Goal: Task Accomplishment & Management: Complete application form

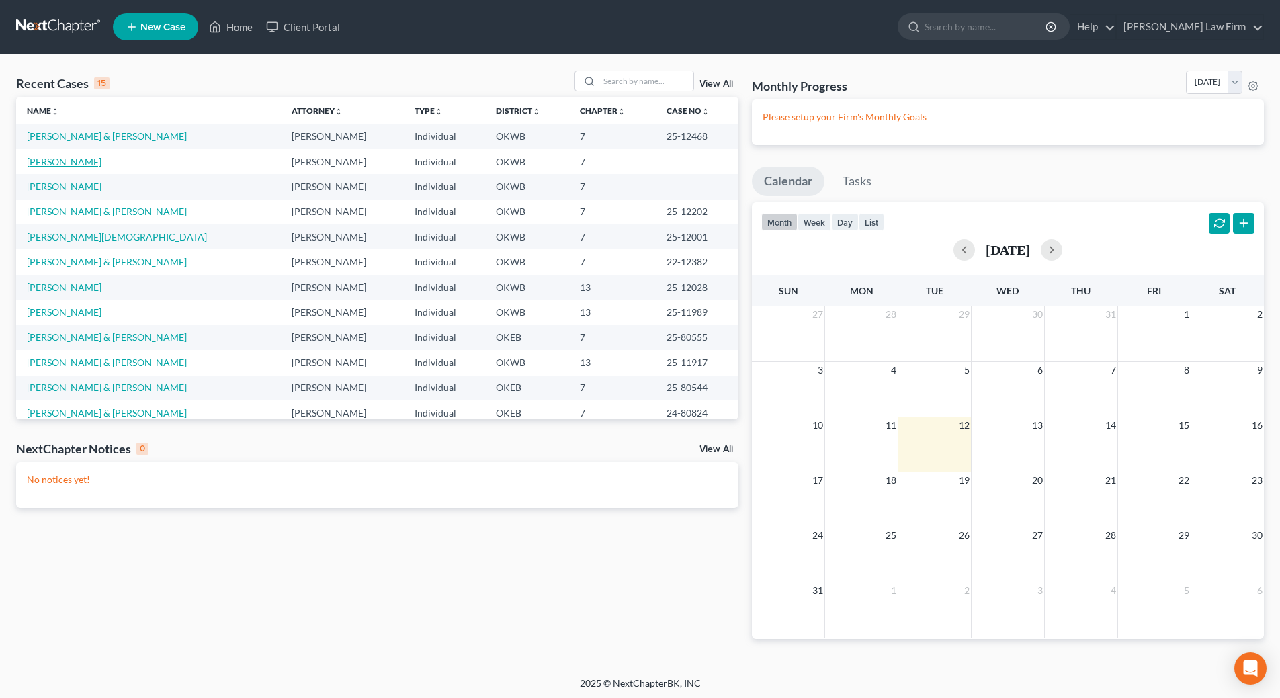
click at [53, 160] on link "[PERSON_NAME]" at bounding box center [64, 161] width 75 height 11
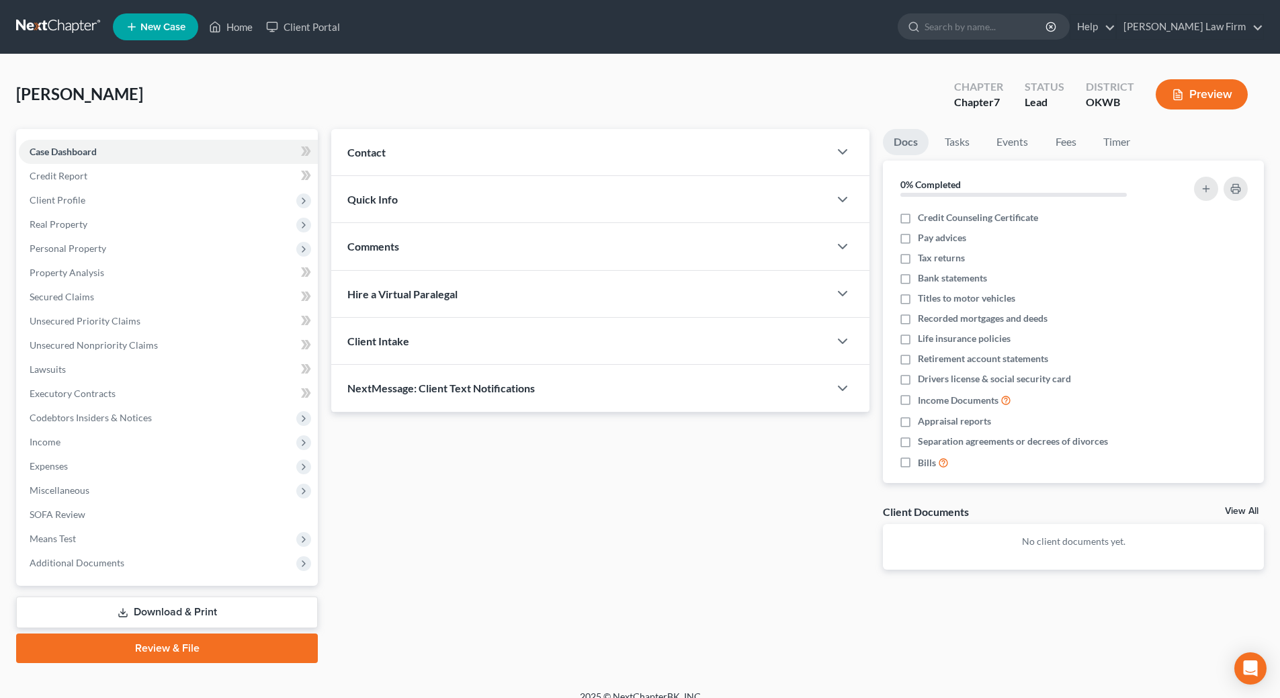
click at [1210, 92] on button "Preview" at bounding box center [1201, 94] width 92 height 30
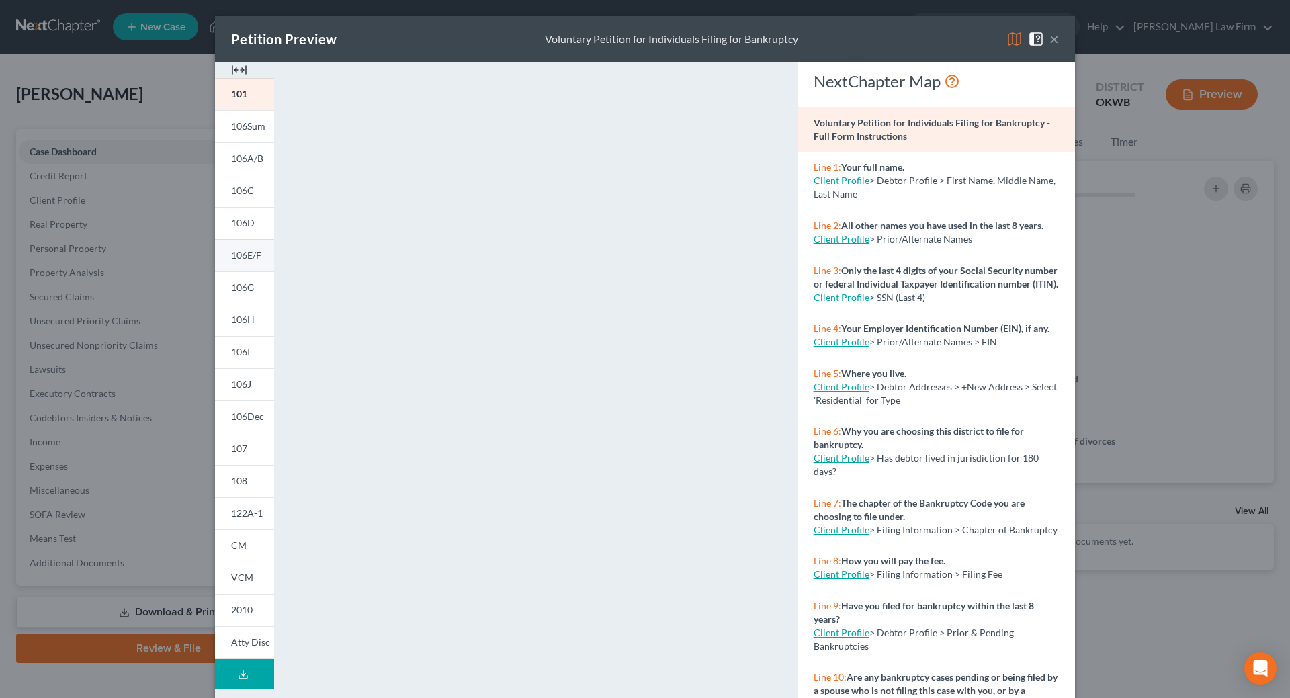
click at [234, 251] on span "106E/F" at bounding box center [246, 254] width 30 height 11
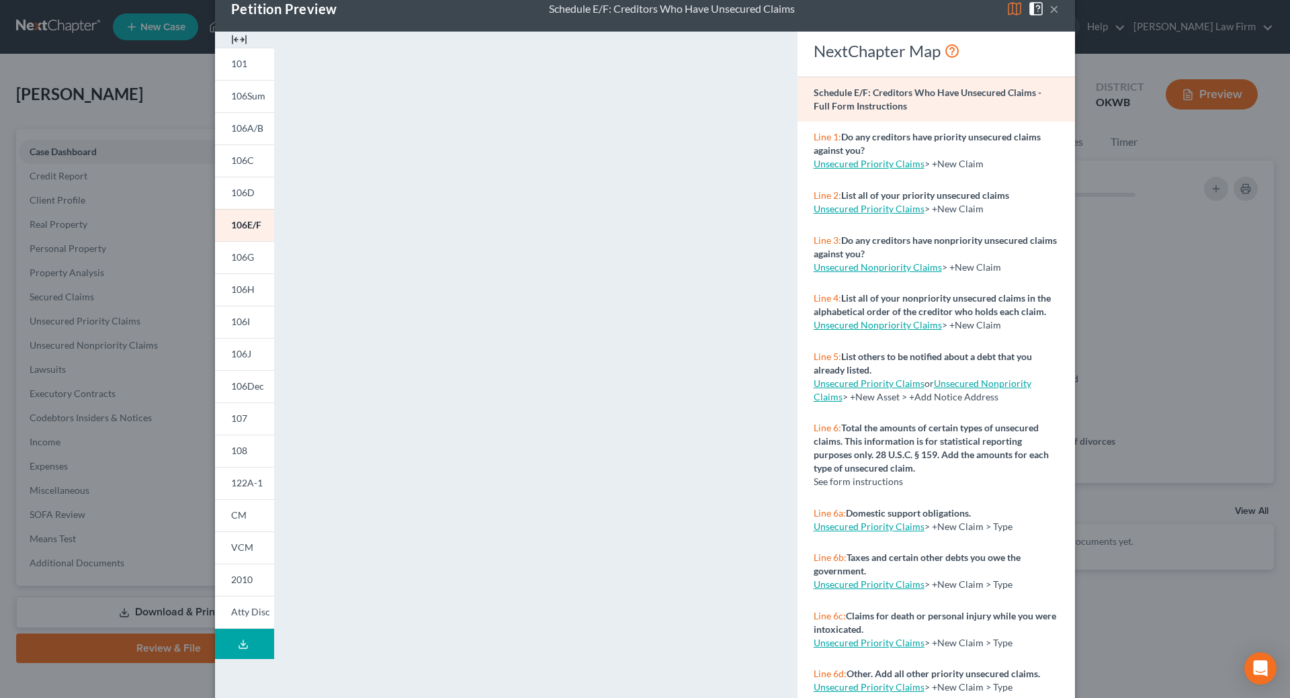
scroll to position [60, 0]
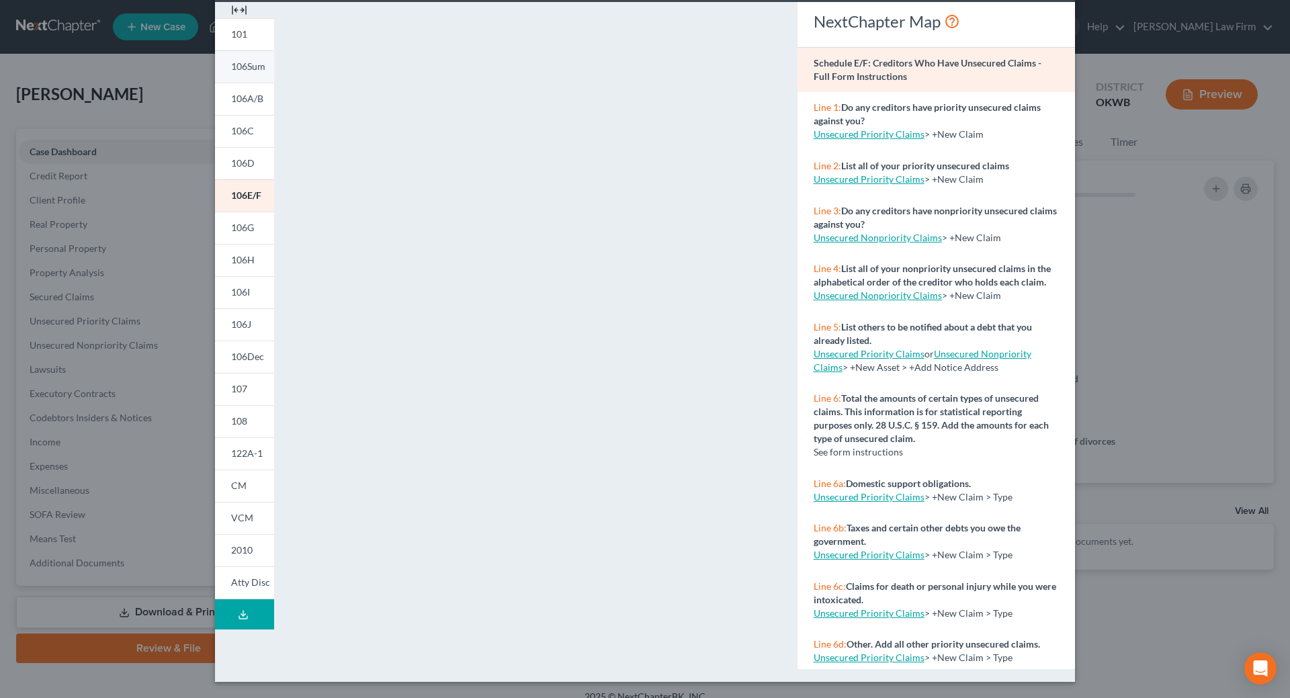
click at [244, 67] on span "106Sum" at bounding box center [248, 65] width 34 height 11
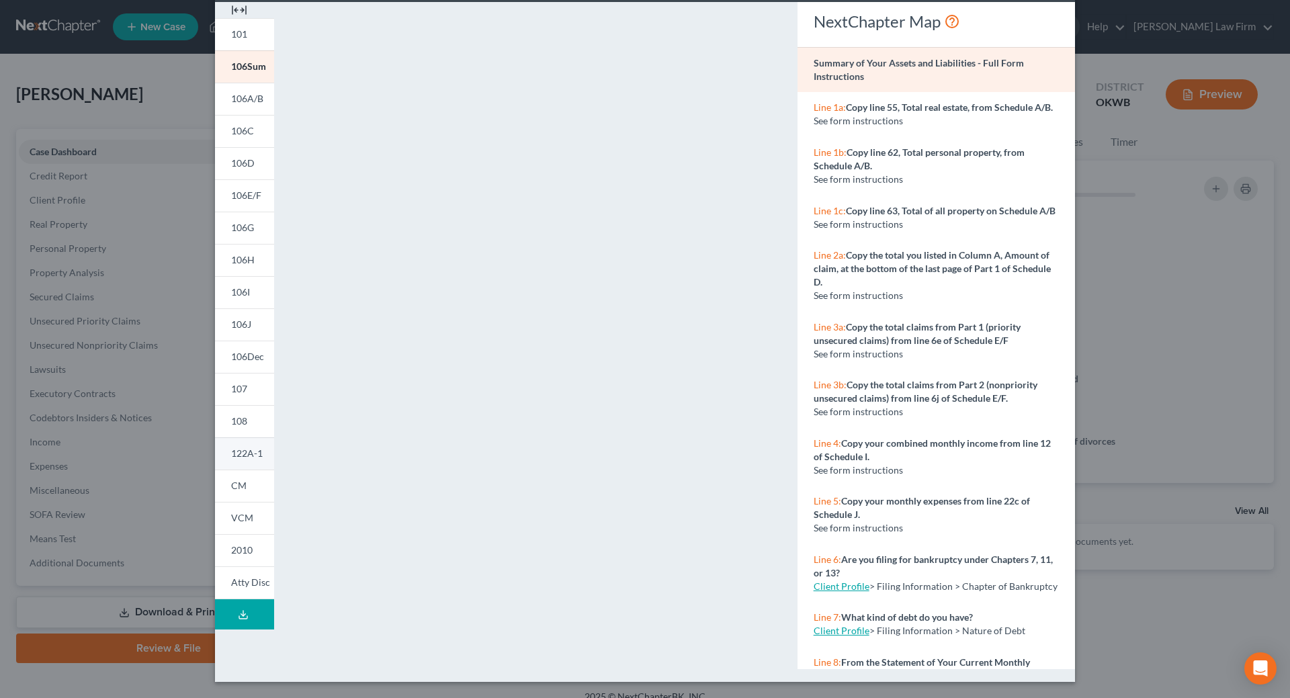
click at [231, 457] on span "122A-1" at bounding box center [247, 452] width 32 height 11
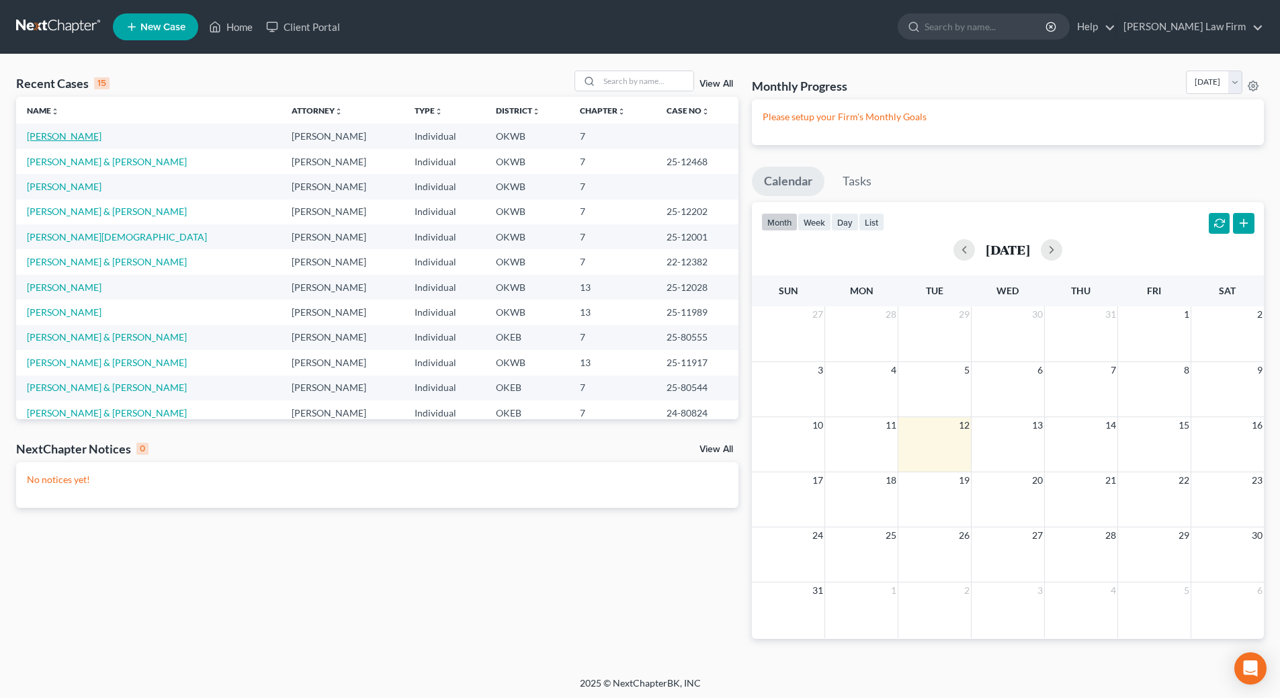
click at [50, 138] on link "[PERSON_NAME]" at bounding box center [64, 135] width 75 height 11
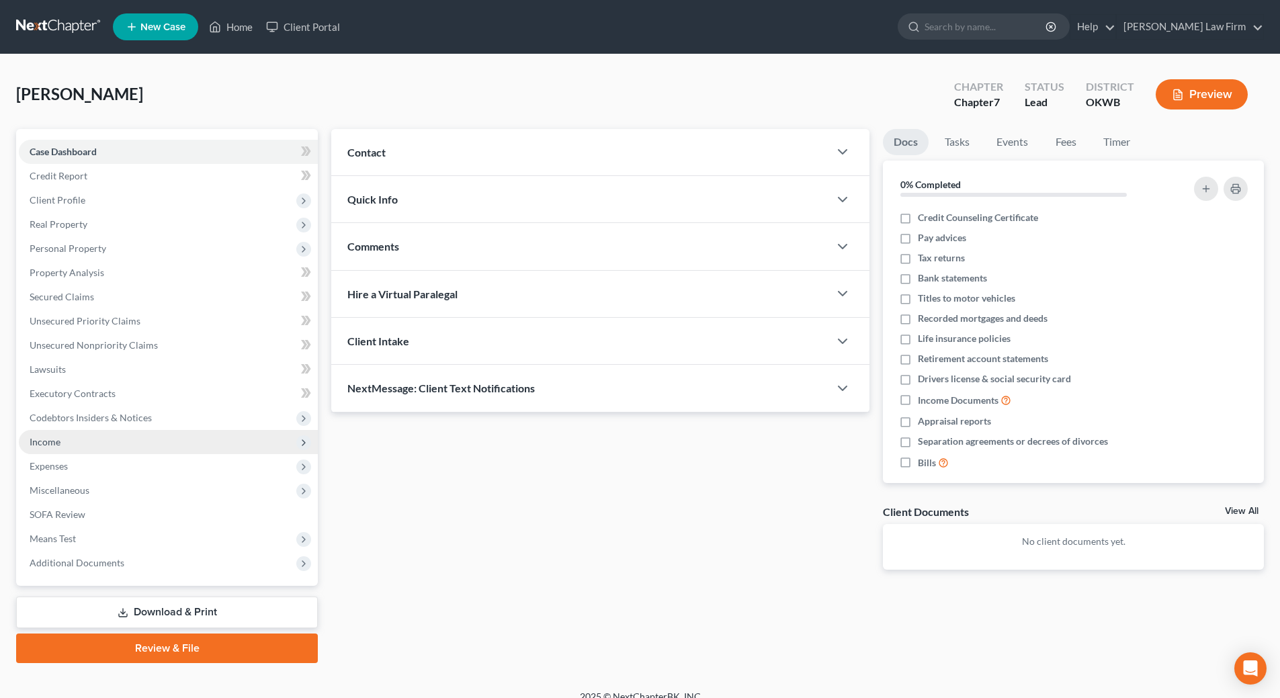
click at [50, 449] on span "Income" at bounding box center [168, 442] width 299 height 24
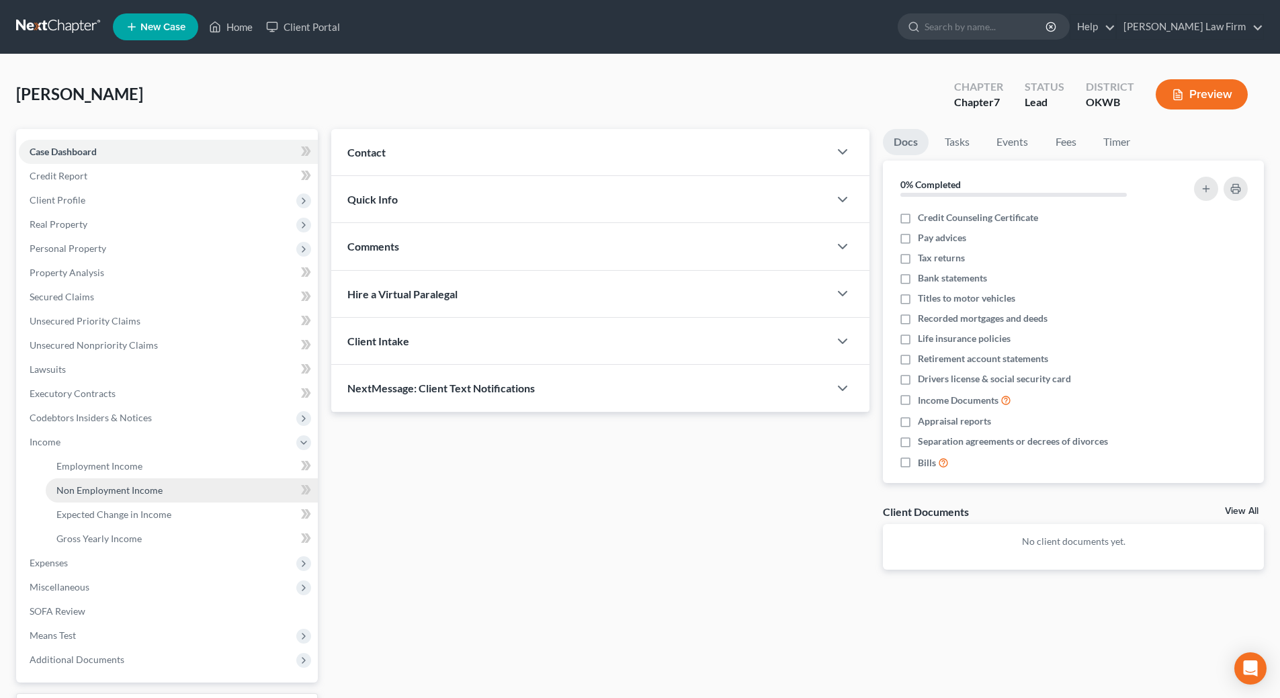
click at [91, 490] on span "Non Employment Income" at bounding box center [109, 489] width 106 height 11
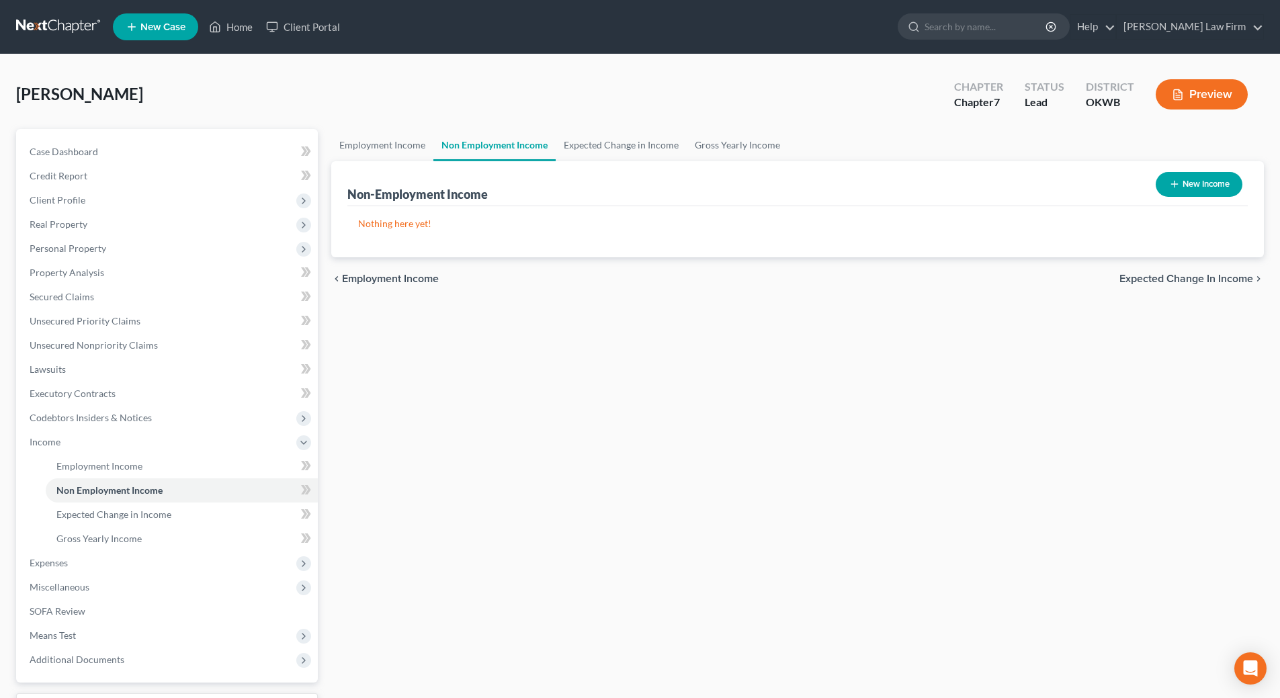
click at [1174, 186] on icon "button" at bounding box center [1174, 184] width 11 height 11
select select "0"
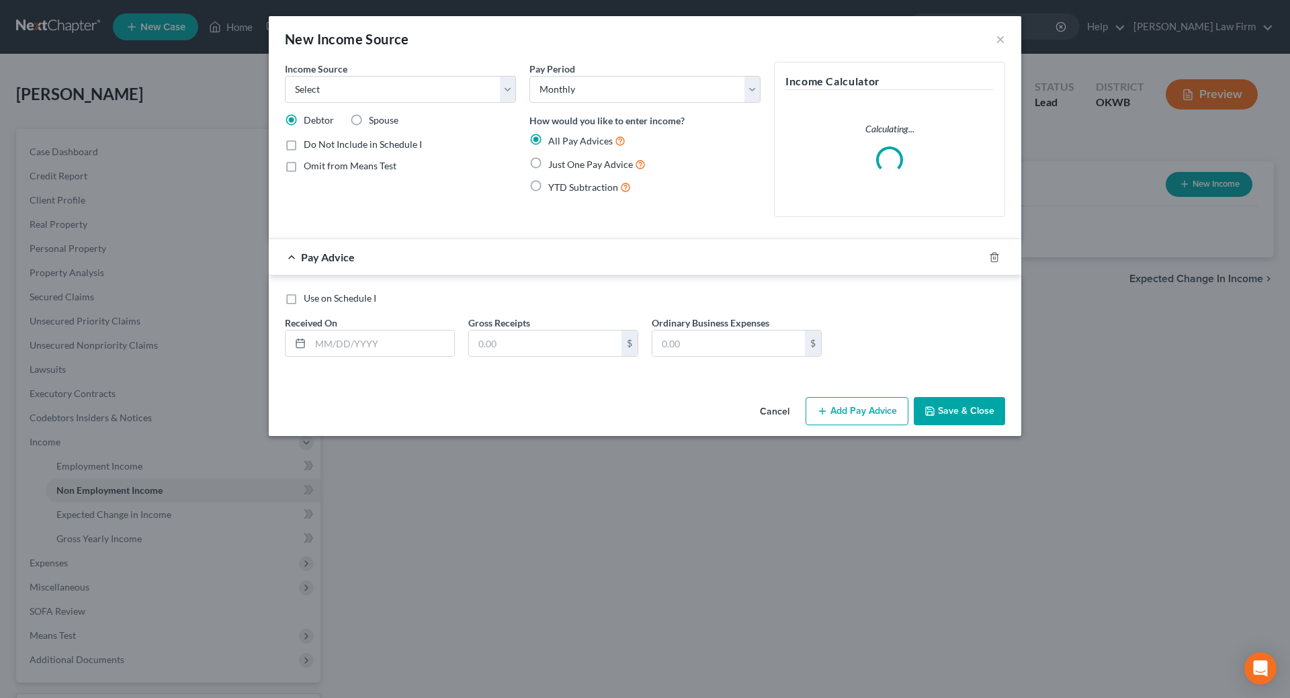
click at [369, 117] on label "Spouse" at bounding box center [384, 120] width 30 height 13
click at [374, 117] on input "Spouse" at bounding box center [378, 118] width 9 height 9
radio input "true"
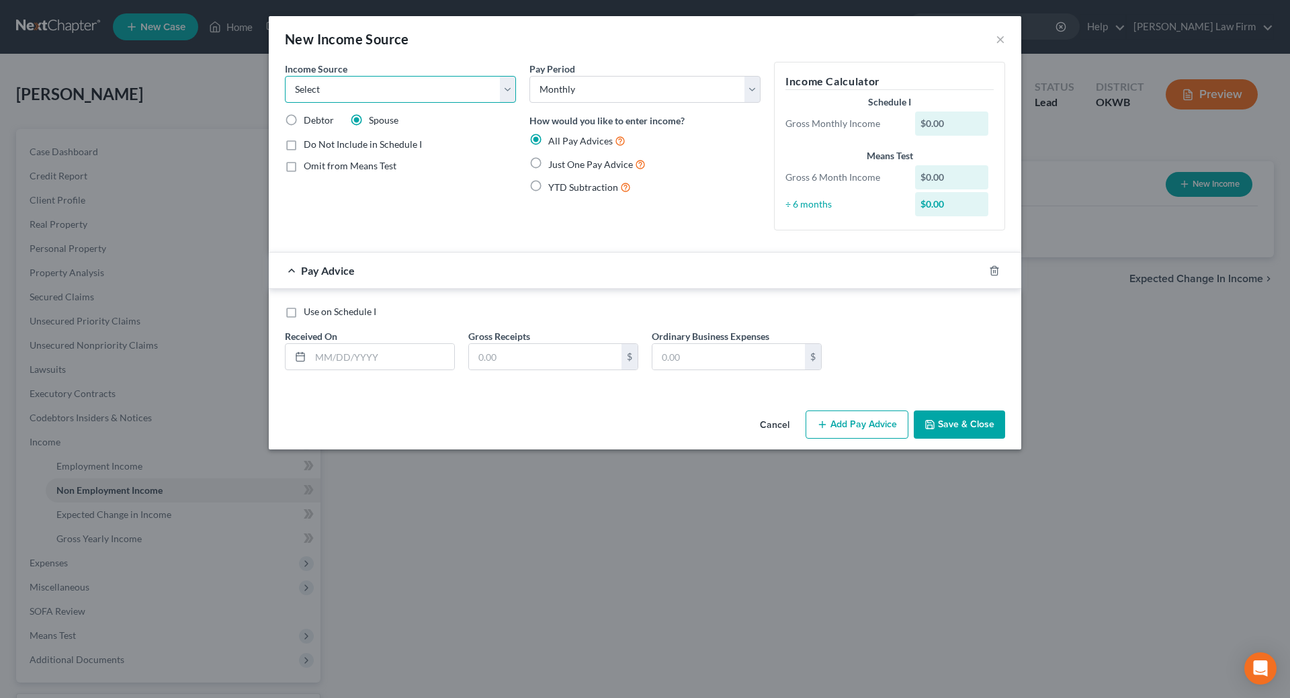
click at [507, 89] on select "Select Unemployment Disability (from employer) Pension Retirement Social Securi…" at bounding box center [400, 89] width 231 height 27
select select "4"
click at [285, 76] on select "Select Unemployment Disability (from employer) Pension Retirement Social Securi…" at bounding box center [400, 89] width 231 height 27
click at [376, 351] on input "text" at bounding box center [382, 357] width 144 height 26
click at [330, 356] on input "[DATE]" at bounding box center [382, 357] width 144 height 26
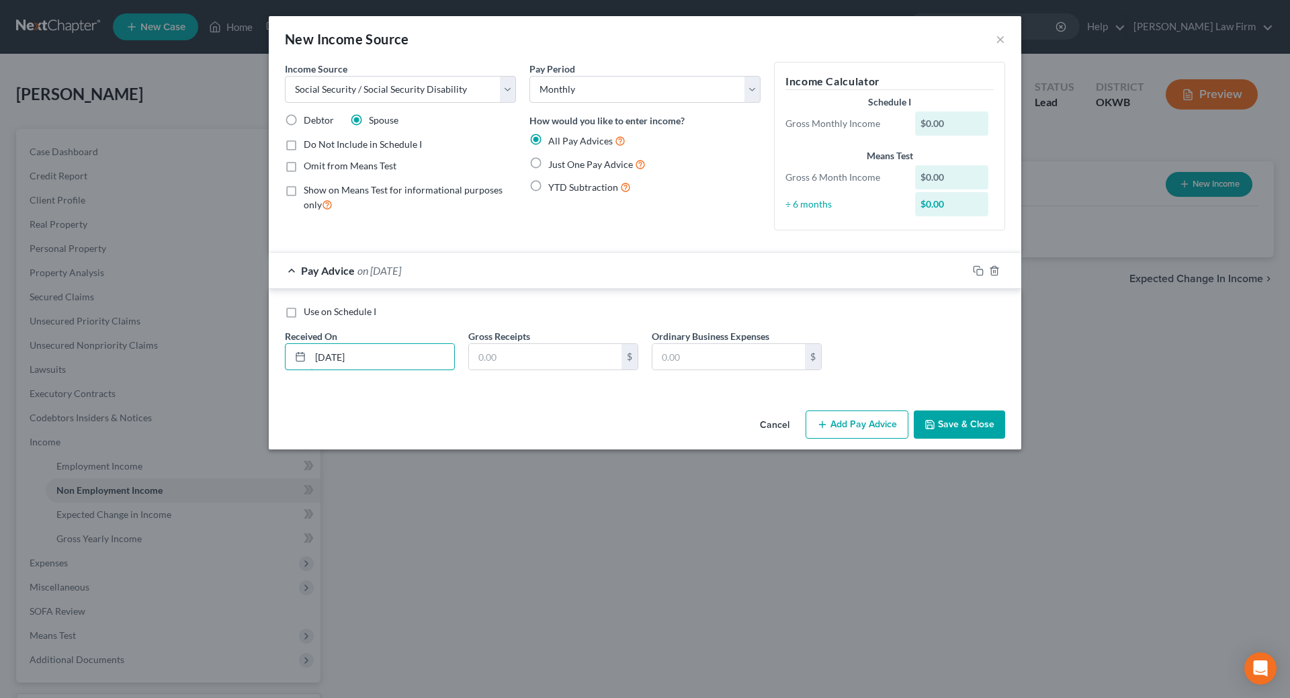
type input "[DATE]"
click at [304, 315] on label "Use on Schedule I" at bounding box center [340, 311] width 73 height 13
click at [309, 314] on input "Use on Schedule I" at bounding box center [313, 309] width 9 height 9
checkbox input "true"
click at [502, 361] on input "text" at bounding box center [545, 357] width 152 height 26
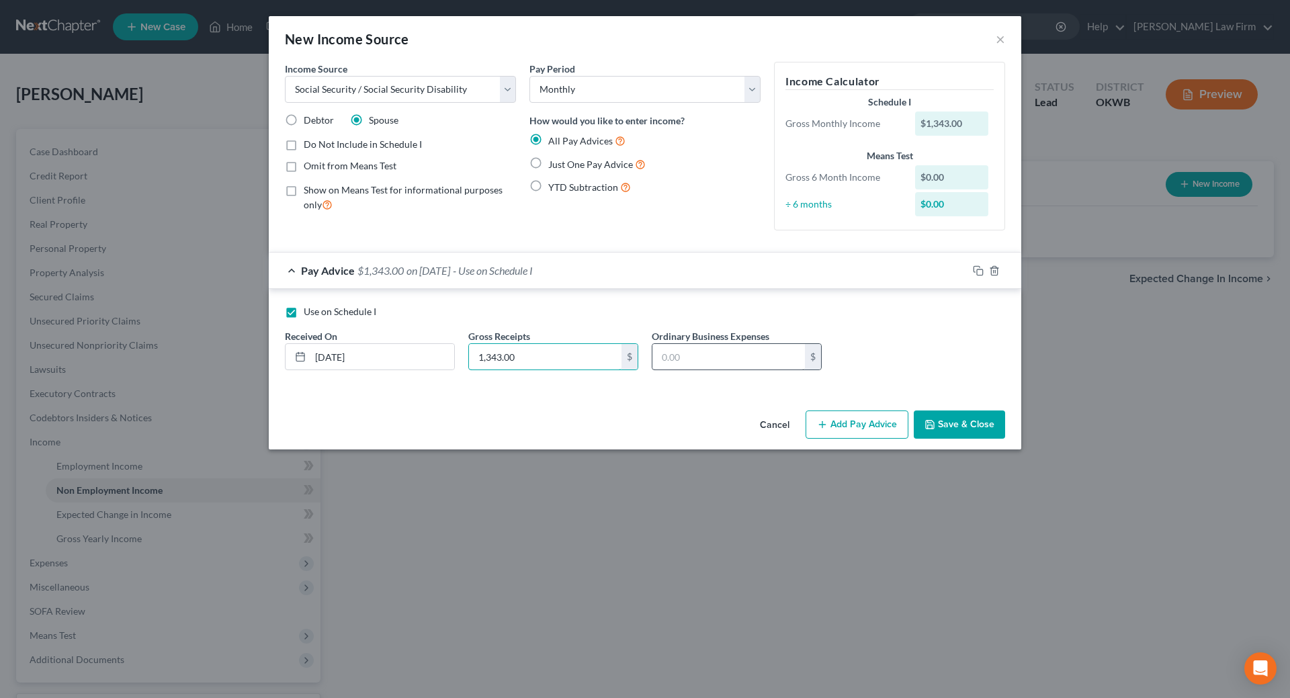
type input "1,343.00"
click at [694, 366] on input "text" at bounding box center [728, 357] width 152 height 26
click at [879, 423] on button "Add Pay Advice" at bounding box center [856, 424] width 103 height 28
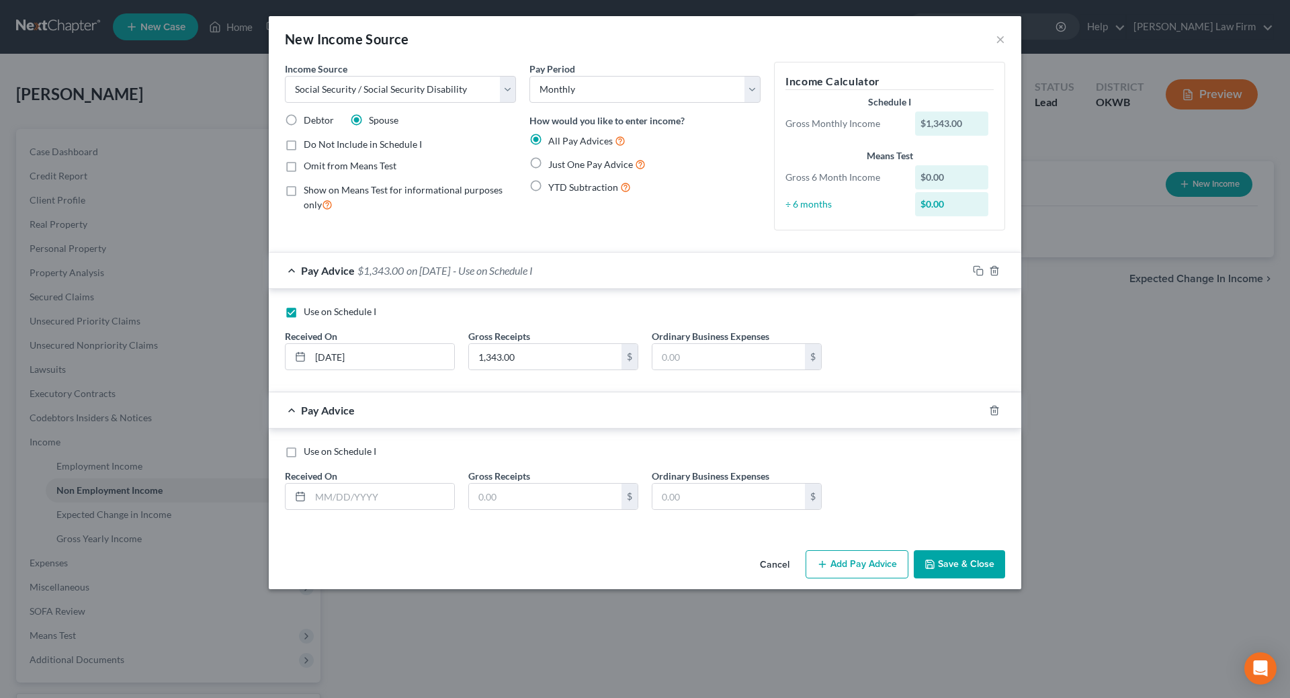
click at [949, 562] on button "Save & Close" at bounding box center [959, 564] width 91 height 28
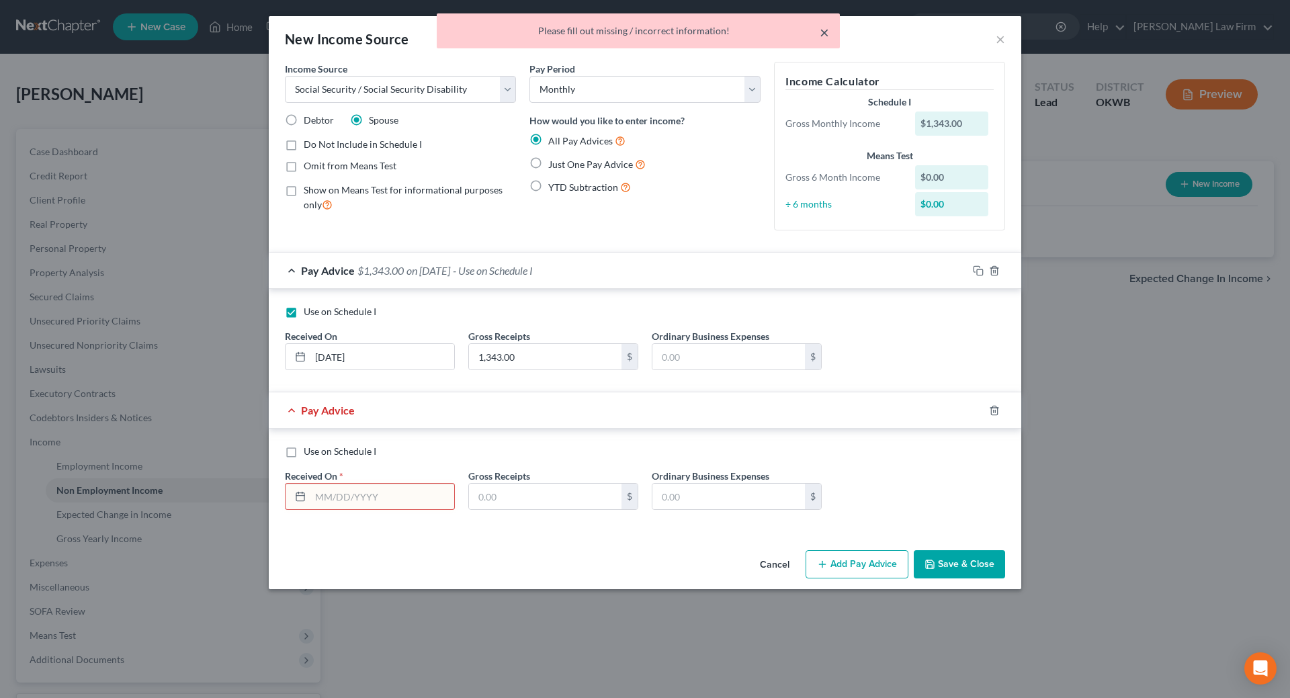
click at [821, 33] on button "×" at bounding box center [824, 32] width 9 height 16
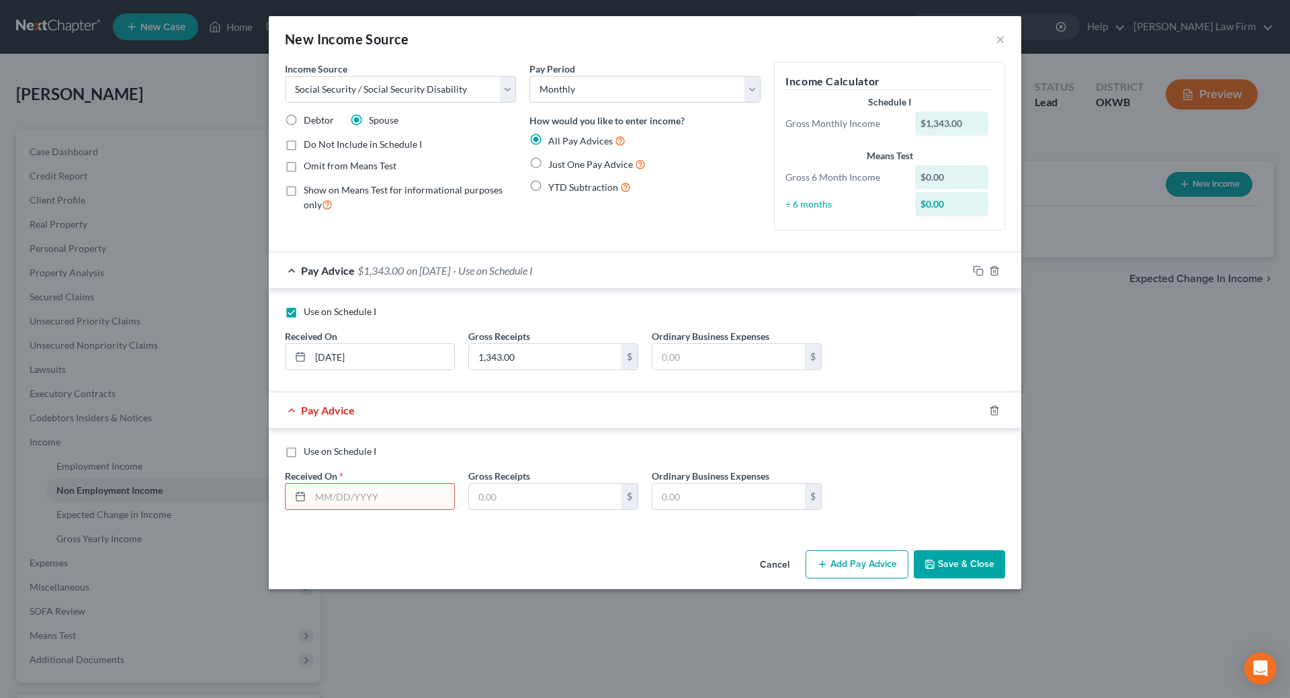
click at [363, 452] on span "Use on Schedule I" at bounding box center [340, 450] width 73 height 11
click at [318, 452] on input "Use on Schedule I" at bounding box center [313, 449] width 9 height 9
checkbox input "true"
checkbox input "false"
click at [996, 407] on icon "button" at bounding box center [994, 410] width 6 height 9
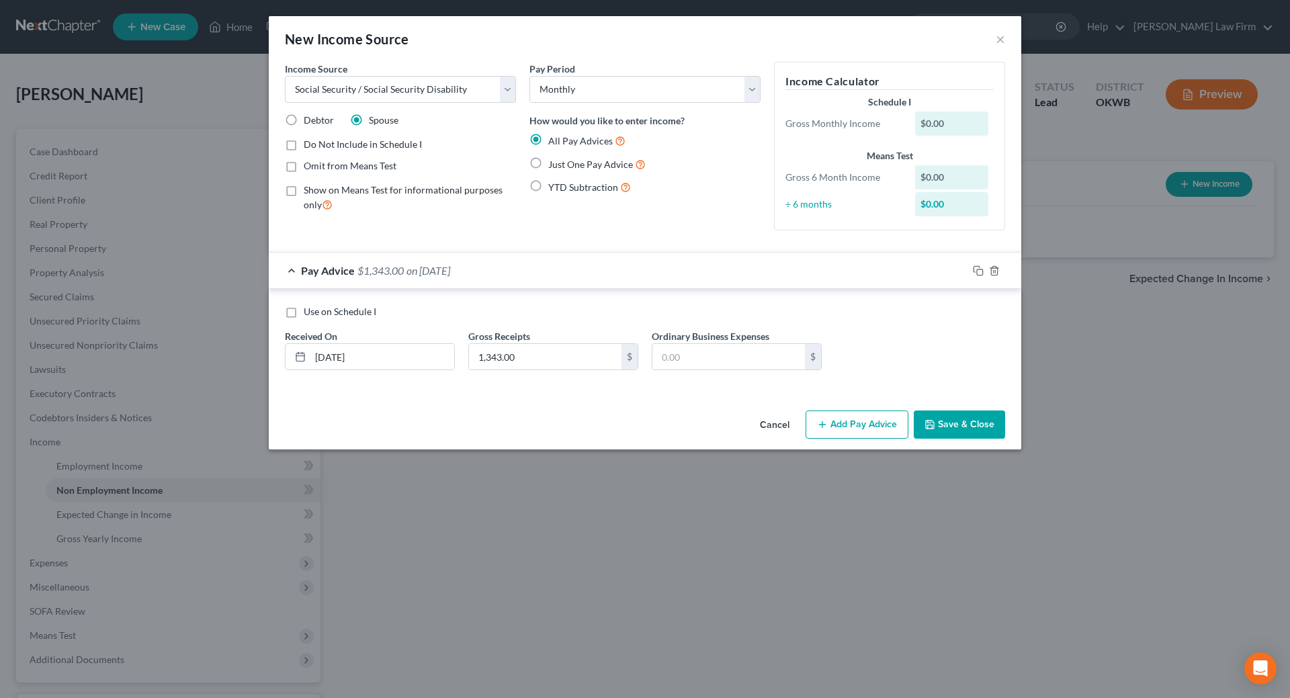
click at [959, 429] on button "Save & Close" at bounding box center [959, 424] width 91 height 28
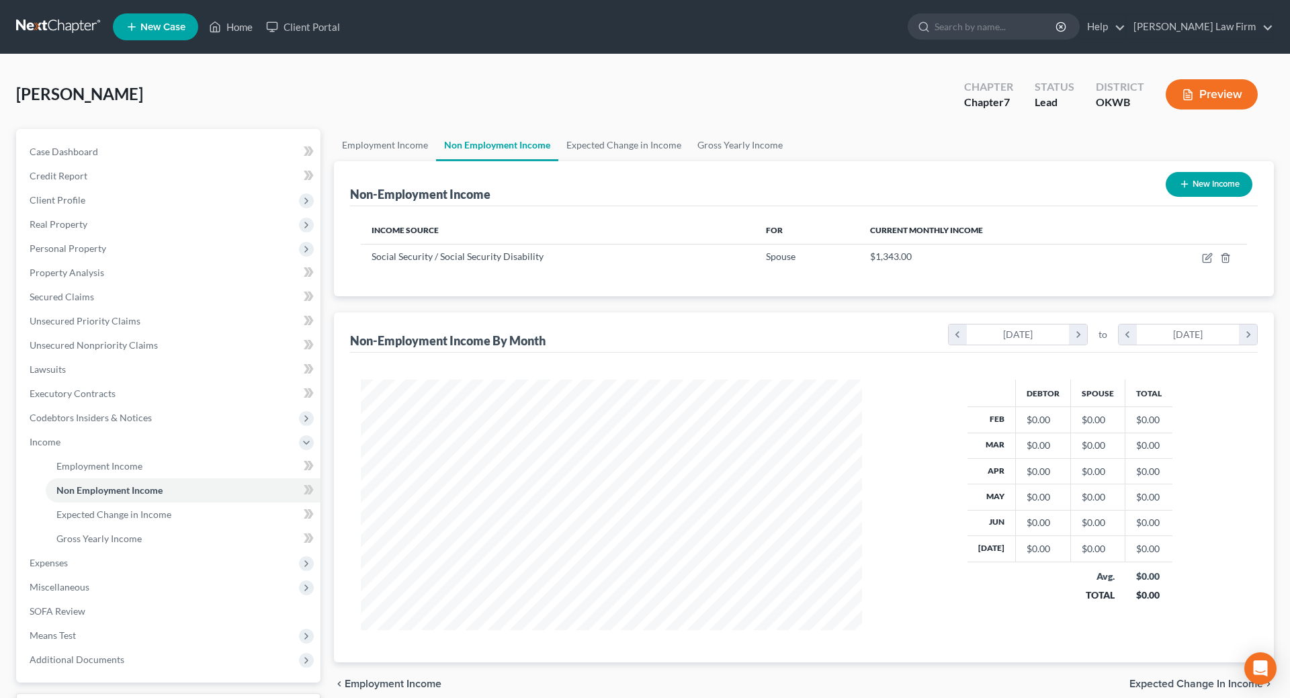
scroll to position [671540, 671263]
click at [1198, 257] on icon "button" at bounding box center [1198, 256] width 6 height 6
select select "4"
select select "0"
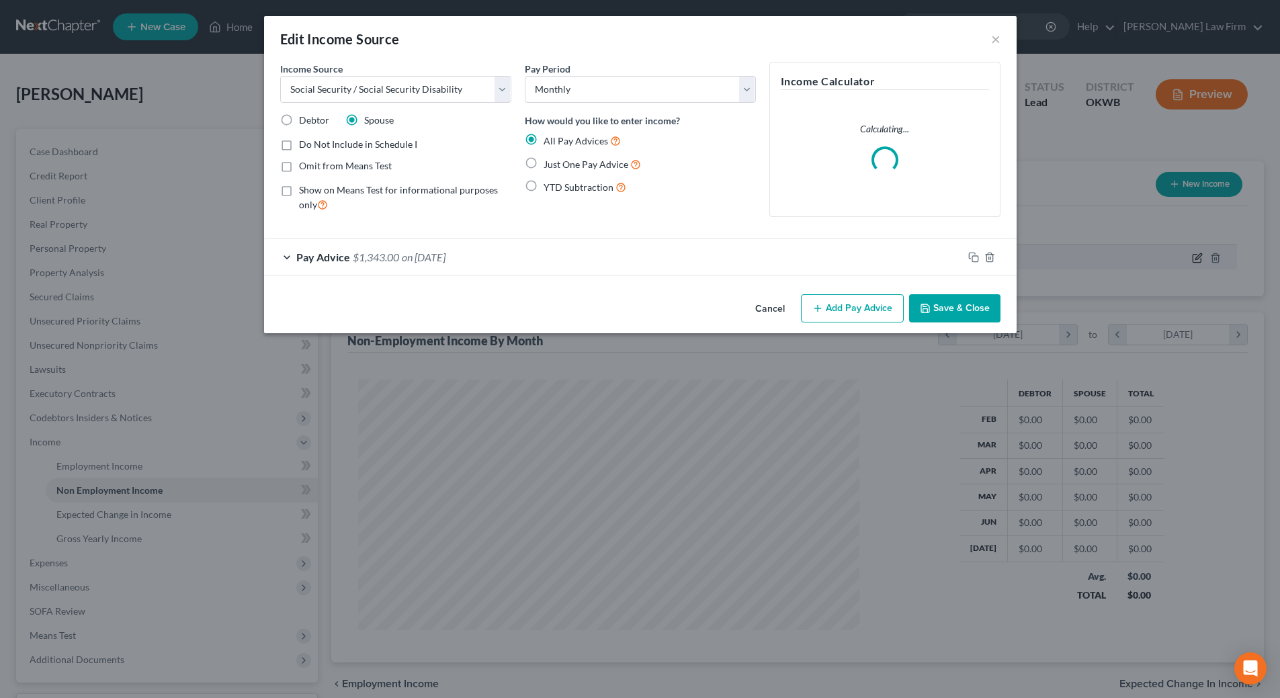
scroll to position [253, 533]
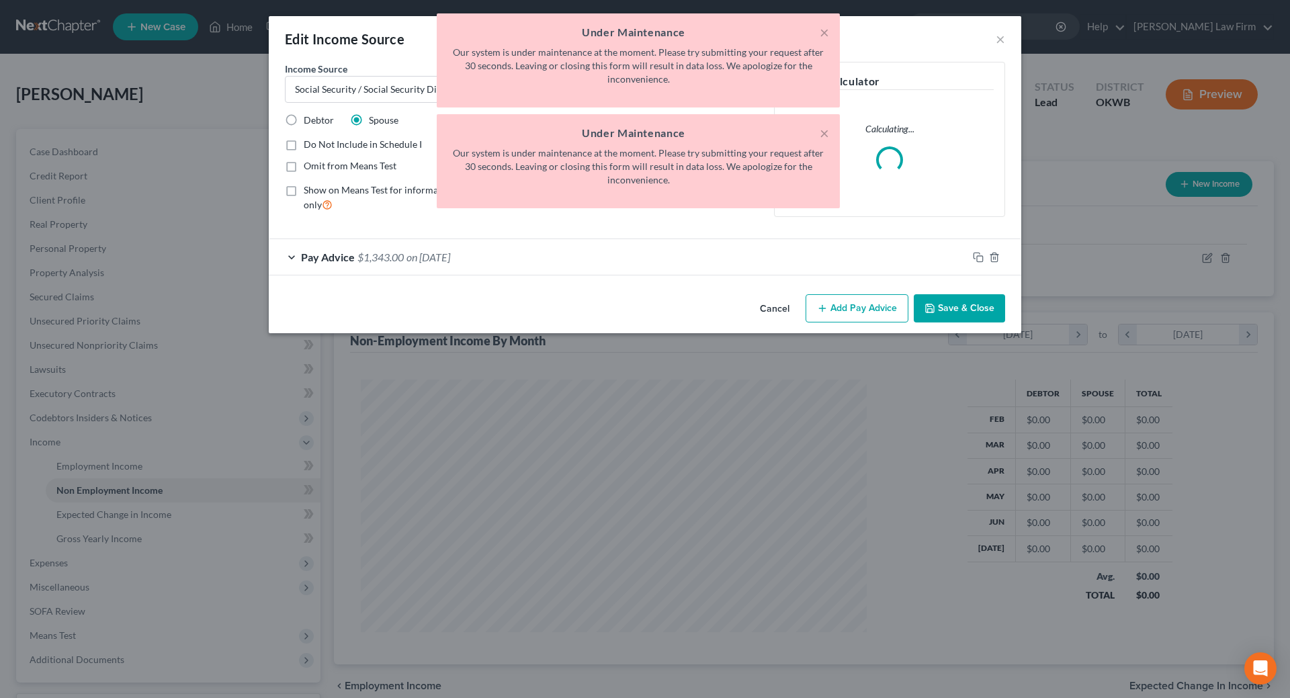
click at [968, 309] on button "Save & Close" at bounding box center [959, 308] width 91 height 28
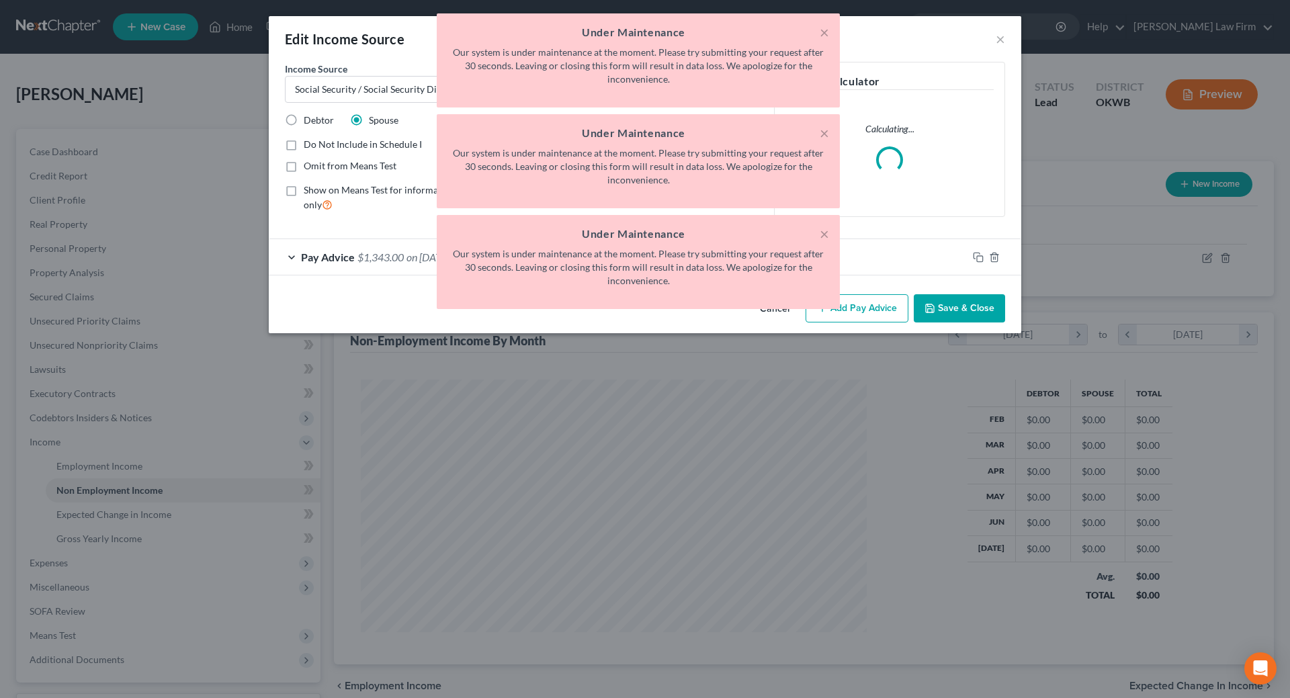
click at [955, 309] on div "× Under Maintenance Our system is under maintenance at the moment. Please try s…" at bounding box center [638, 164] width 1290 height 302
click at [824, 232] on button "×" at bounding box center [824, 234] width 9 height 16
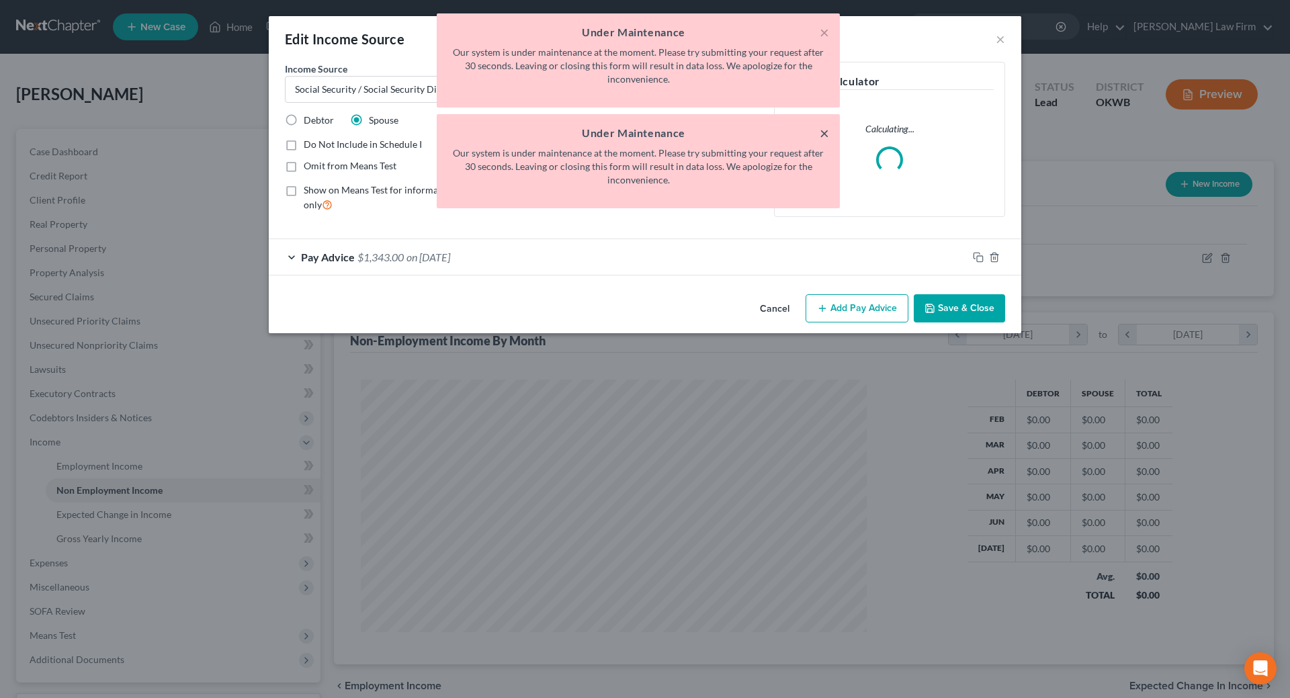
click at [822, 131] on button "×" at bounding box center [824, 133] width 9 height 16
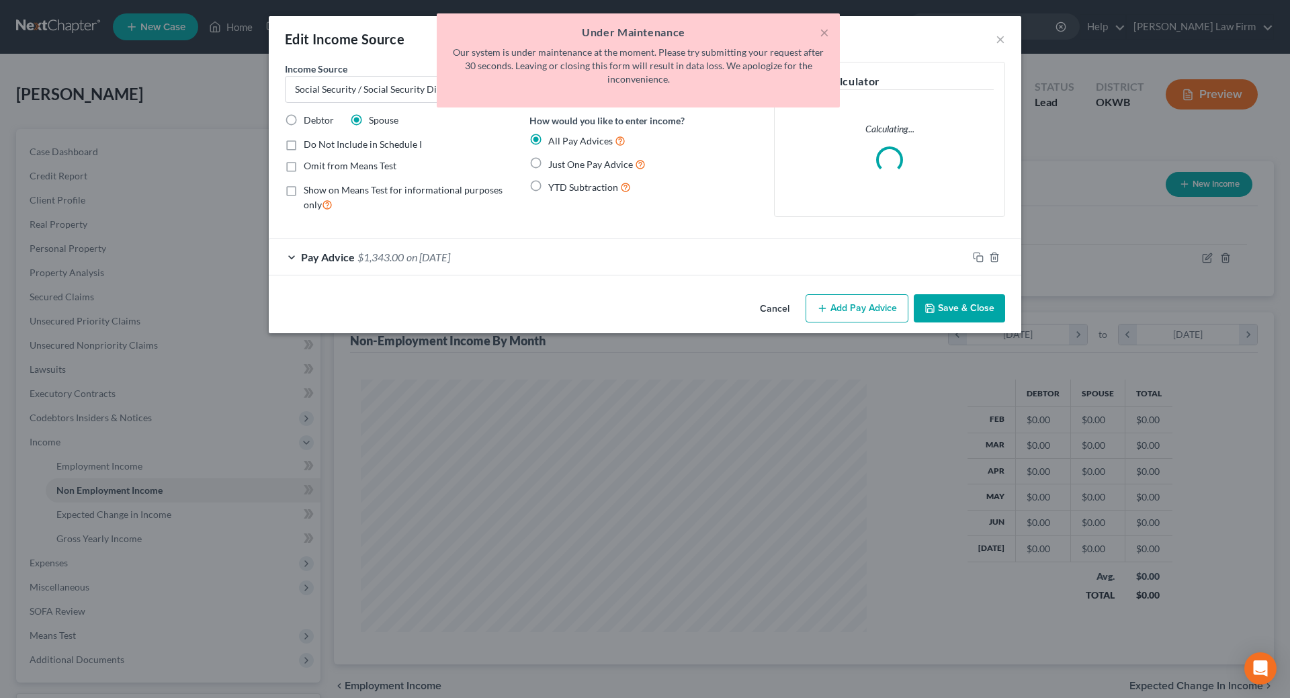
click at [819, 32] on h5 "Under Maintenance" at bounding box center [638, 32] width 382 height 16
click at [821, 31] on button "×" at bounding box center [824, 32] width 9 height 16
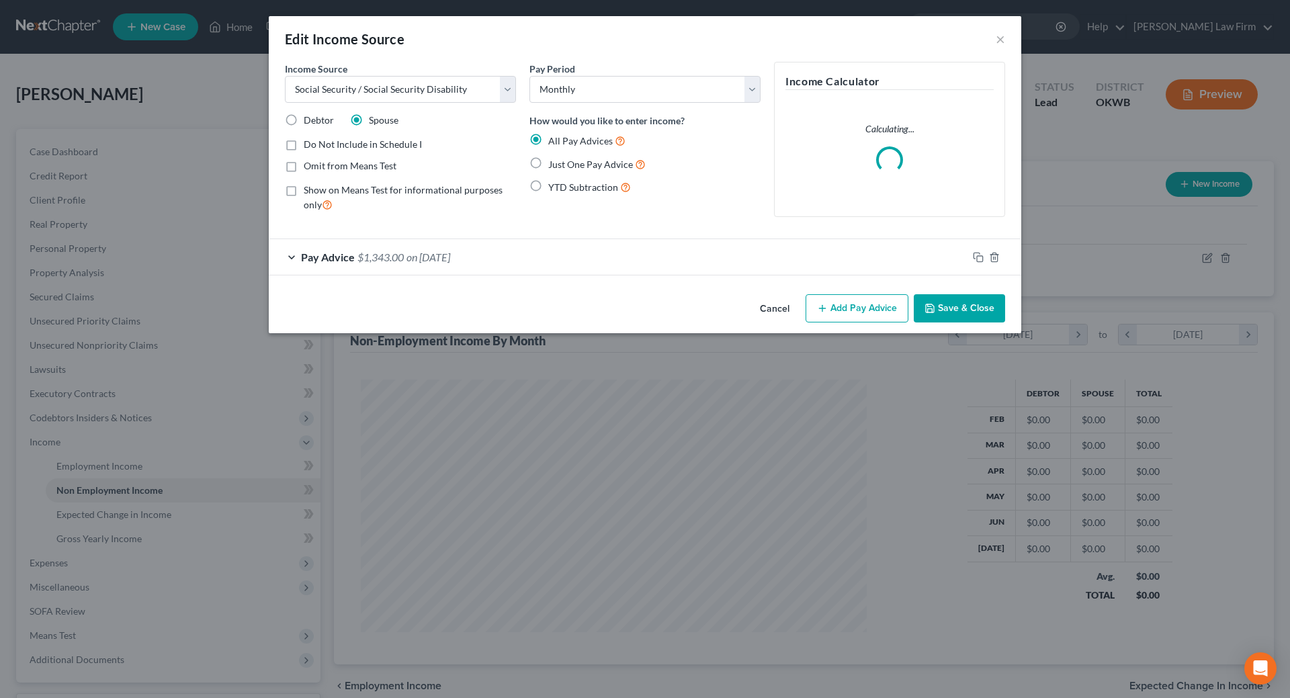
click at [548, 163] on label "Just One Pay Advice" at bounding box center [596, 164] width 97 height 15
click at [554, 163] on input "Just One Pay Advice" at bounding box center [558, 161] width 9 height 9
radio input "true"
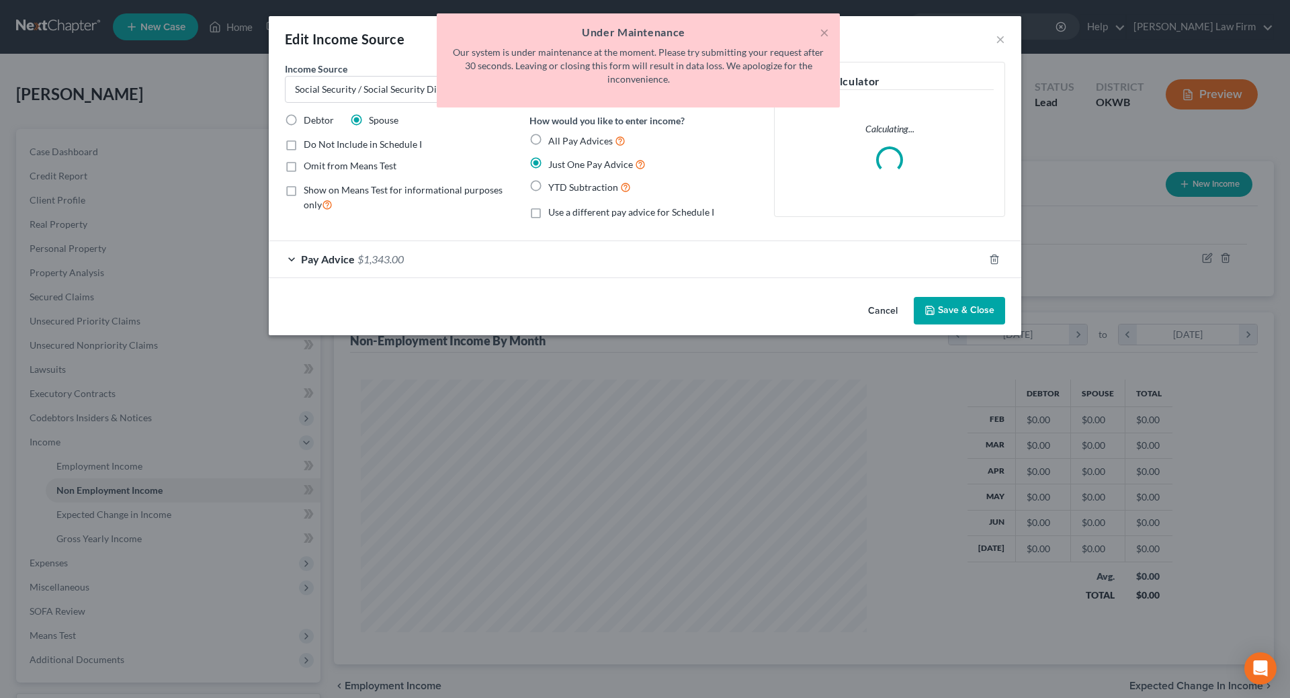
click at [963, 316] on button "Save & Close" at bounding box center [959, 311] width 91 height 28
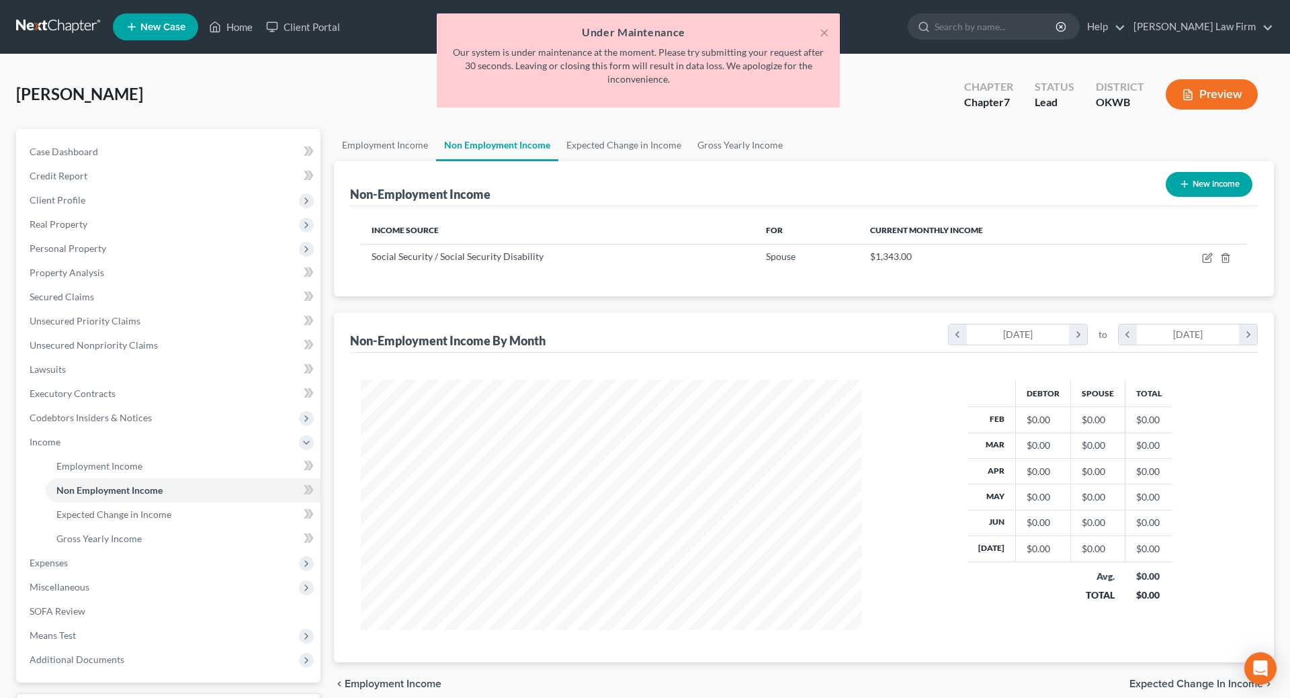
scroll to position [671540, 671263]
click at [820, 34] on button "×" at bounding box center [819, 32] width 9 height 16
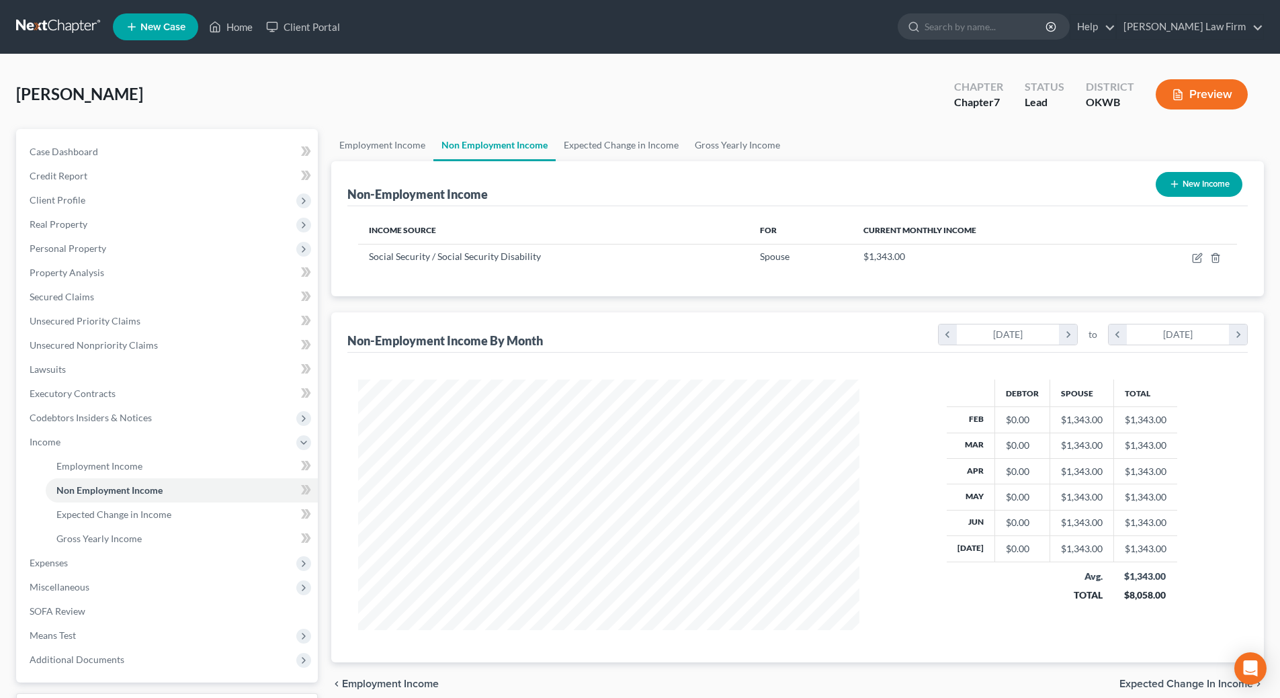
click at [1175, 177] on button "New Income" at bounding box center [1198, 184] width 87 height 25
select select "0"
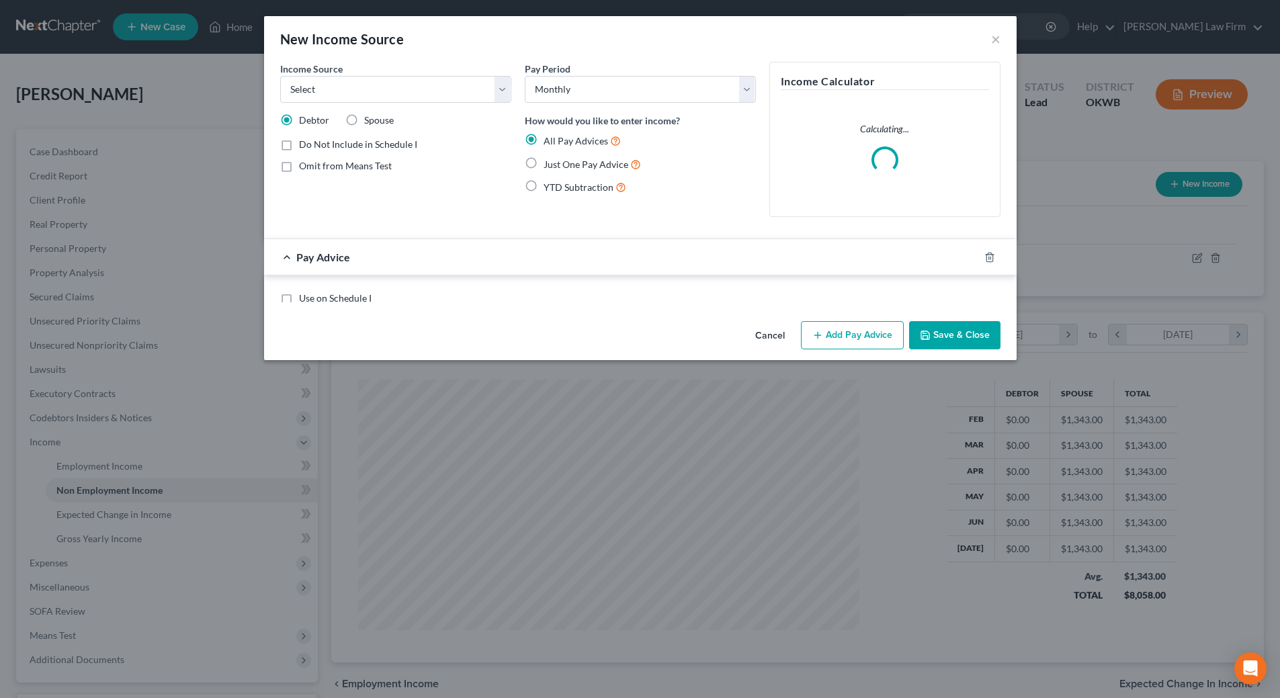
scroll to position [253, 533]
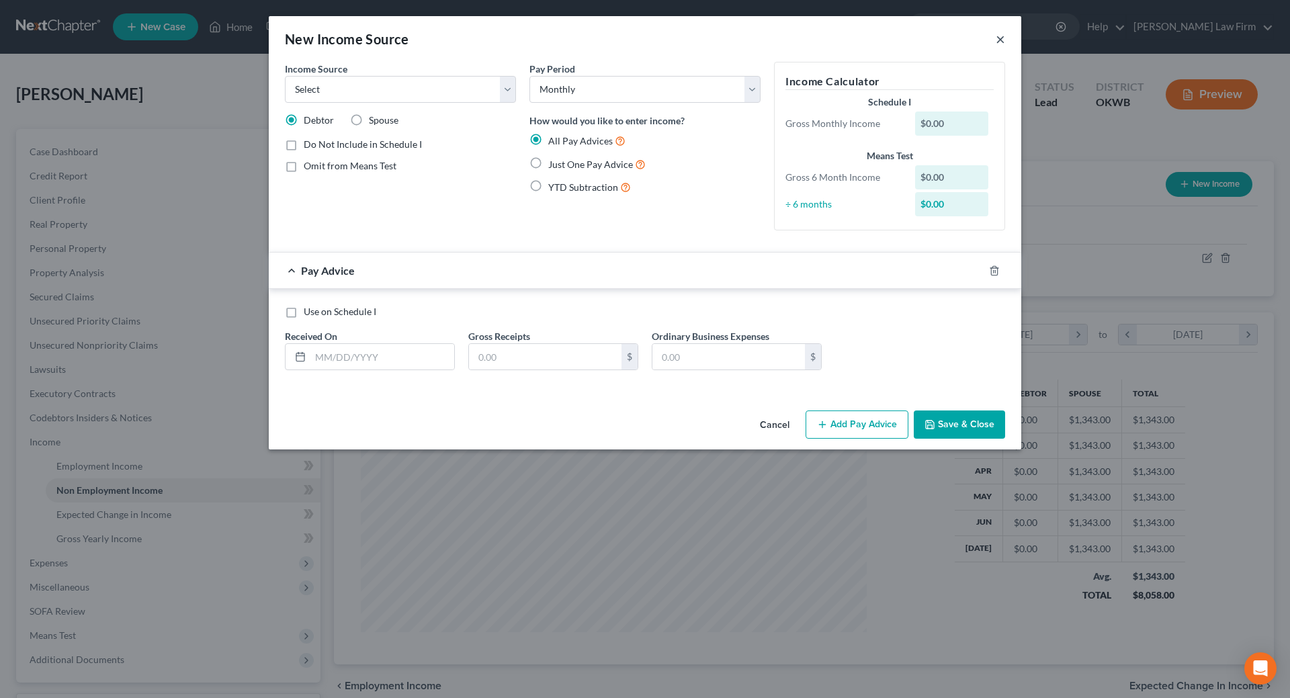
click at [996, 36] on button "×" at bounding box center [1000, 39] width 9 height 16
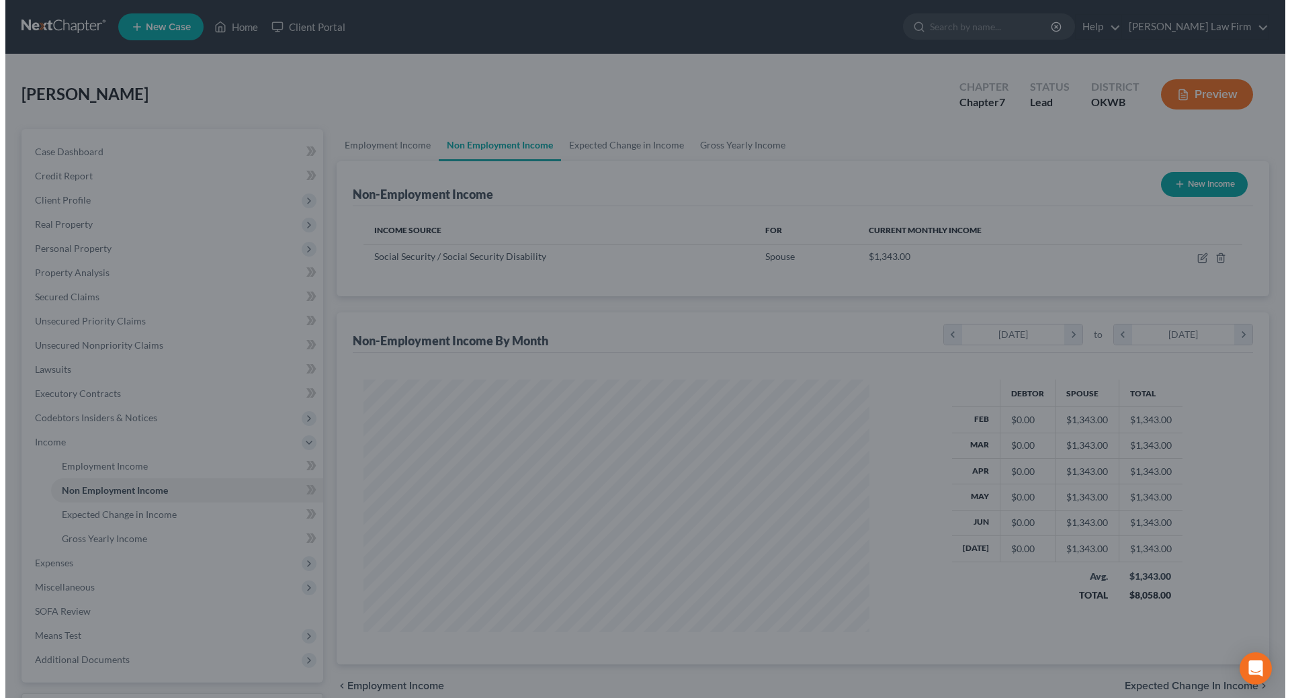
scroll to position [671540, 671263]
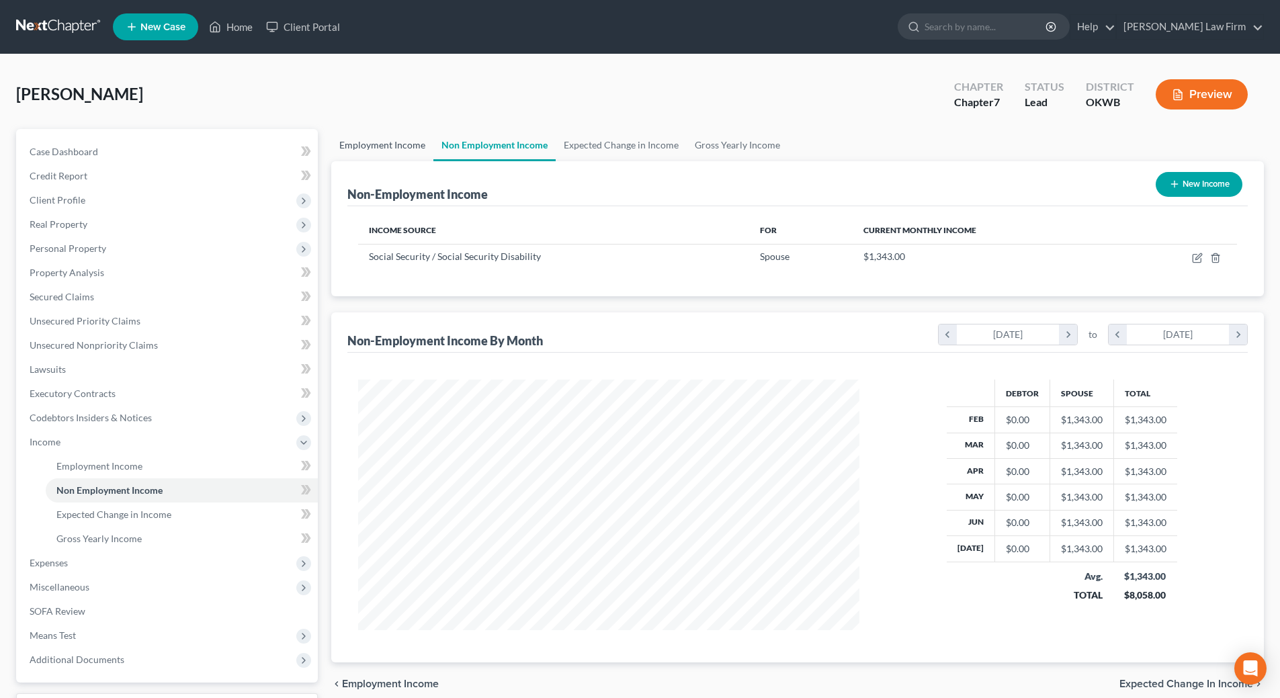
click at [363, 148] on link "Employment Income" at bounding box center [382, 145] width 102 height 32
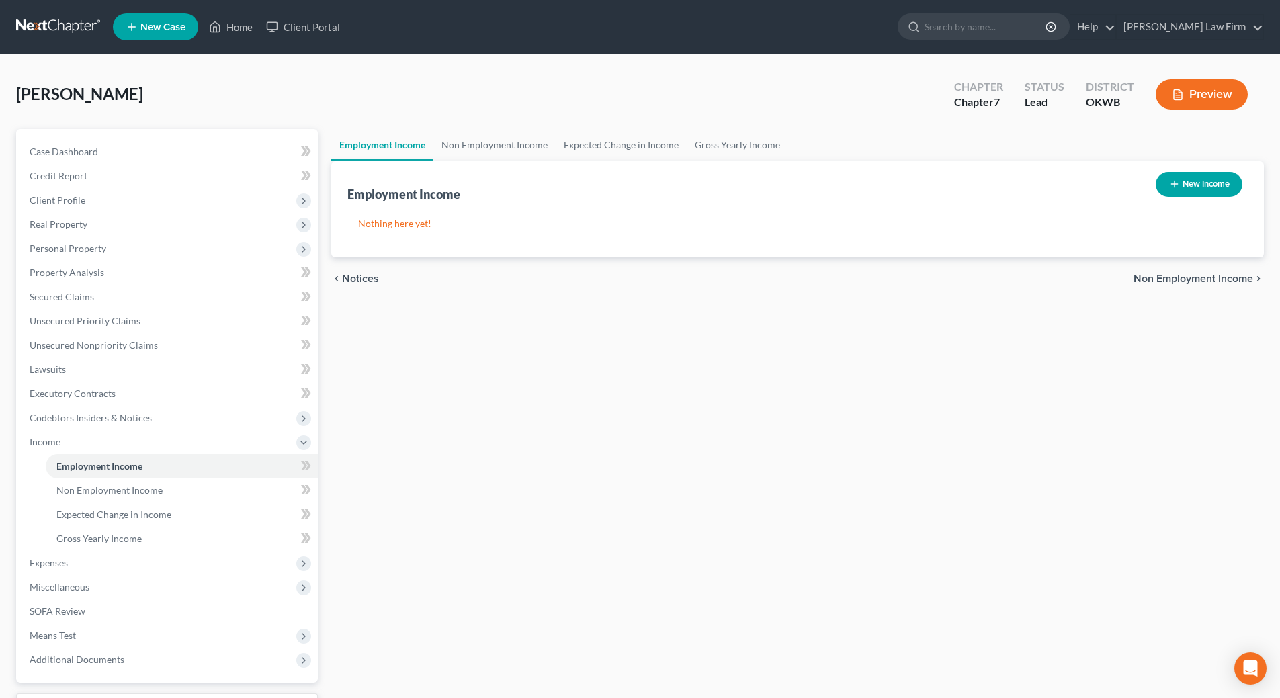
click at [1172, 184] on line "button" at bounding box center [1174, 184] width 6 height 0
select select "0"
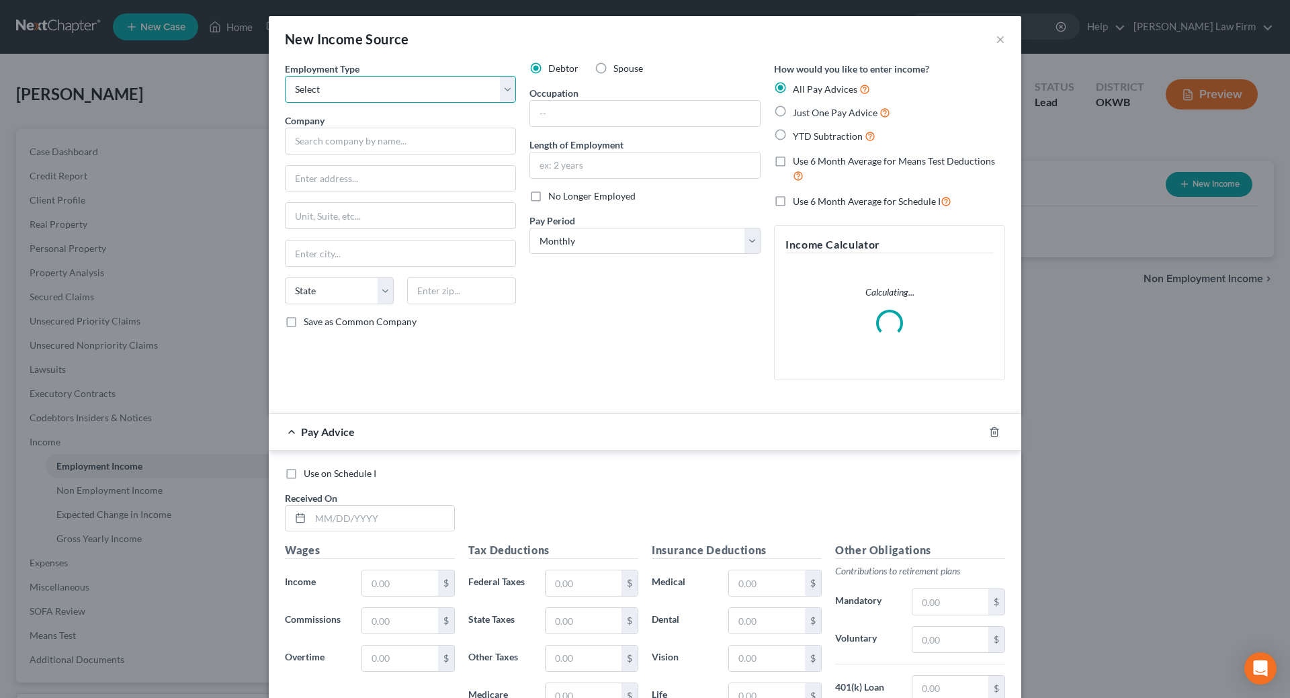
click at [419, 92] on select "Select Full or [DEMOGRAPHIC_DATA] Employment Self Employment" at bounding box center [400, 89] width 231 height 27
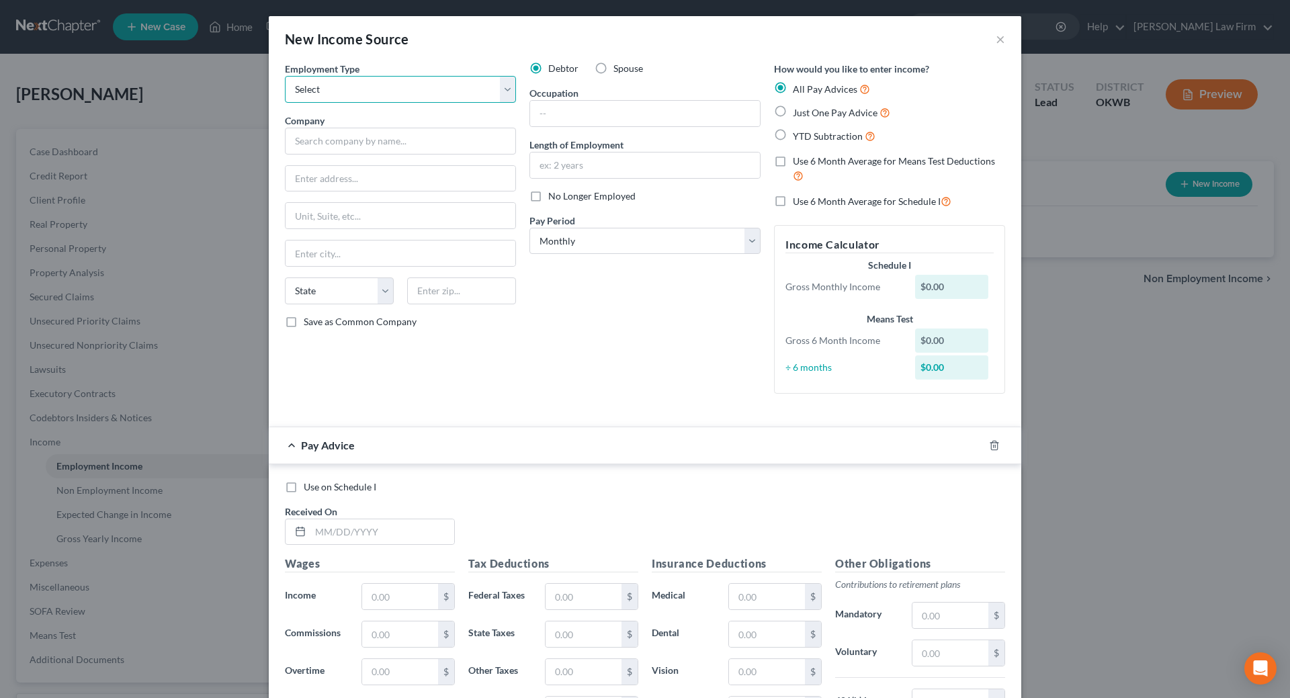
select select "0"
click at [285, 76] on select "Select Full or [DEMOGRAPHIC_DATA] Employment Self Employment" at bounding box center [400, 89] width 231 height 27
click at [401, 141] on input "text" at bounding box center [400, 141] width 231 height 27
click at [366, 183] on input "text" at bounding box center [401, 179] width 230 height 26
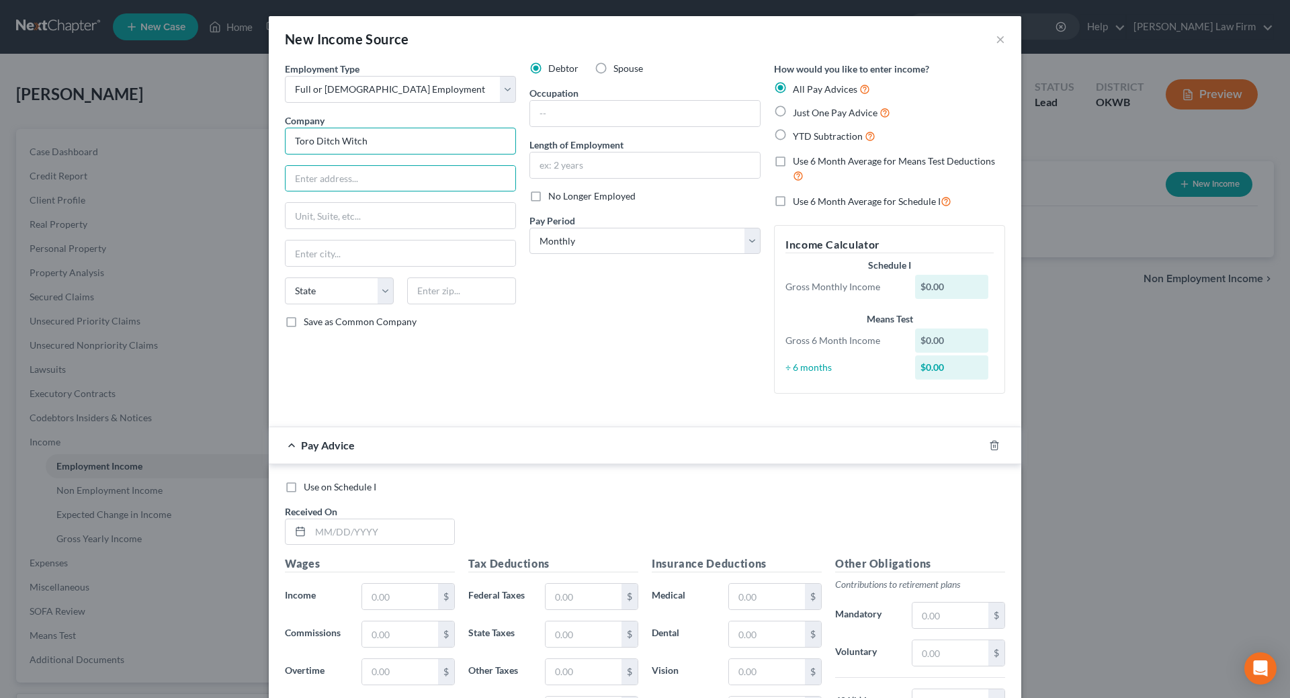
click at [382, 144] on input "Toro Ditch Witch" at bounding box center [400, 141] width 231 height 27
type input "T"
type input "The [PERSON_NAME] Machine Works, Inc"
click at [385, 175] on input "text" at bounding box center [401, 179] width 230 height 26
type input "[STREET_ADDRESS]"
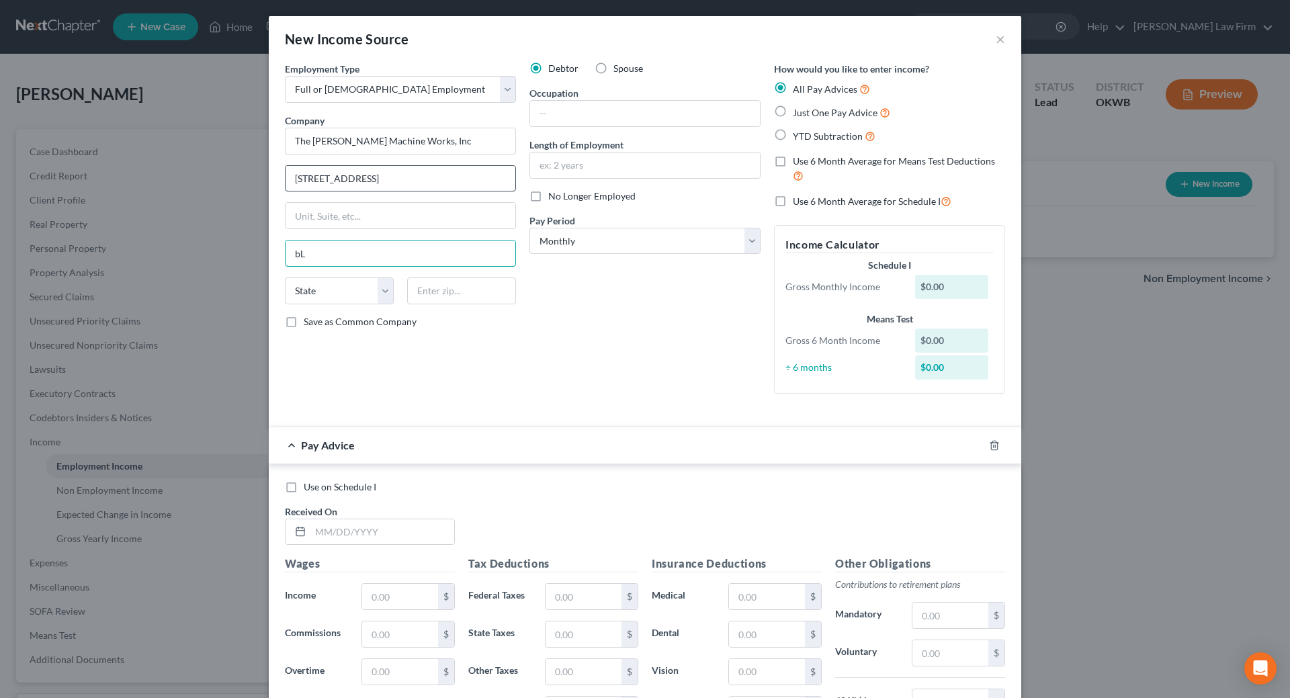
type input "b"
type input "Bloomington"
select select "14"
type input "61710"
click at [304, 292] on select "State [US_STATE] AK AR AZ CA CO CT DE DC [GEOGRAPHIC_DATA] [GEOGRAPHIC_DATA] GU…" at bounding box center [339, 290] width 109 height 27
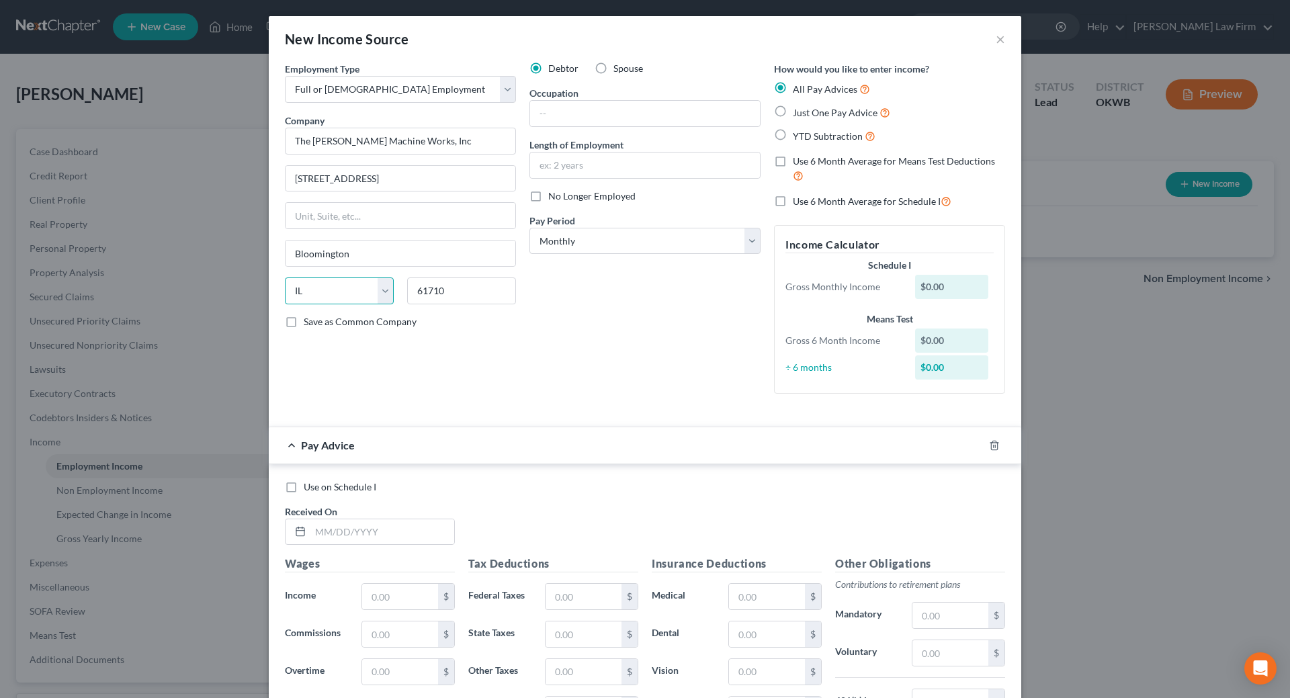
select select "24"
click at [285, 277] on select "State [US_STATE] AK AR AZ CA CO CT DE DC [GEOGRAPHIC_DATA] [GEOGRAPHIC_DATA] GU…" at bounding box center [339, 290] width 109 height 27
click at [448, 300] on input "61710" at bounding box center [461, 290] width 109 height 27
type input "6"
type input "55420"
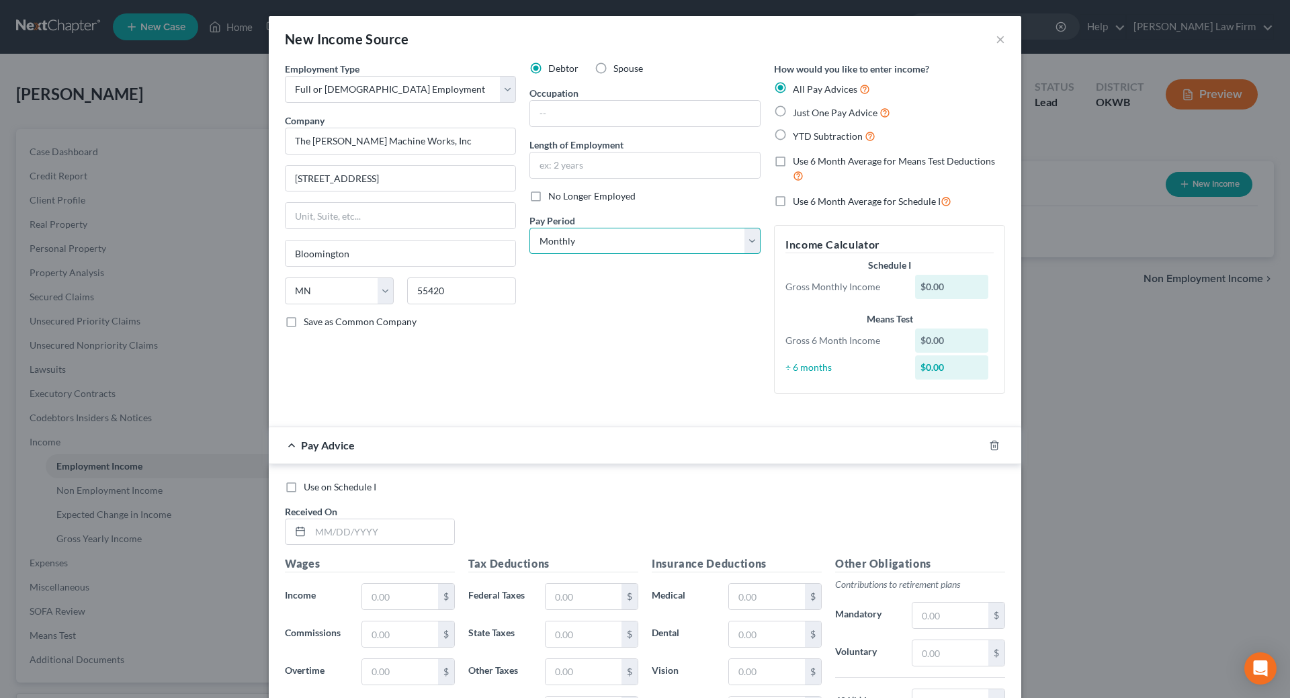
type input "[GEOGRAPHIC_DATA]"
click at [589, 238] on select "Select Monthly Twice Monthly Every Other Week Weekly" at bounding box center [644, 241] width 231 height 27
select select "1"
click at [529, 228] on select "Select Monthly Twice Monthly Every Other Week Weekly" at bounding box center [644, 241] width 231 height 27
click at [793, 110] on label "Just One Pay Advice" at bounding box center [841, 112] width 97 height 15
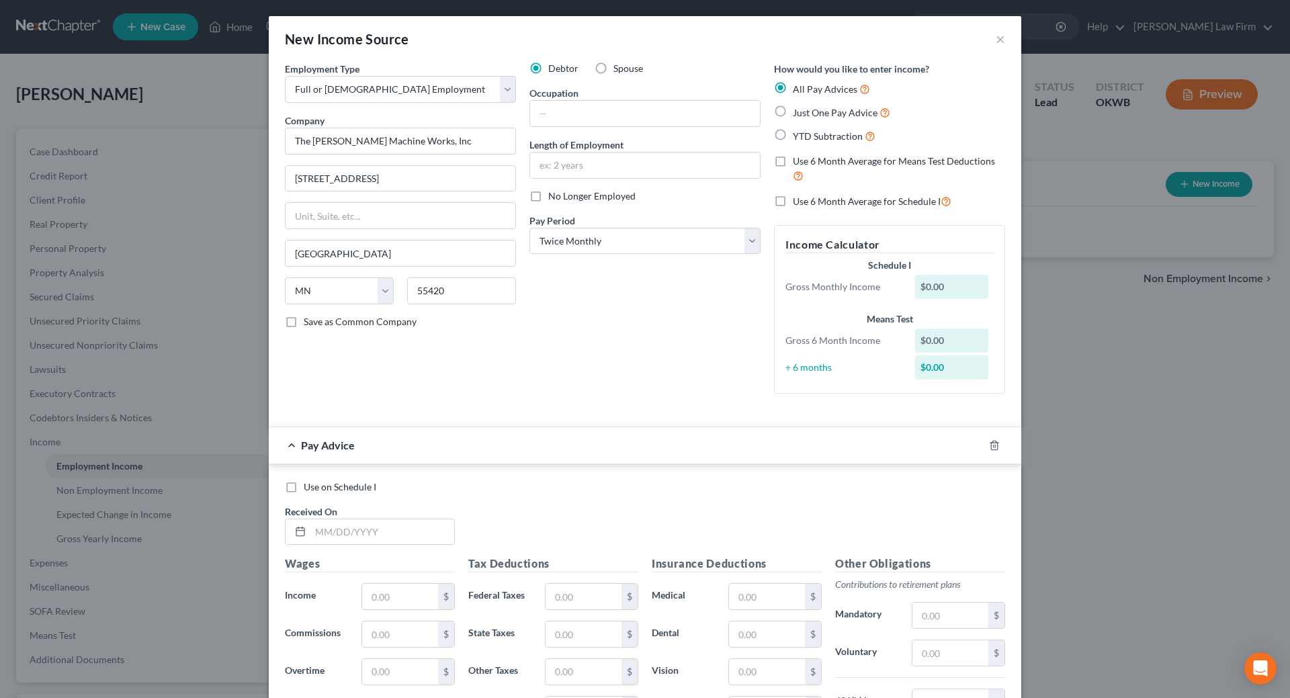
click at [798, 110] on input "Just One Pay Advice" at bounding box center [802, 109] width 9 height 9
radio input "true"
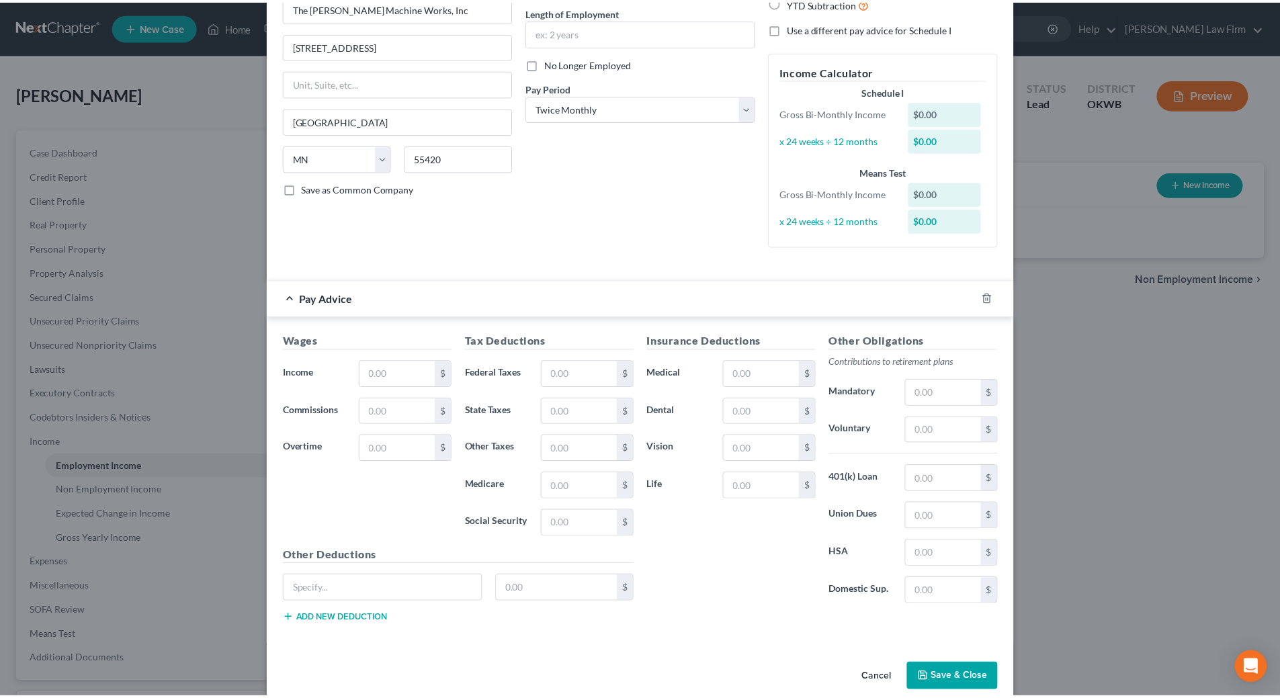
scroll to position [134, 0]
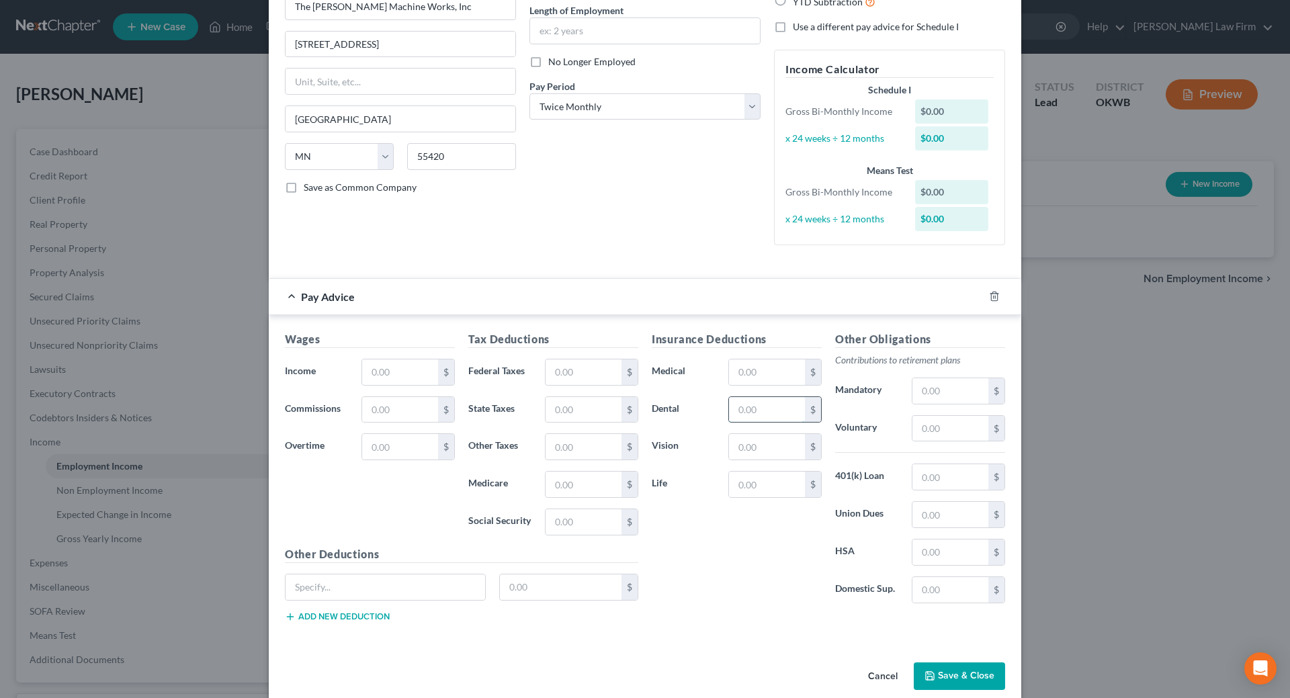
click at [771, 412] on input "text" at bounding box center [767, 410] width 76 height 26
type input "33.75"
click at [432, 373] on input "text" at bounding box center [400, 372] width 76 height 26
type input "7,151.83"
click at [560, 533] on input "text" at bounding box center [583, 522] width 76 height 26
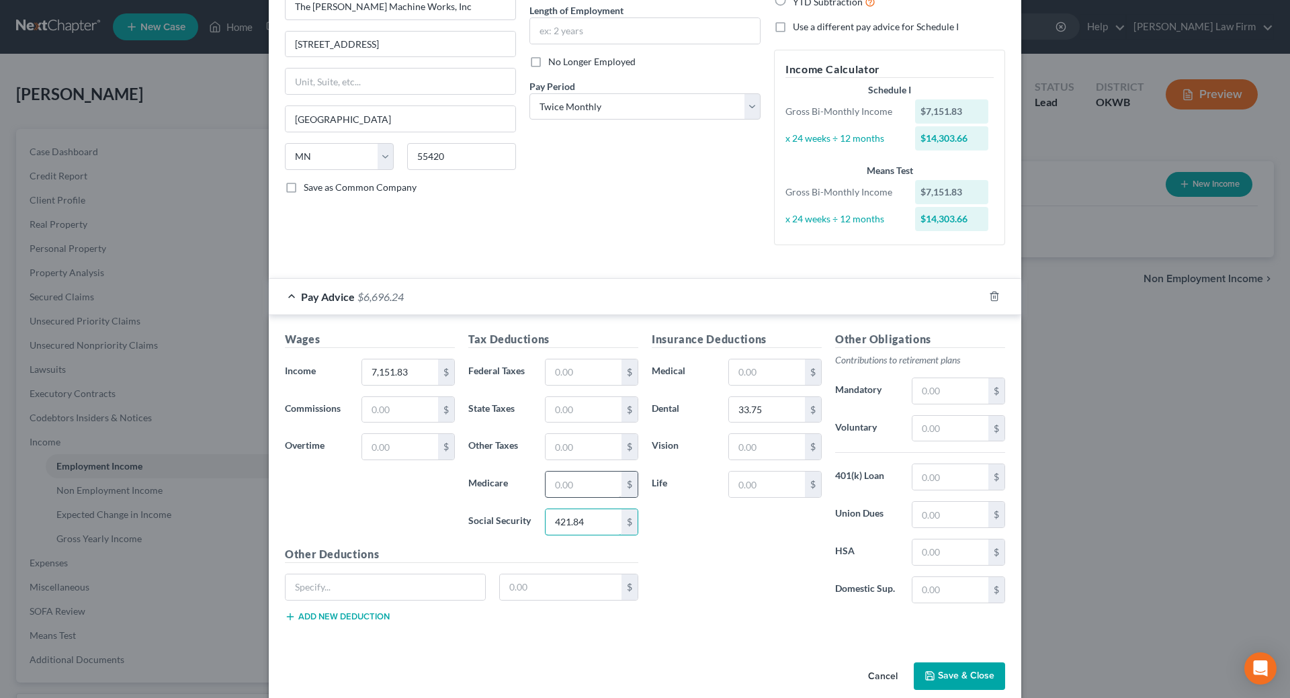
type input "421.84"
click at [567, 484] on input "text" at bounding box center [583, 485] width 76 height 26
type input "98.66"
click at [596, 368] on input "text" at bounding box center [583, 372] width 76 height 26
type input "915.67"
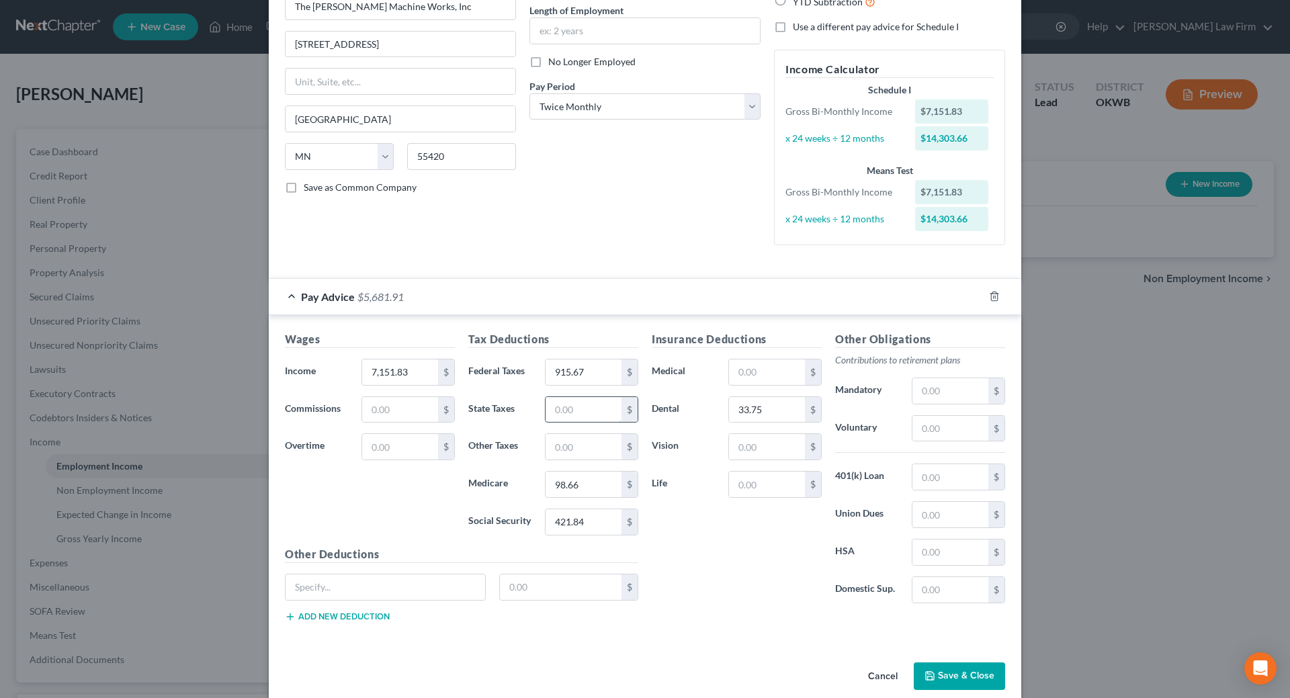
click at [604, 422] on input "text" at bounding box center [583, 410] width 76 height 26
type input "278.17"
click at [918, 396] on input "text" at bounding box center [950, 391] width 76 height 26
type input "214.57"
click at [771, 366] on input "text" at bounding box center [767, 372] width 76 height 26
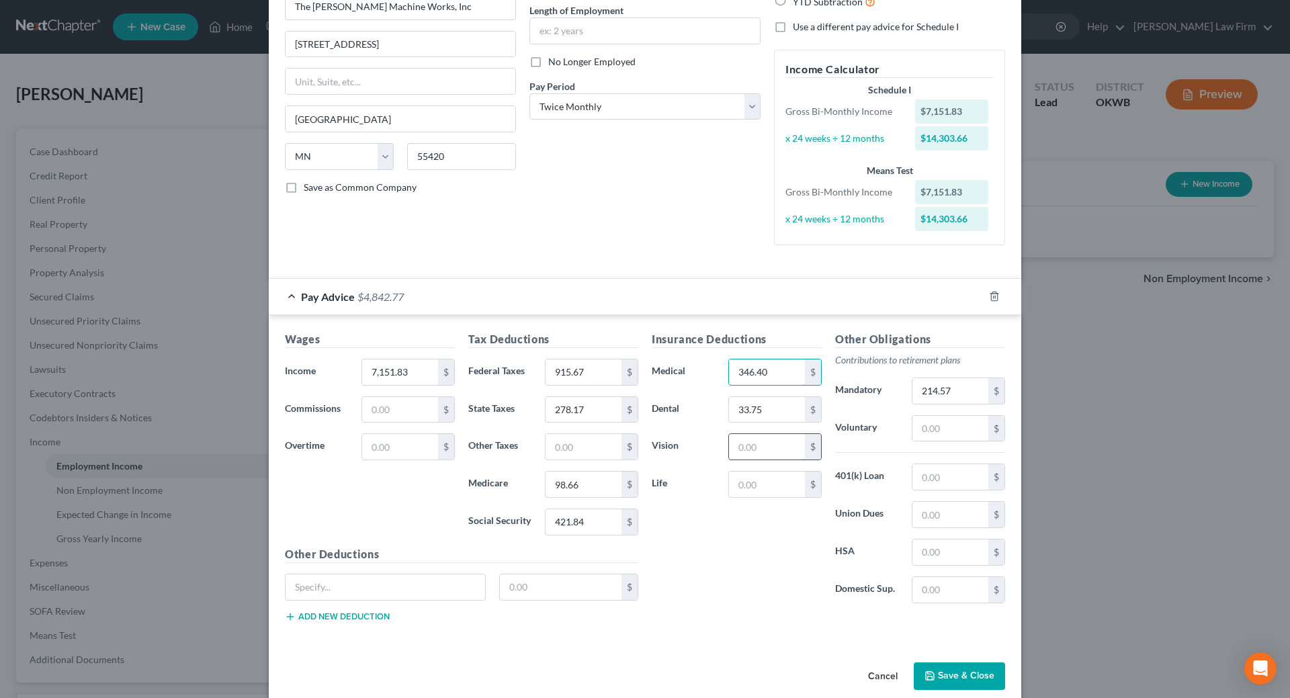
type input "346.40"
click at [762, 440] on input "text" at bounding box center [767, 447] width 76 height 26
type input "19.48"
click at [756, 487] on input "text" at bounding box center [767, 485] width 76 height 26
type input "104.95"
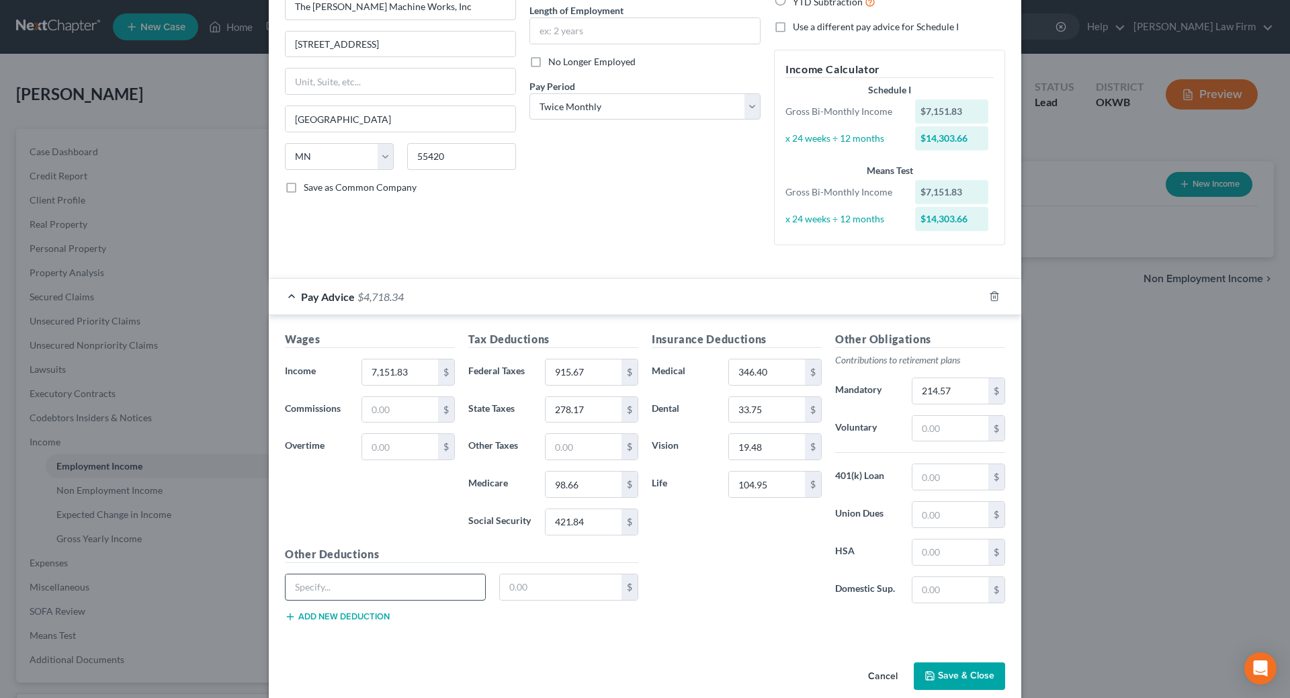
click at [379, 581] on input "text" at bounding box center [386, 587] width 200 height 26
type input "State Tax Levy"
type input "656.63"
click at [949, 672] on button "Save & Close" at bounding box center [959, 676] width 91 height 28
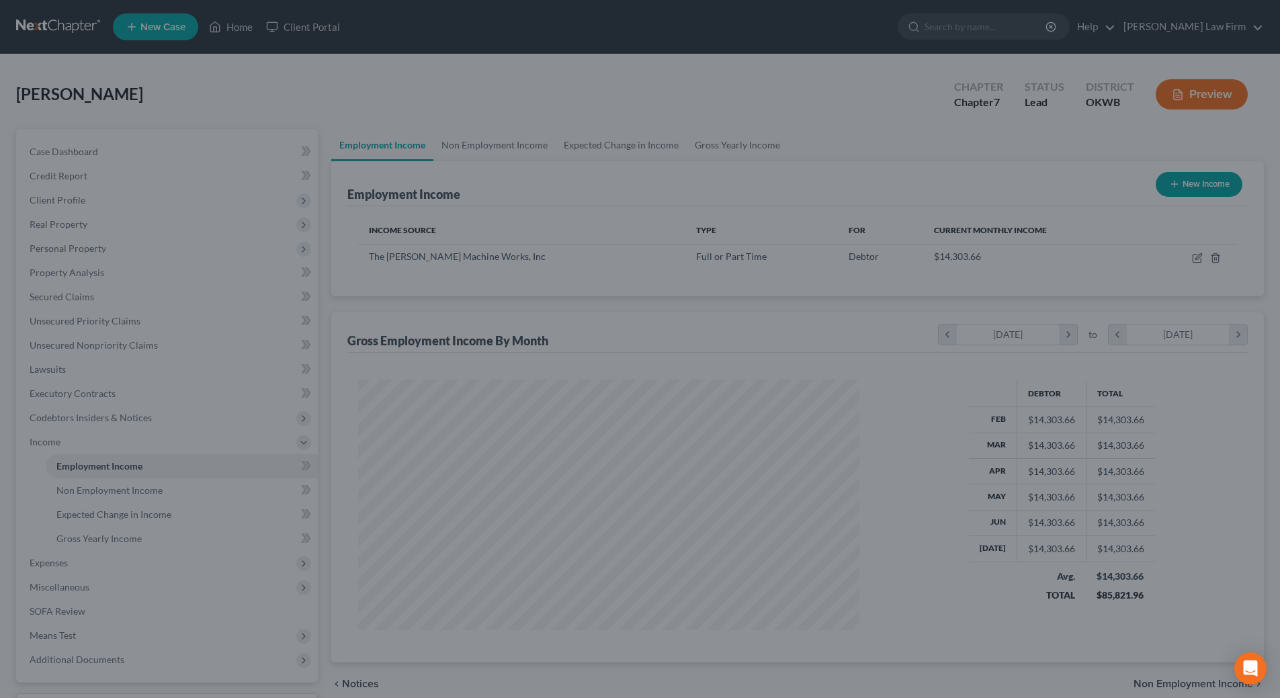
scroll to position [671540, 671263]
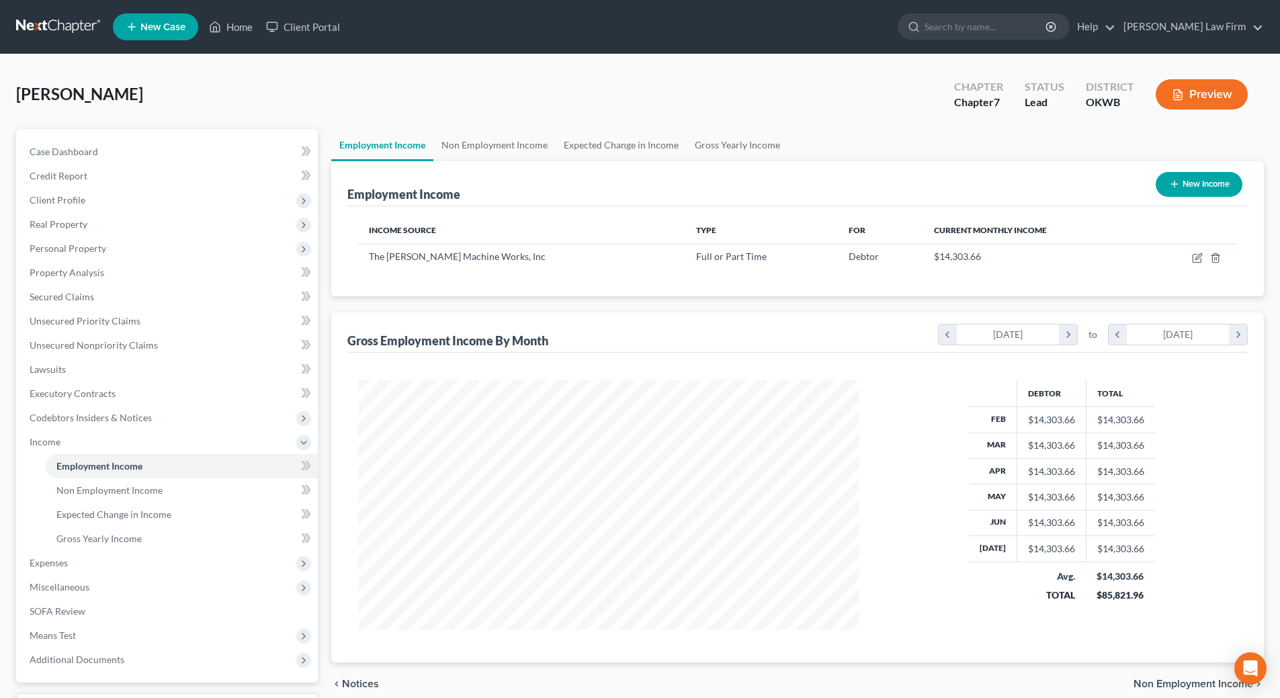
click at [543, 367] on div "Debtor Total Feb $14,303.66 $14,303.66 Mar $14,303.66 $14,303.66 Apr $14,303.66…" at bounding box center [797, 508] width 900 height 310
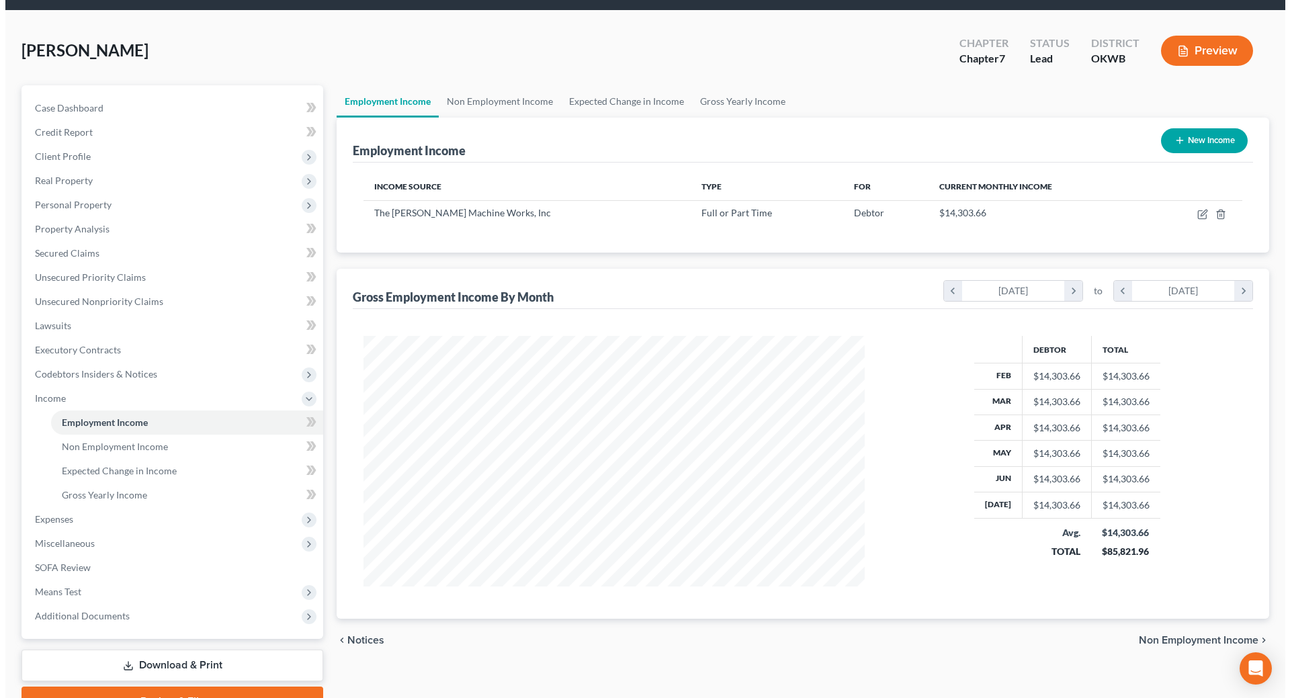
scroll to position [67, 0]
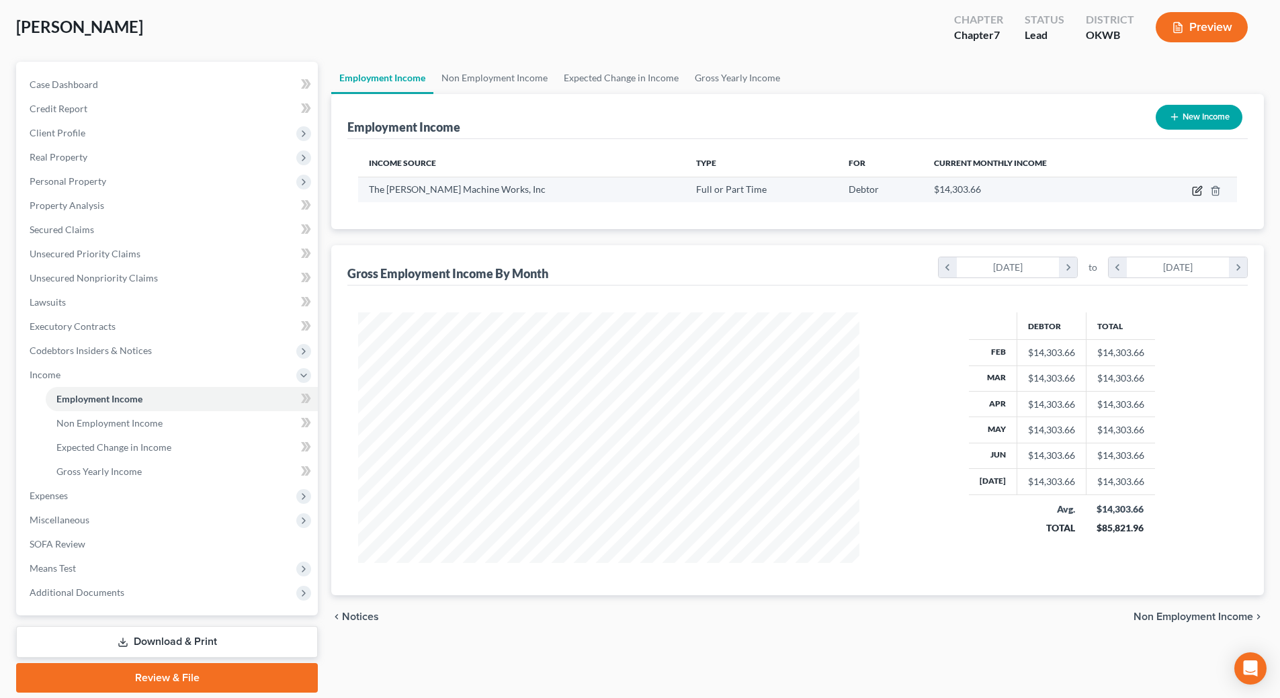
click at [1196, 191] on icon "button" at bounding box center [1198, 189] width 6 height 6
select select "0"
select select "24"
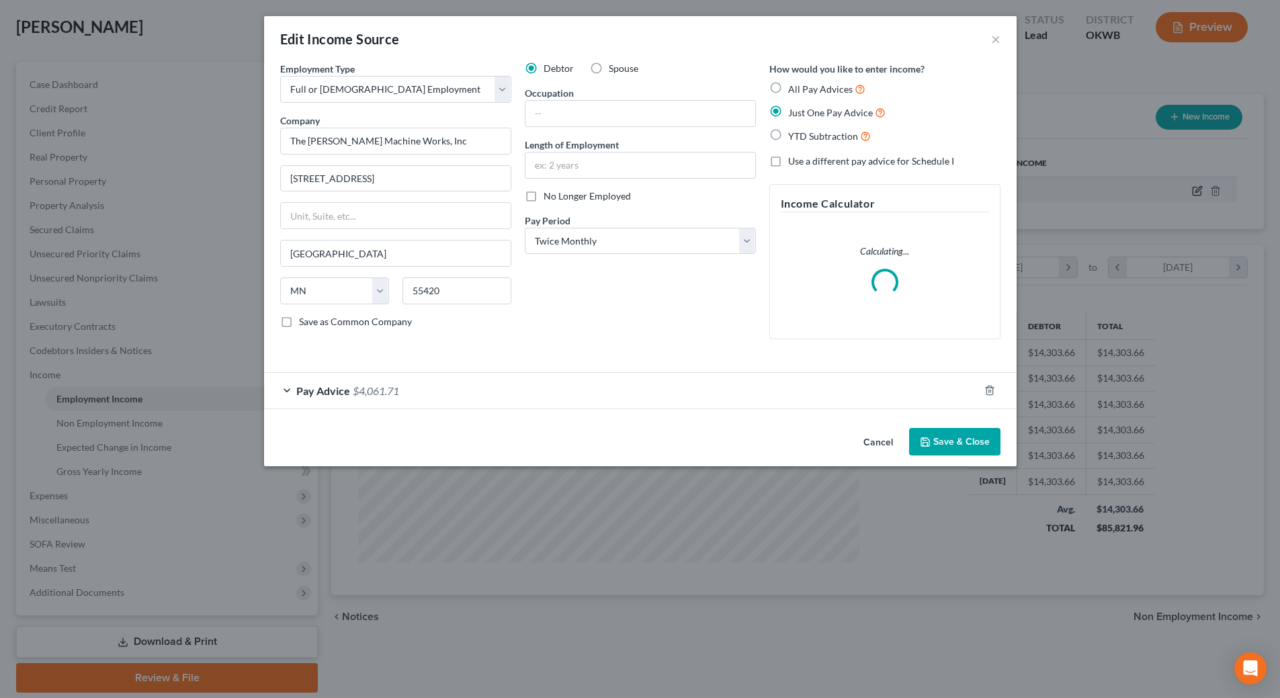
scroll to position [253, 533]
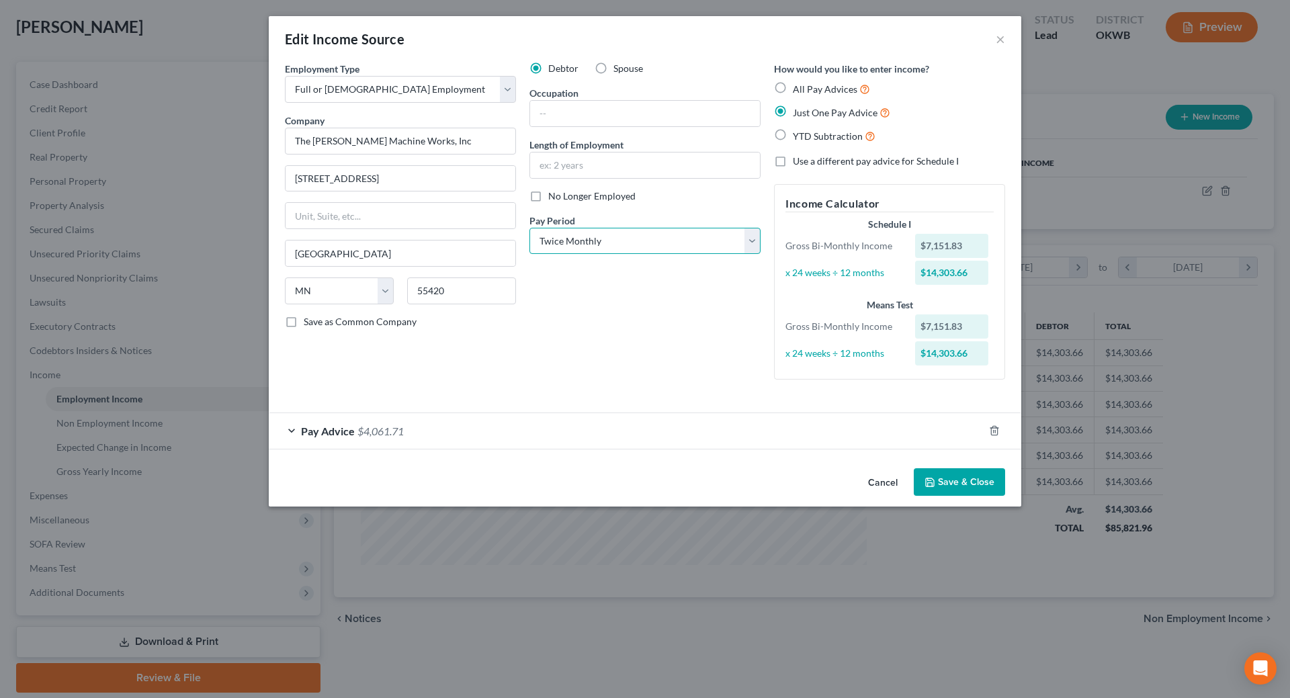
click at [675, 249] on select "Select Monthly Twice Monthly Every Other Week Weekly" at bounding box center [644, 241] width 231 height 27
select select "0"
click at [529, 228] on select "Select Monthly Twice Monthly Every Other Week Weekly" at bounding box center [644, 241] width 231 height 27
click at [961, 476] on button "Save & Close" at bounding box center [959, 482] width 91 height 28
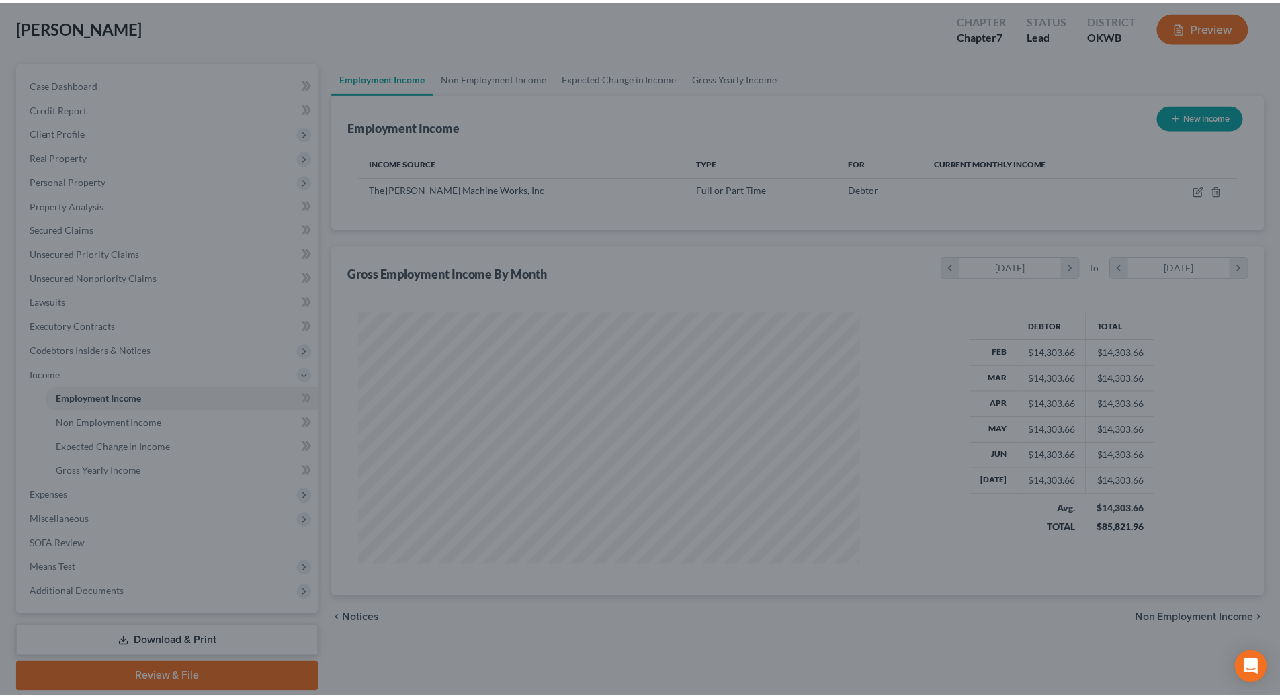
scroll to position [671540, 671263]
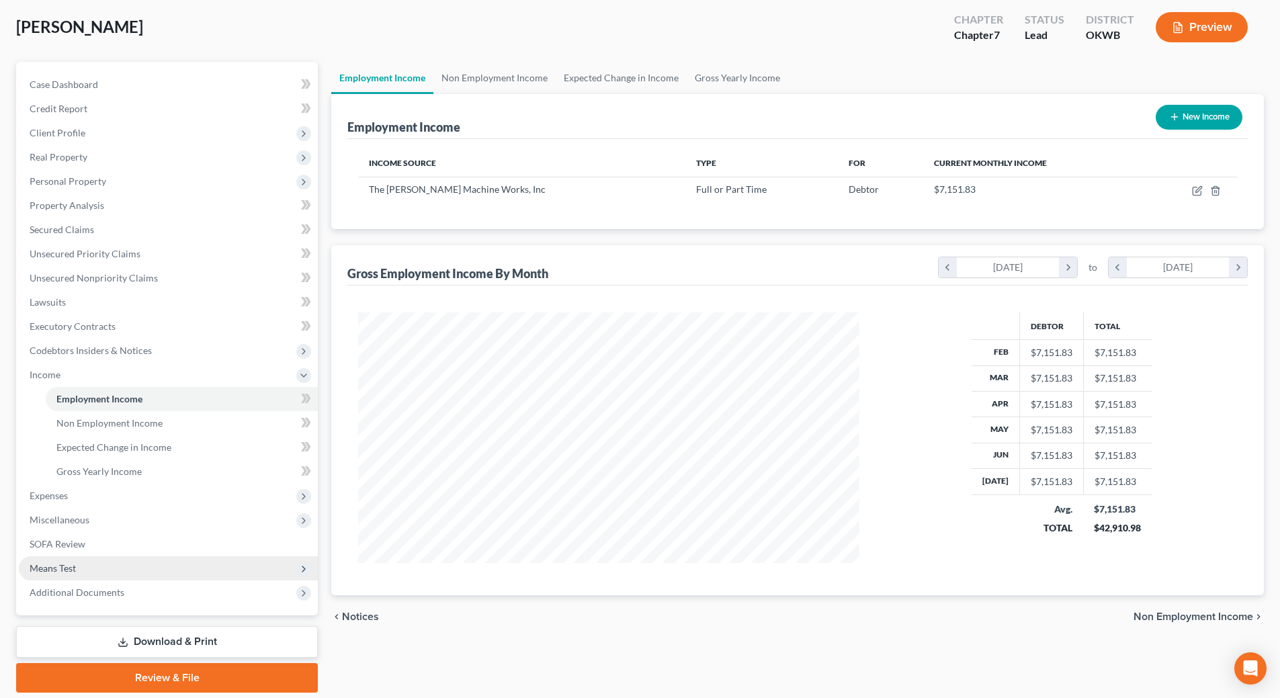
click at [85, 570] on span "Means Test" at bounding box center [168, 568] width 299 height 24
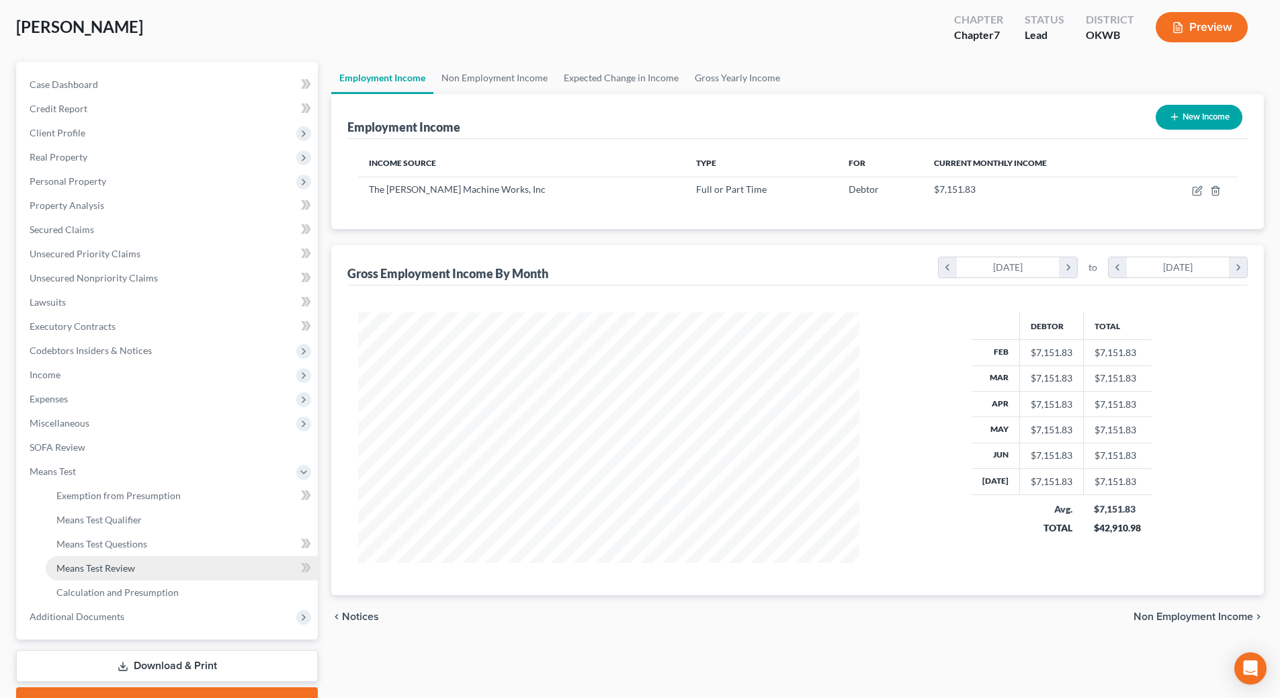
click at [115, 570] on span "Means Test Review" at bounding box center [95, 567] width 79 height 11
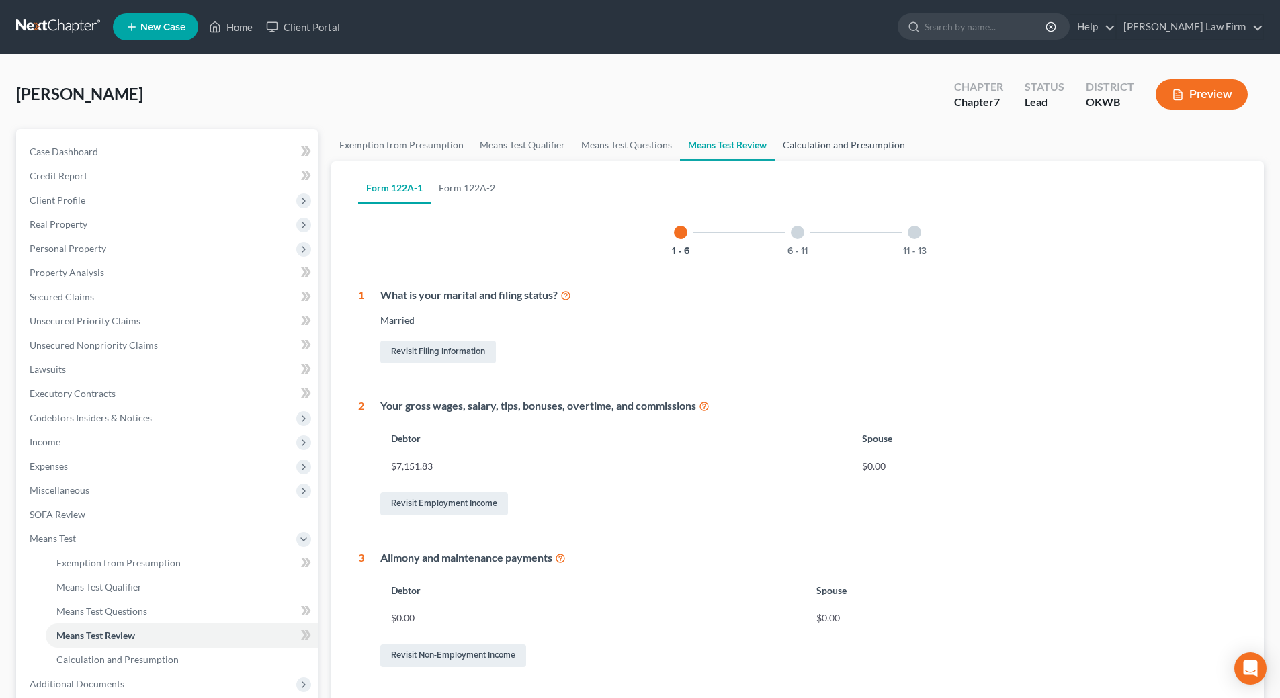
click at [876, 150] on link "Calculation and Presumption" at bounding box center [844, 145] width 138 height 32
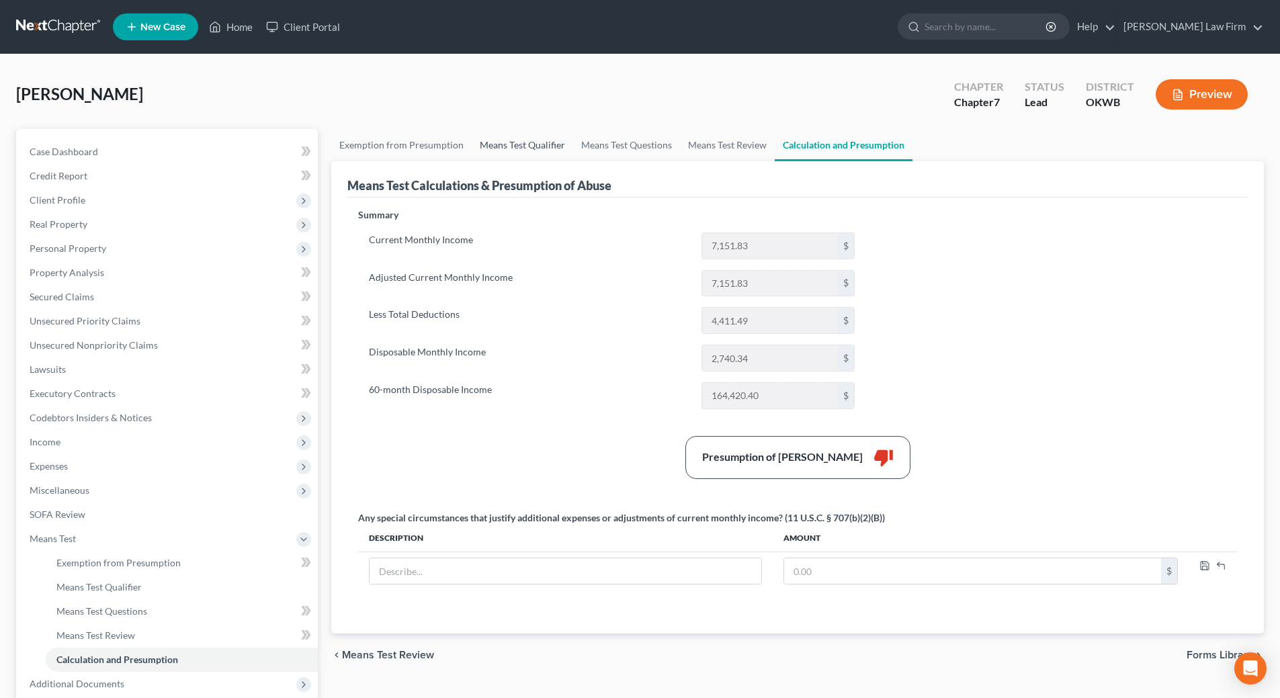
click at [522, 142] on link "Means Test Qualifier" at bounding box center [522, 145] width 101 height 32
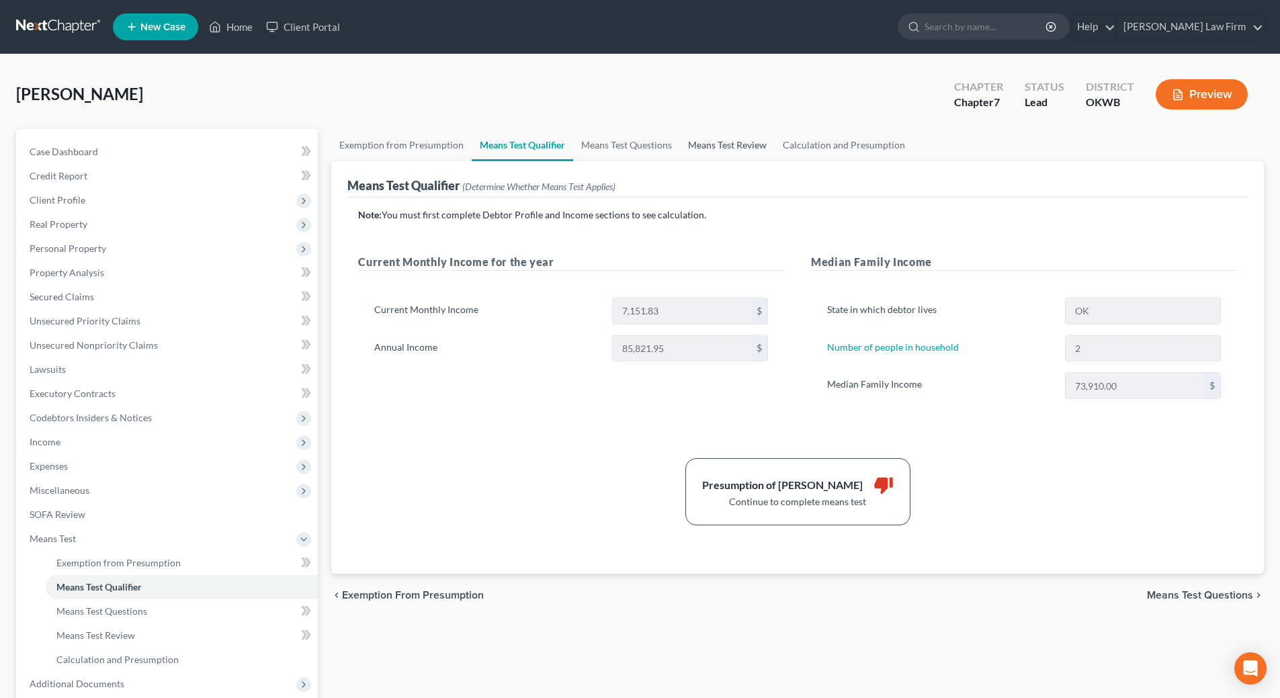
click at [724, 143] on link "Means Test Review" at bounding box center [727, 145] width 95 height 32
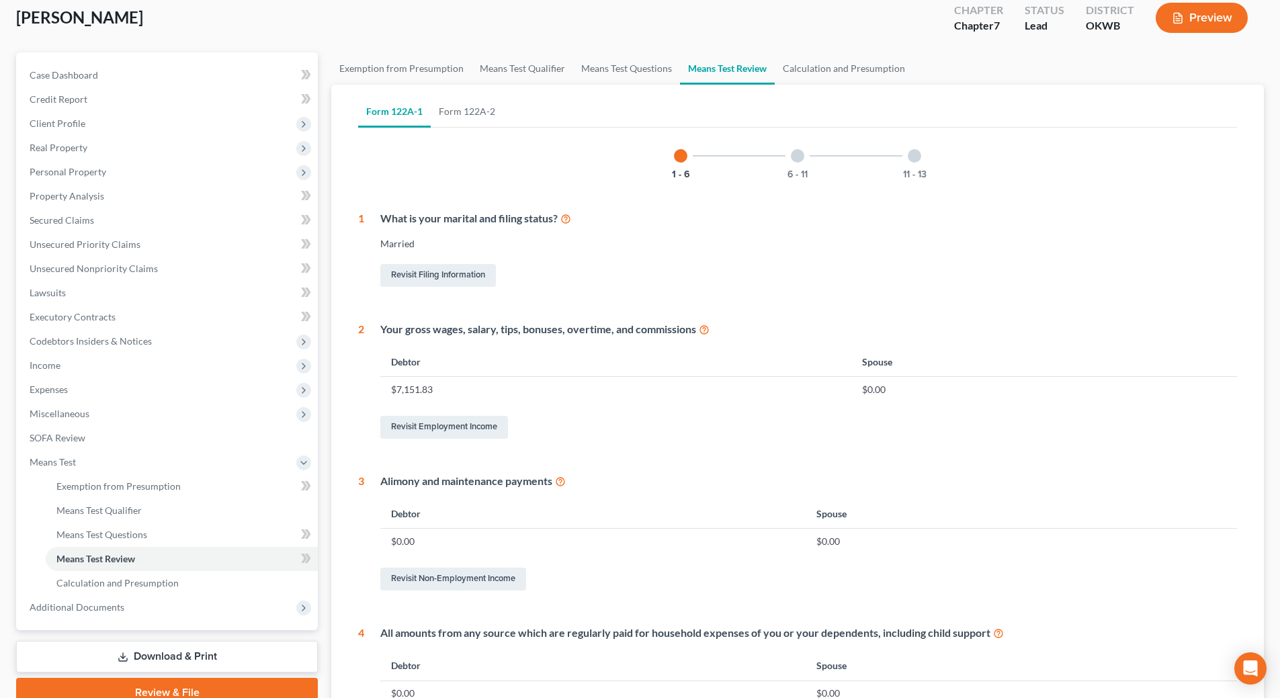
scroll to position [67, 0]
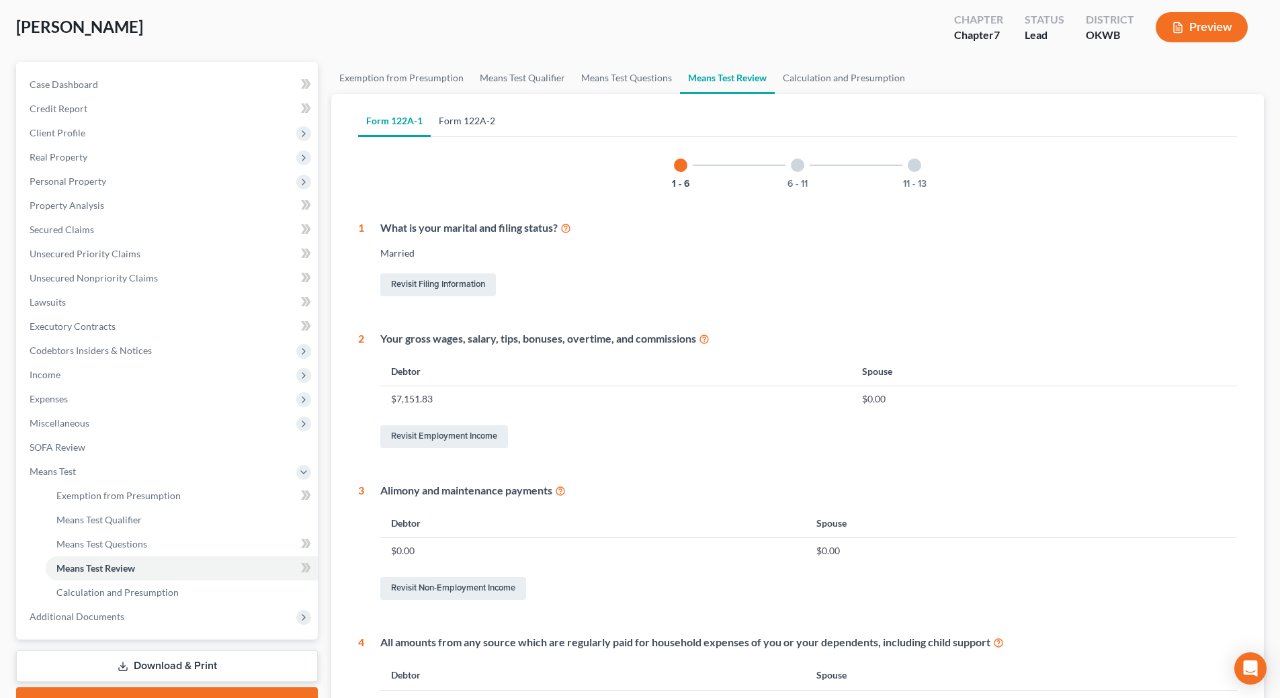
click at [468, 115] on link "Form 122A-2" at bounding box center [467, 121] width 73 height 32
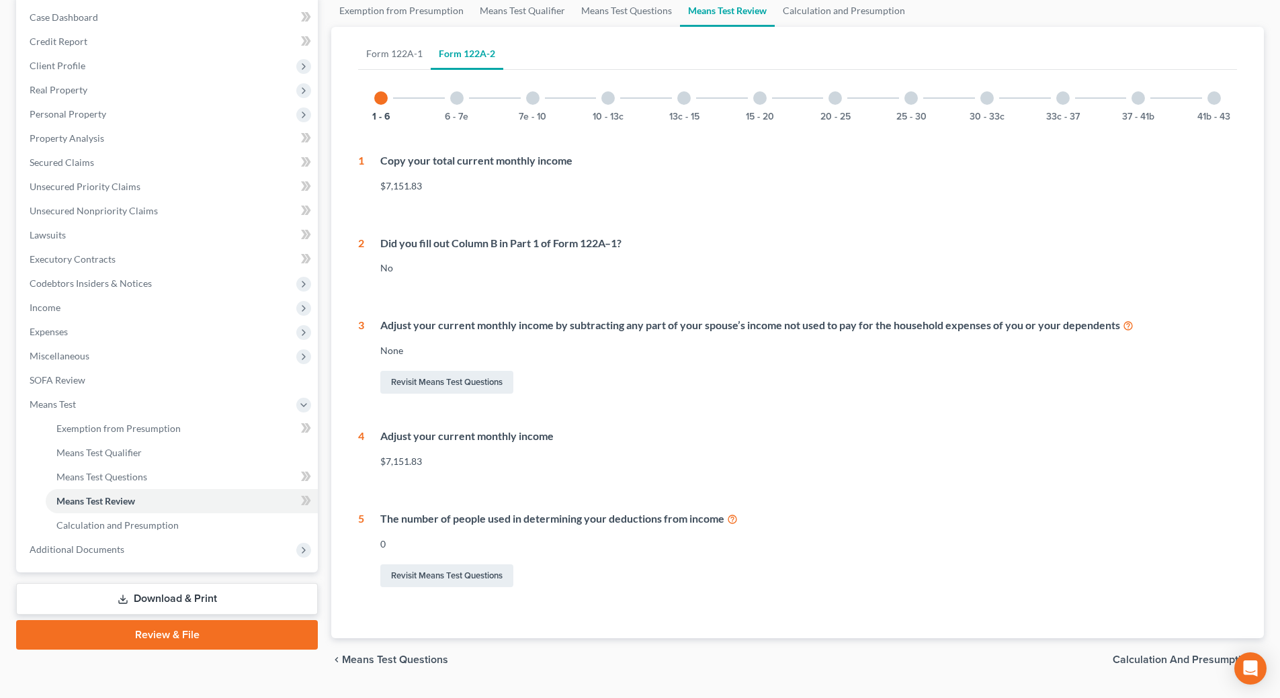
scroll to position [169, 0]
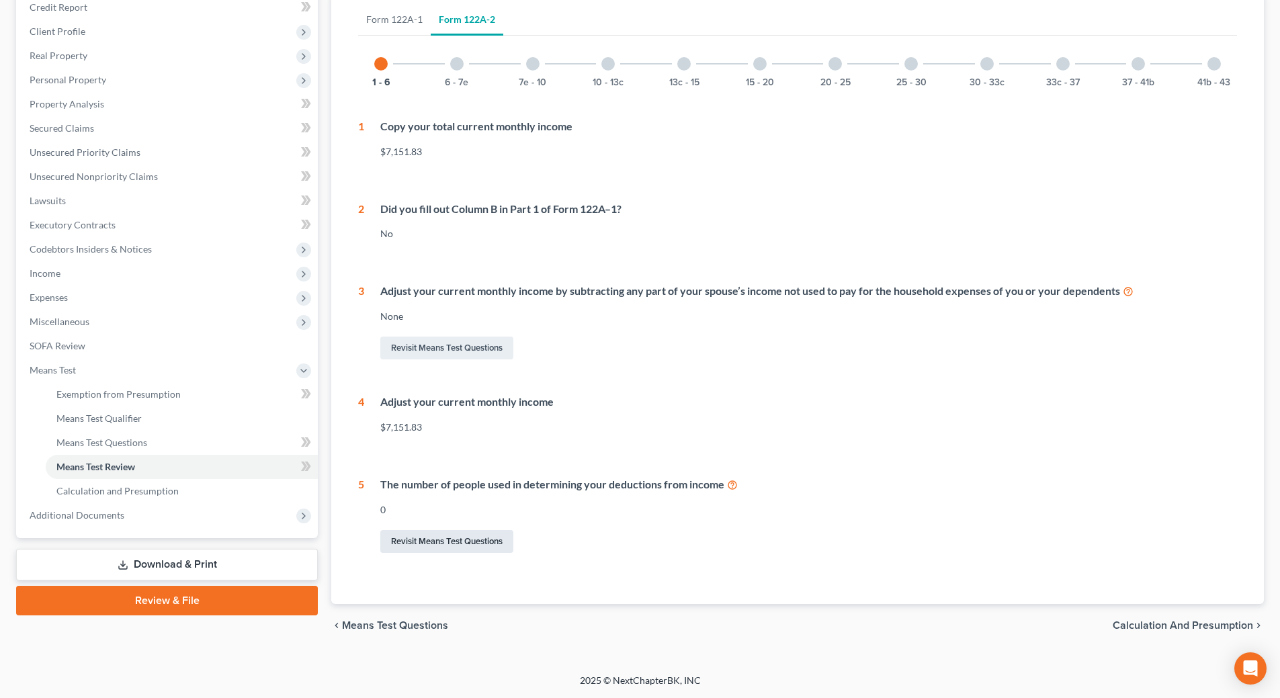
click at [462, 541] on link "Revisit Means Test Questions" at bounding box center [446, 541] width 133 height 23
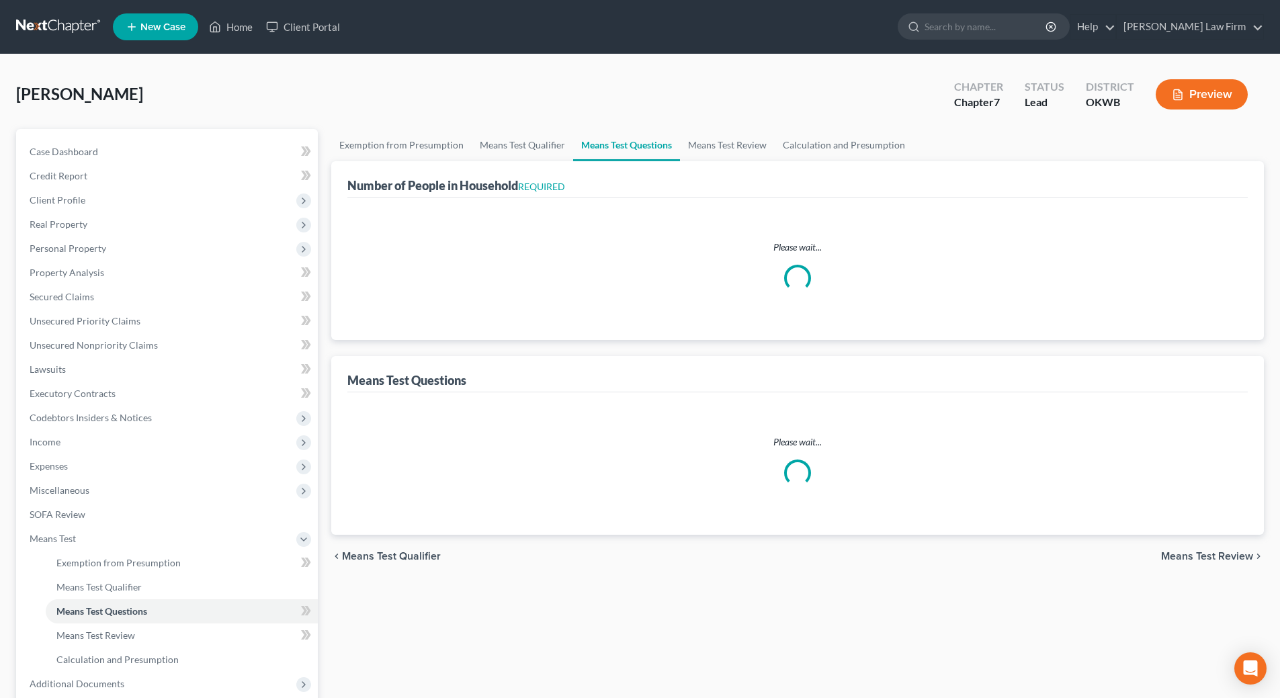
select select "0"
select select "60"
select select "1"
select select "60"
select select "2"
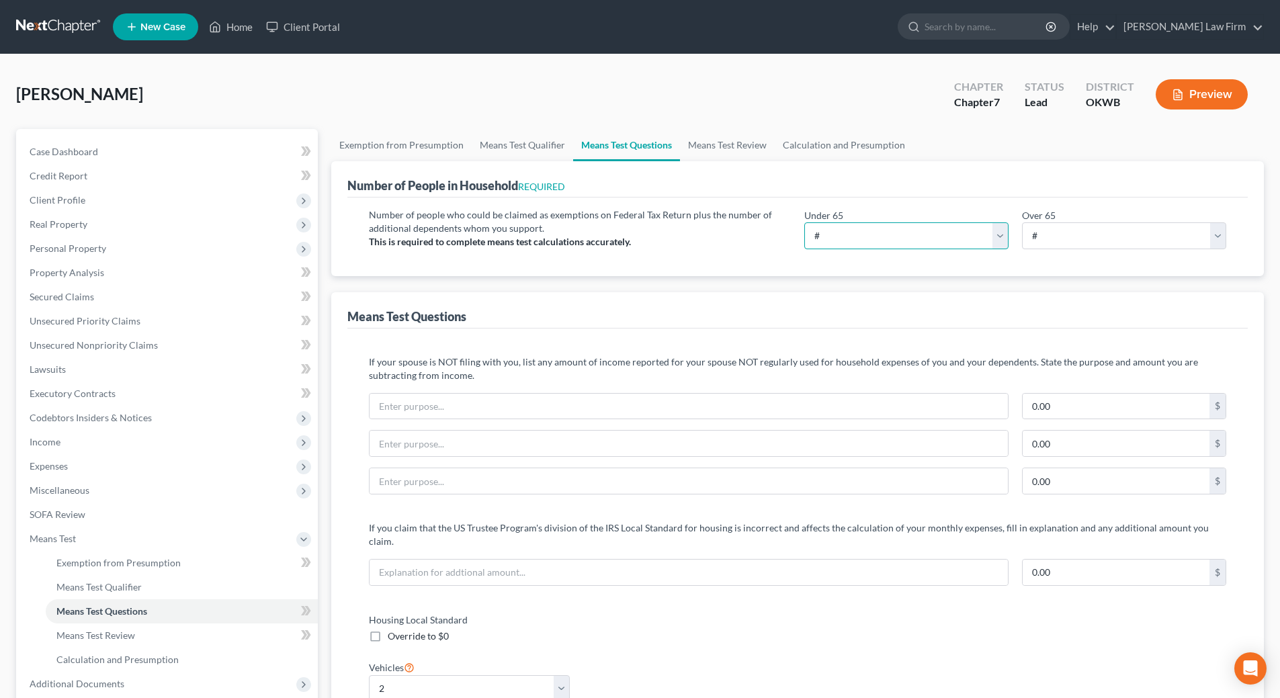
click at [1000, 234] on select "# 0 1 2 3 4 5 6 7 8 9 10" at bounding box center [906, 235] width 204 height 27
select select "2"
click at [804, 222] on select "# 0 1 2 3 4 5 6 7 8 9 10" at bounding box center [906, 235] width 204 height 27
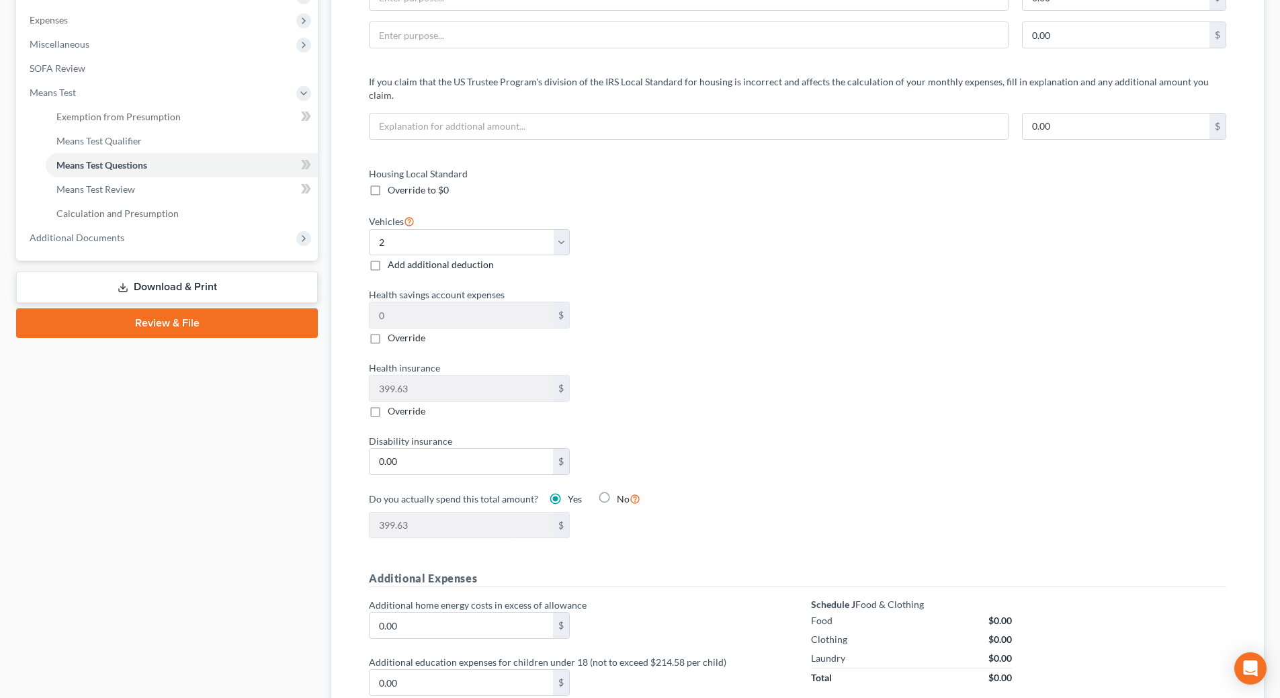
scroll to position [470, 0]
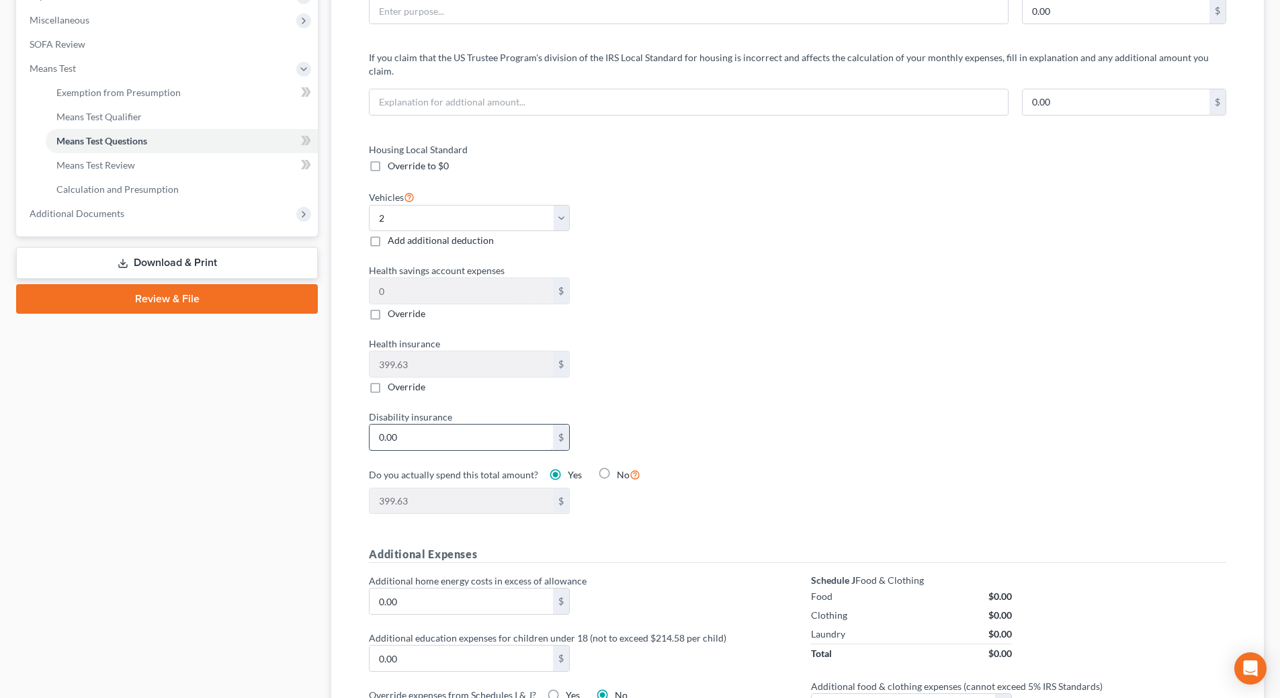
click at [426, 427] on input "0.00" at bounding box center [460, 438] width 183 height 26
type input "3"
type input "402.63"
type input "3.7"
type input "403.33"
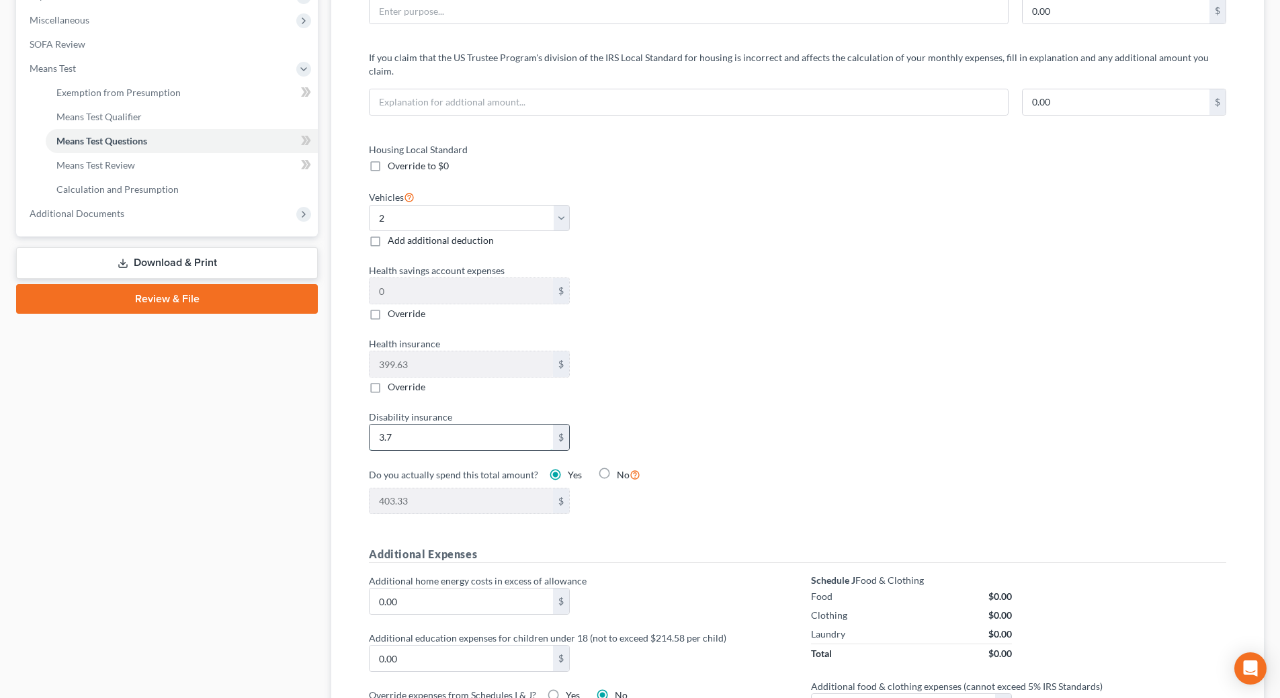
type input "3.73"
type input "403.36"
type input "3.7"
type input "403.33"
type input "3."
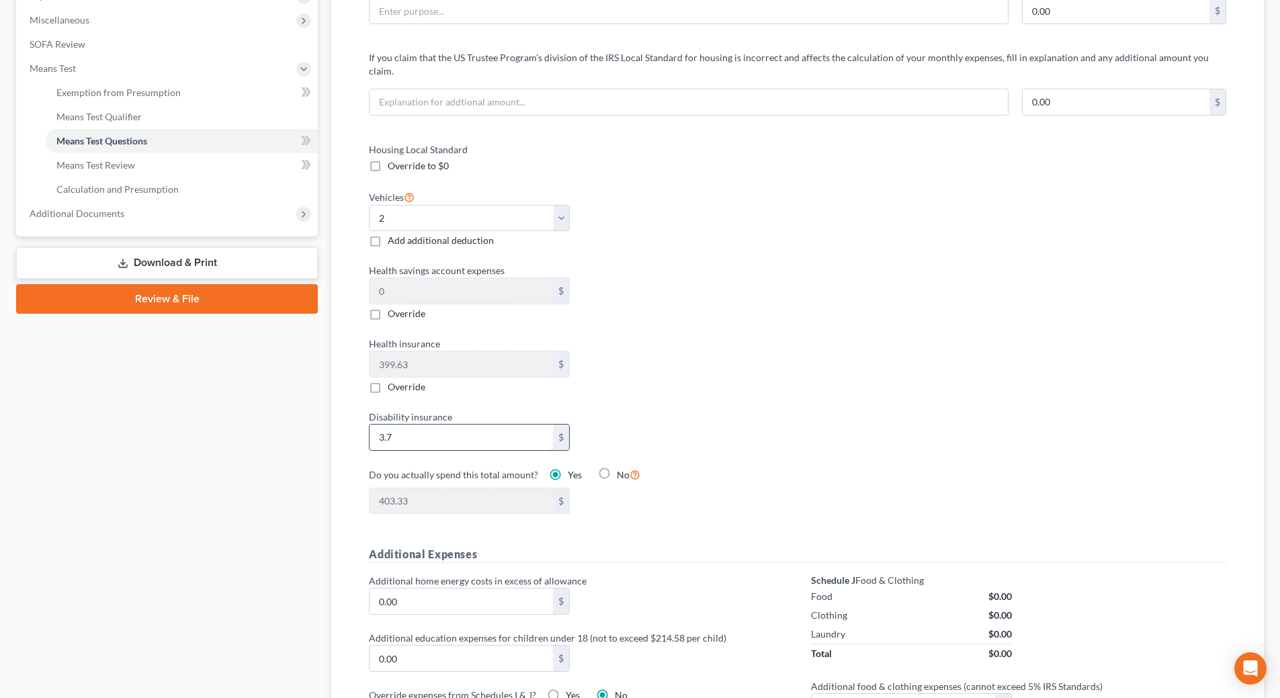
type input "402.63"
type input "3"
type input "9"
type input "408.63"
type input "9.7"
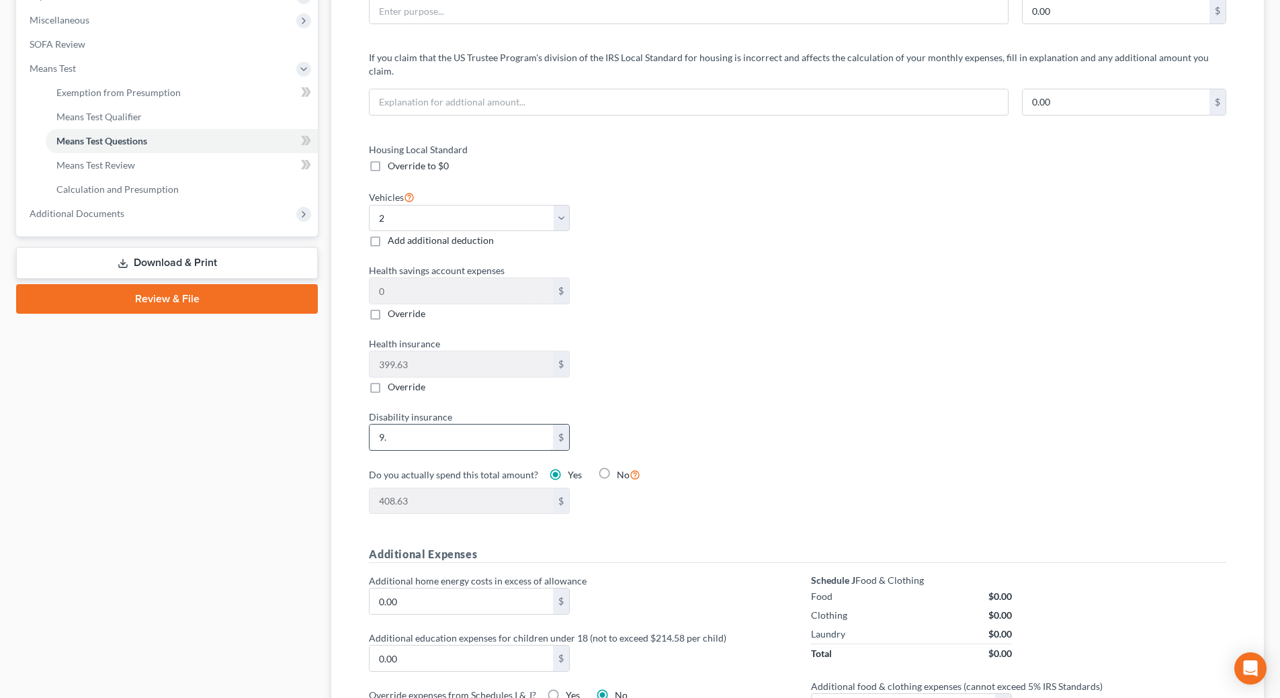
type input "409.33"
type input "9.73"
type input "409.36"
type input "9.7"
type input "409.33"
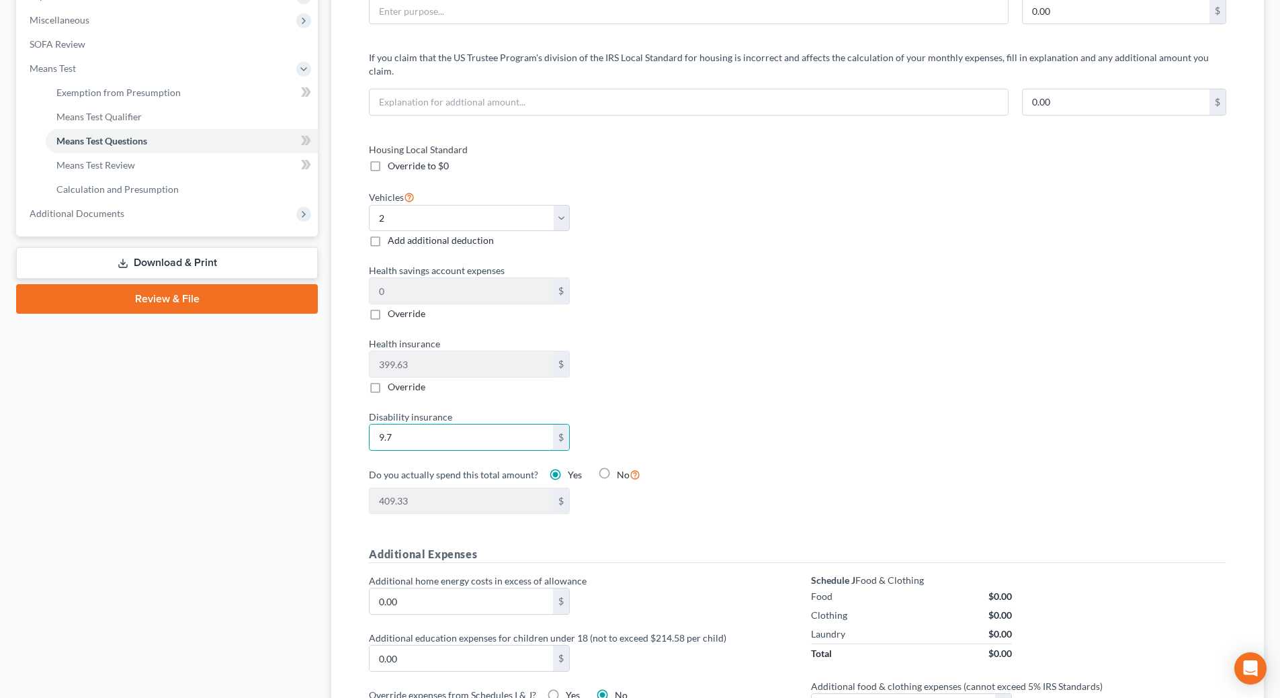
type input "9."
type input "408.63"
type input "9"
type input "3"
type input "402.63"
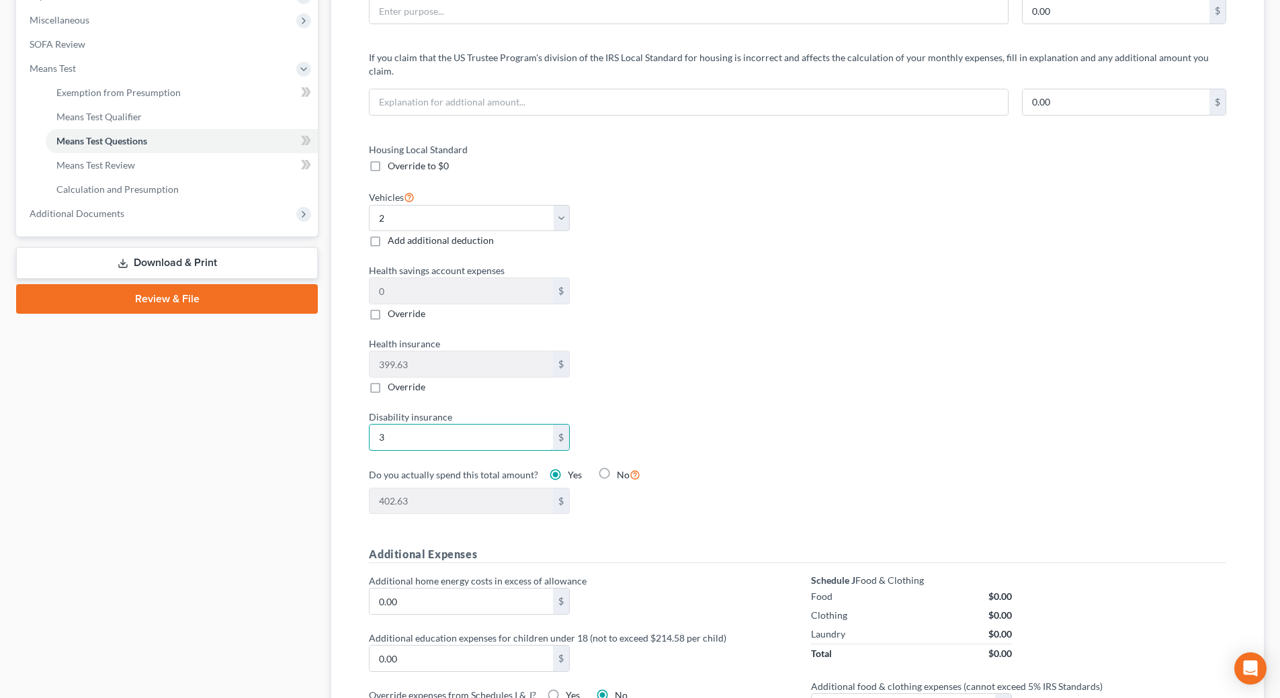
type input "39"
type input "438.63"
type input "39.4"
type input "439.03"
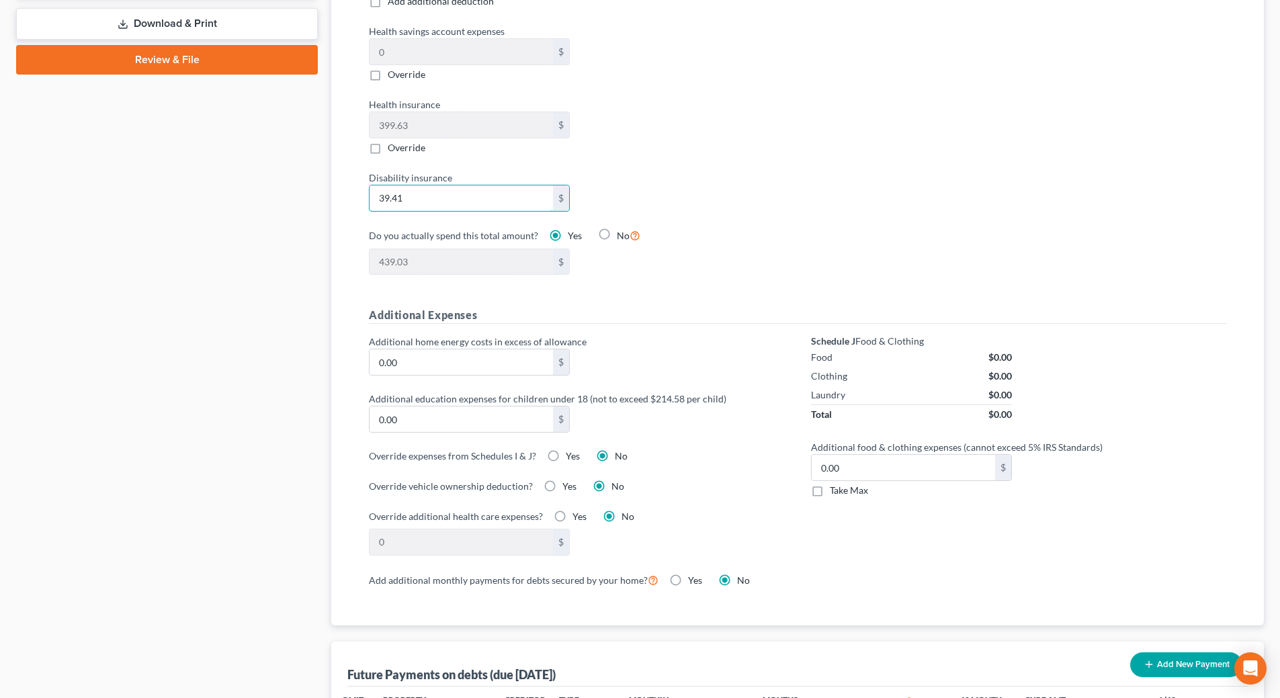
scroll to position [739, 0]
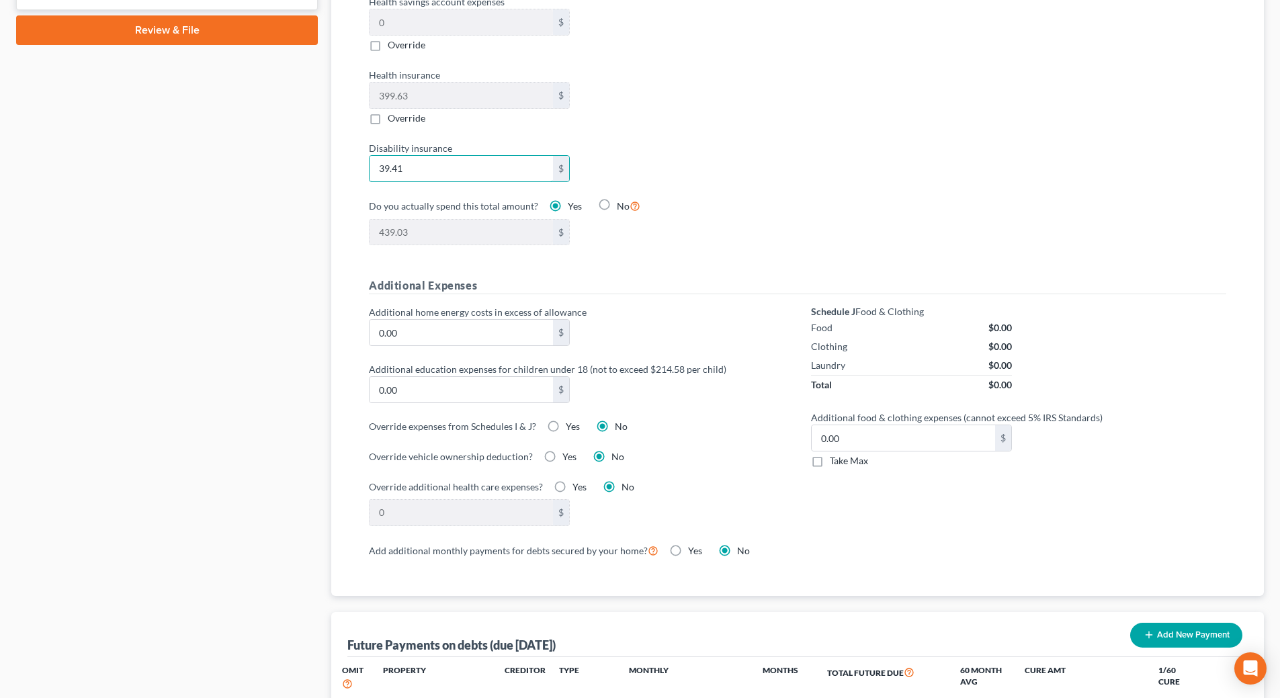
type input "39.41"
click at [692, 570] on div "If your spouse is NOT filing with you, list any amount of income reported for y…" at bounding box center [797, 93] width 900 height 1006
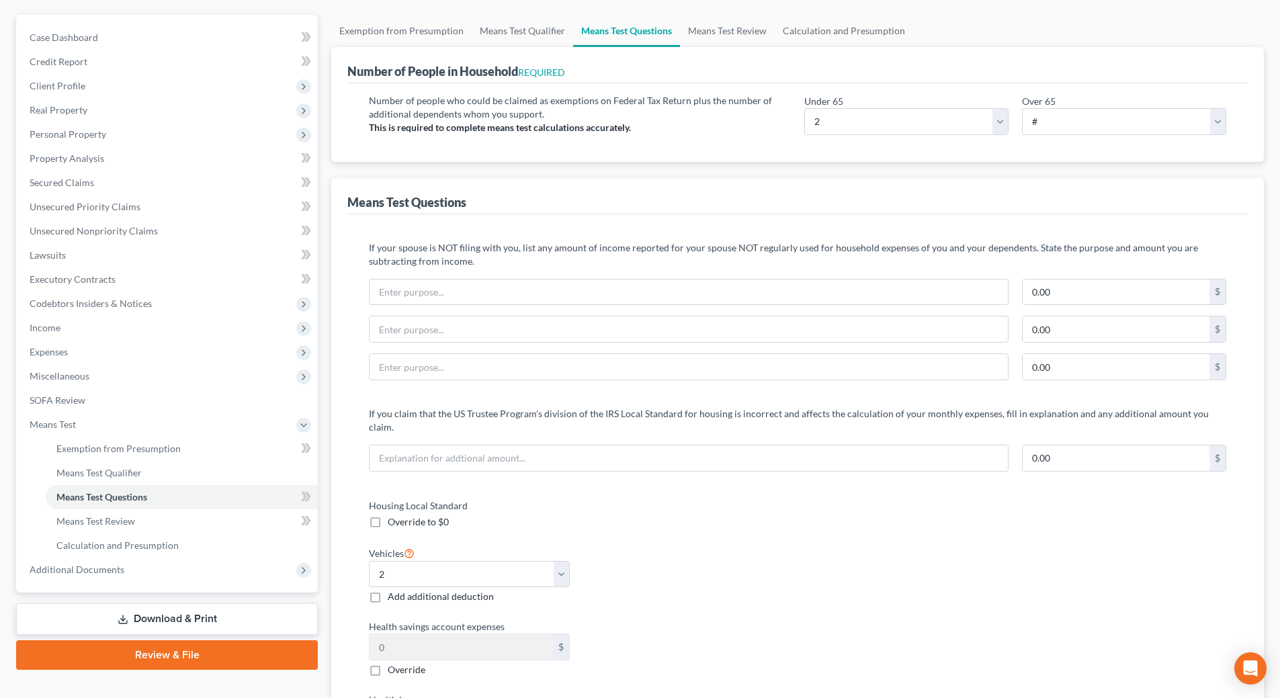
scroll to position [0, 0]
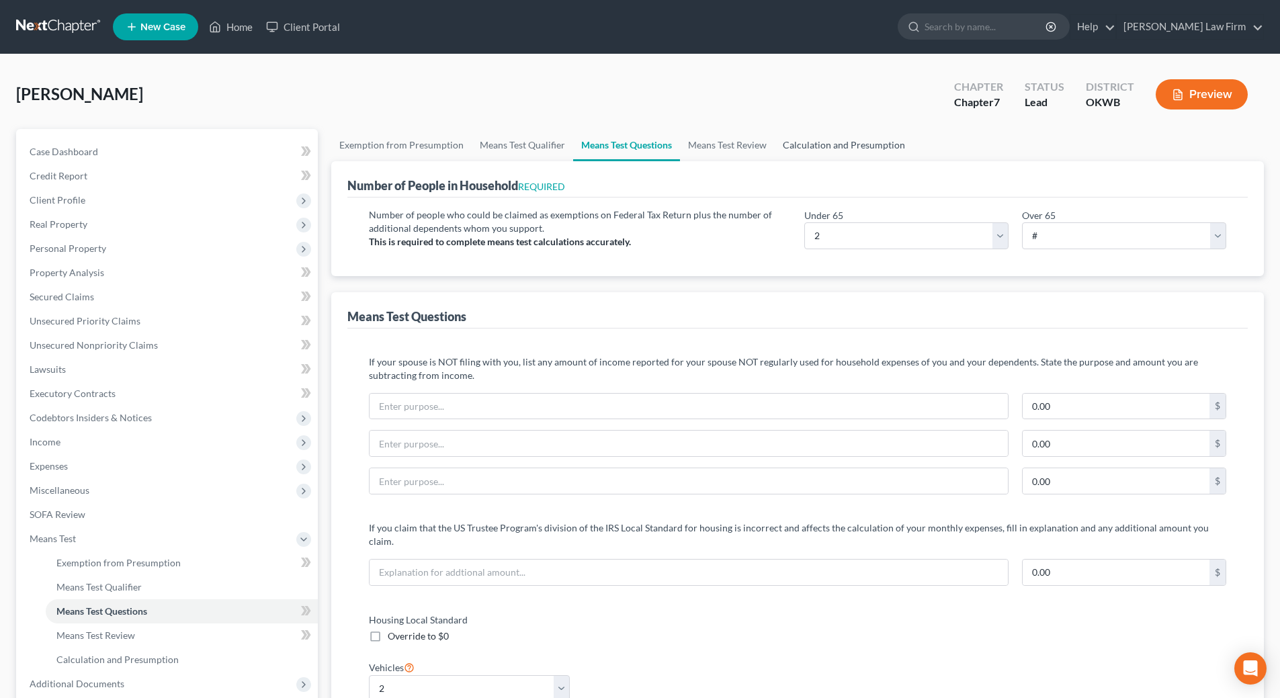
click at [867, 149] on link "Calculation and Presumption" at bounding box center [844, 145] width 138 height 32
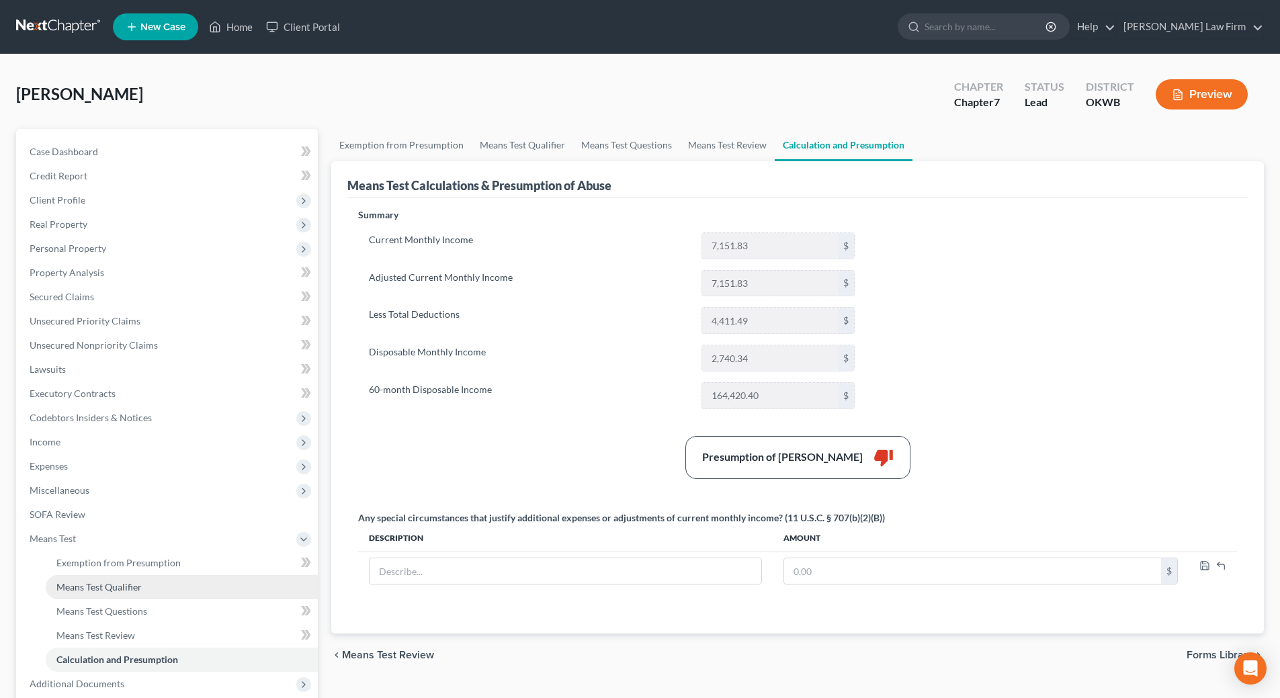
click at [106, 589] on span "Means Test Qualifier" at bounding box center [98, 586] width 85 height 11
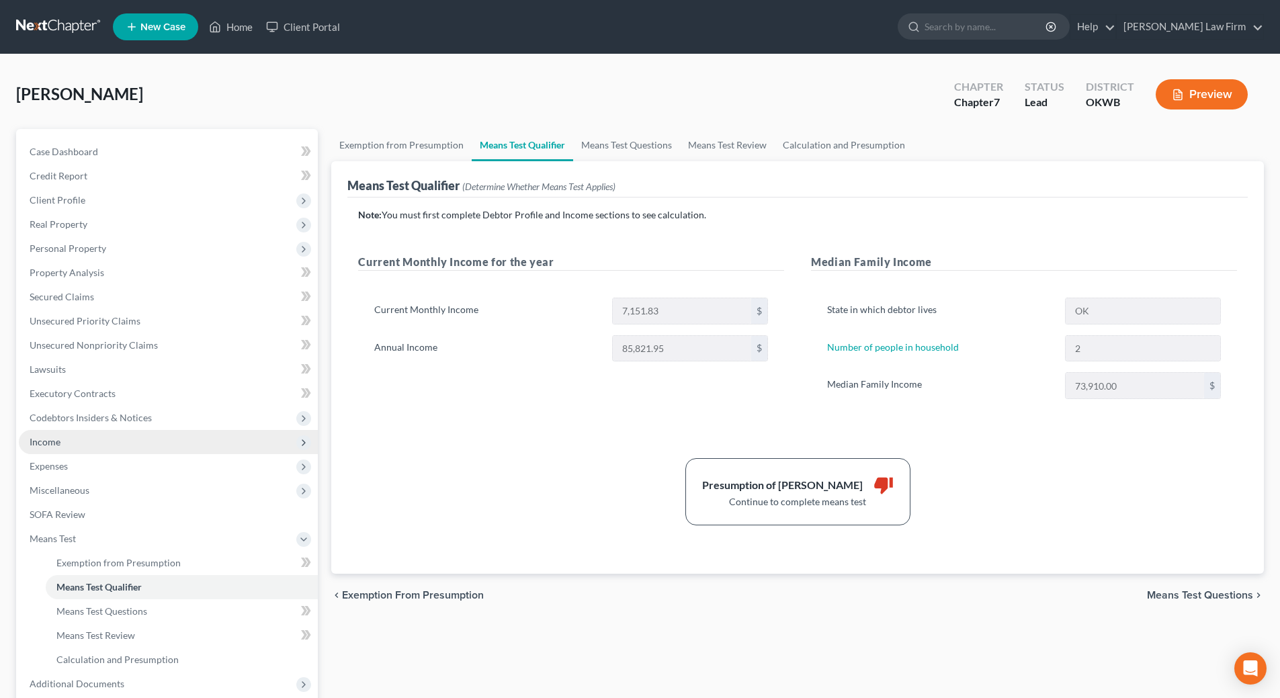
click at [103, 445] on span "Income" at bounding box center [168, 442] width 299 height 24
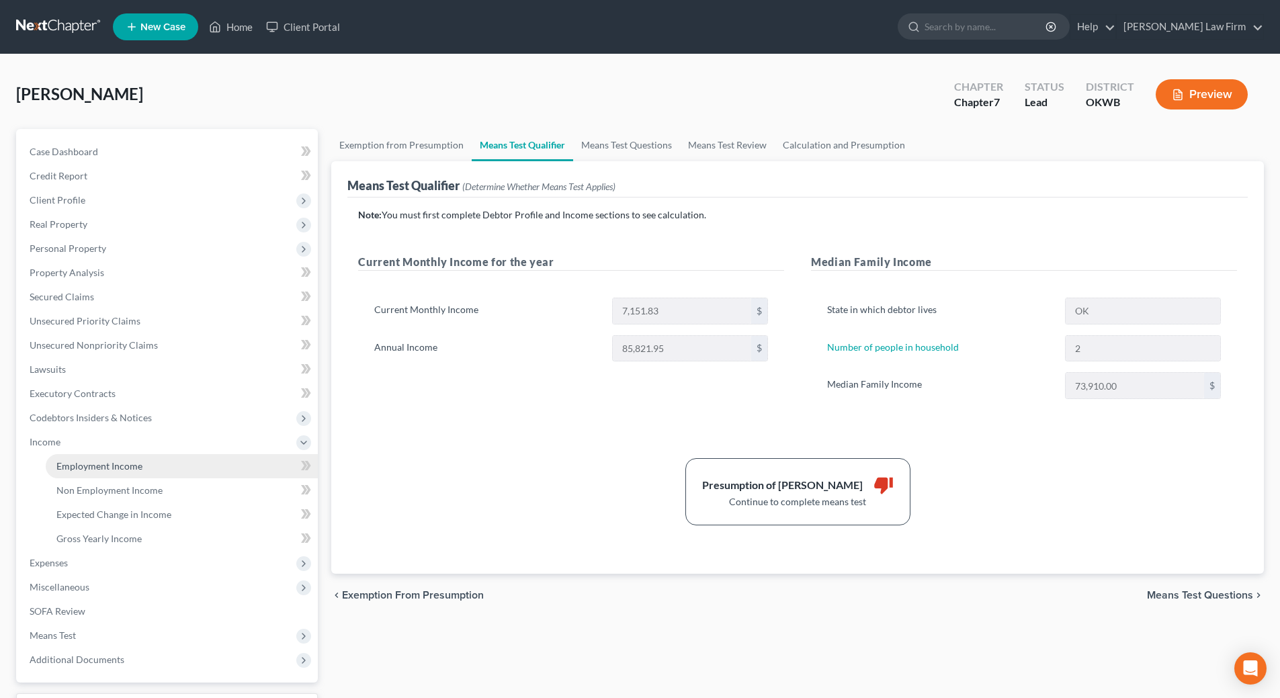
click at [105, 463] on span "Employment Income" at bounding box center [99, 465] width 86 height 11
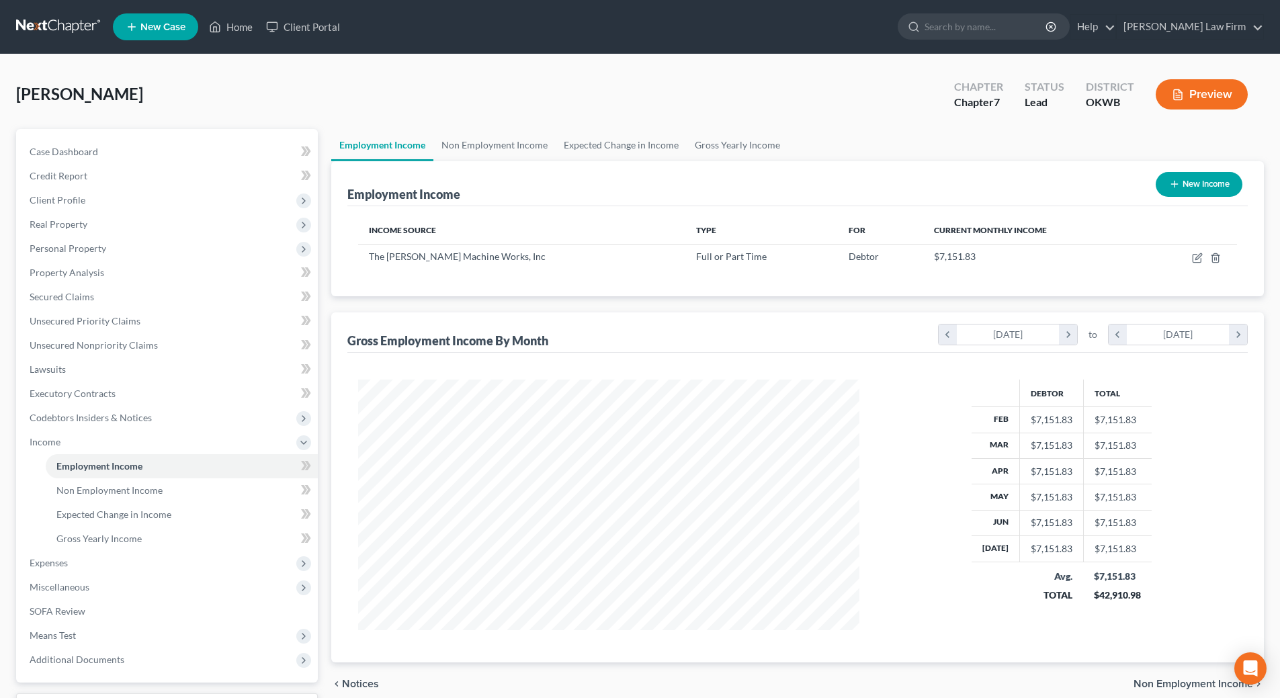
scroll to position [251, 528]
click at [476, 142] on link "Non Employment Income" at bounding box center [494, 145] width 122 height 32
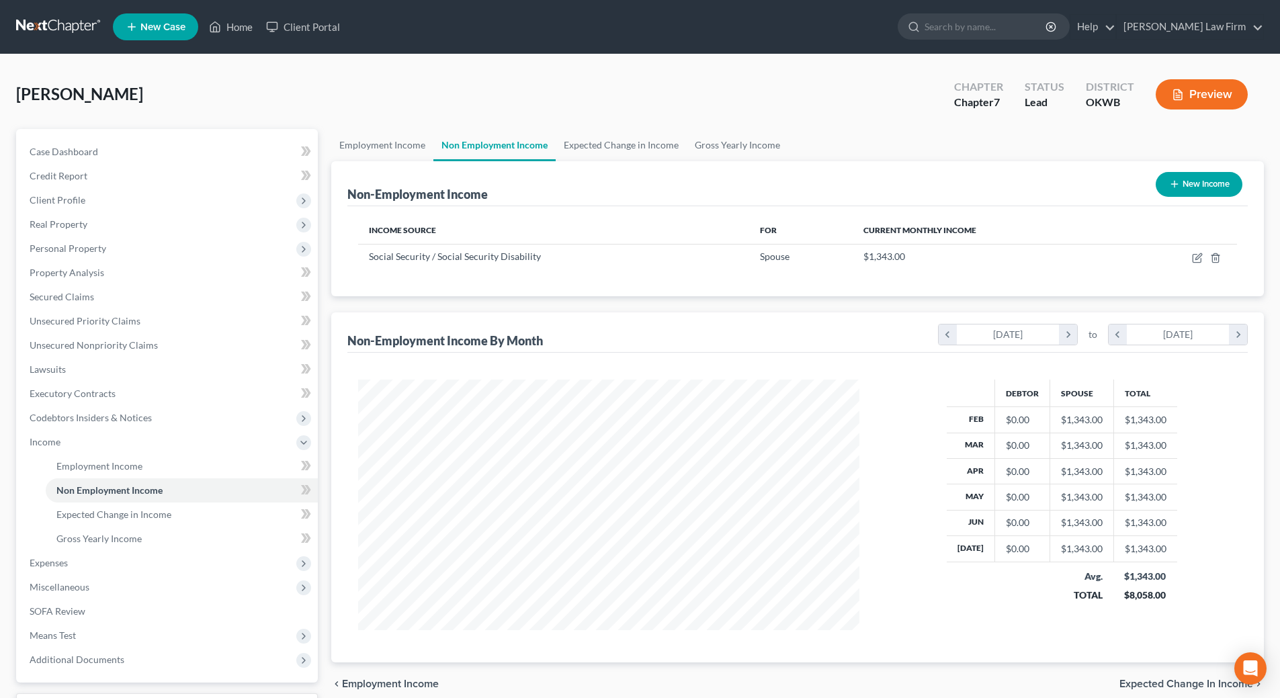
scroll to position [251, 528]
click at [97, 217] on span "Real Property" at bounding box center [168, 224] width 299 height 24
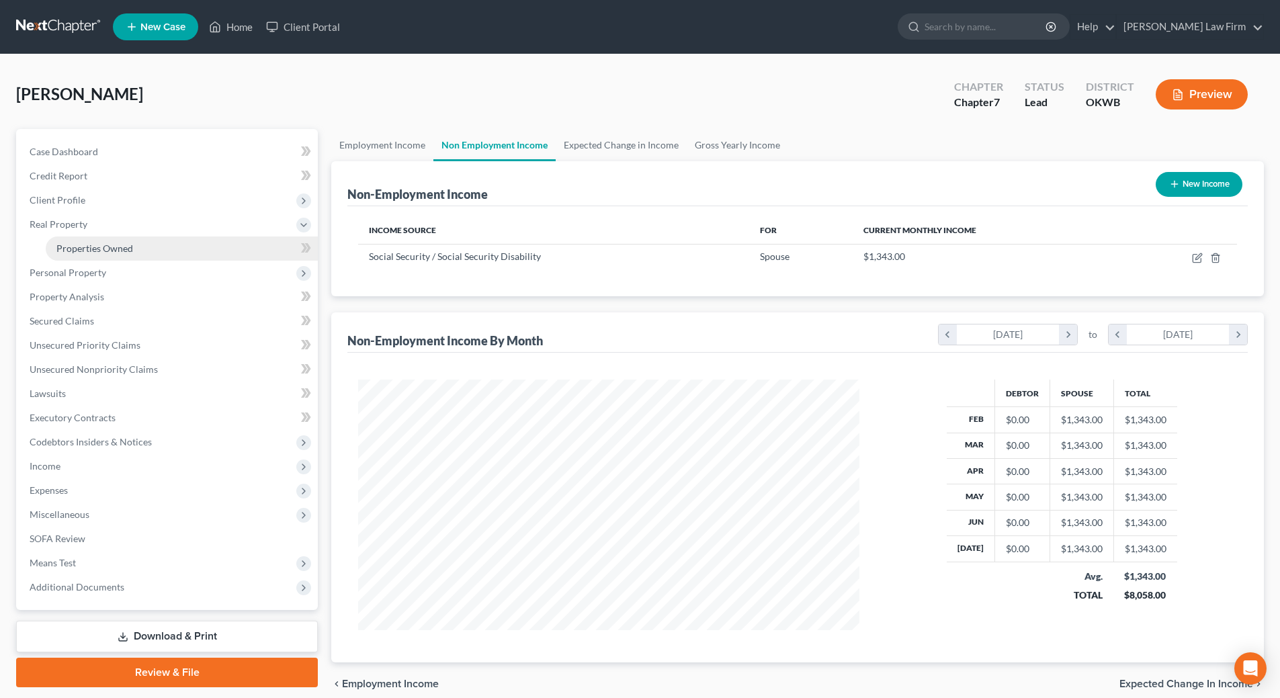
click at [108, 248] on span "Properties Owned" at bounding box center [94, 248] width 77 height 11
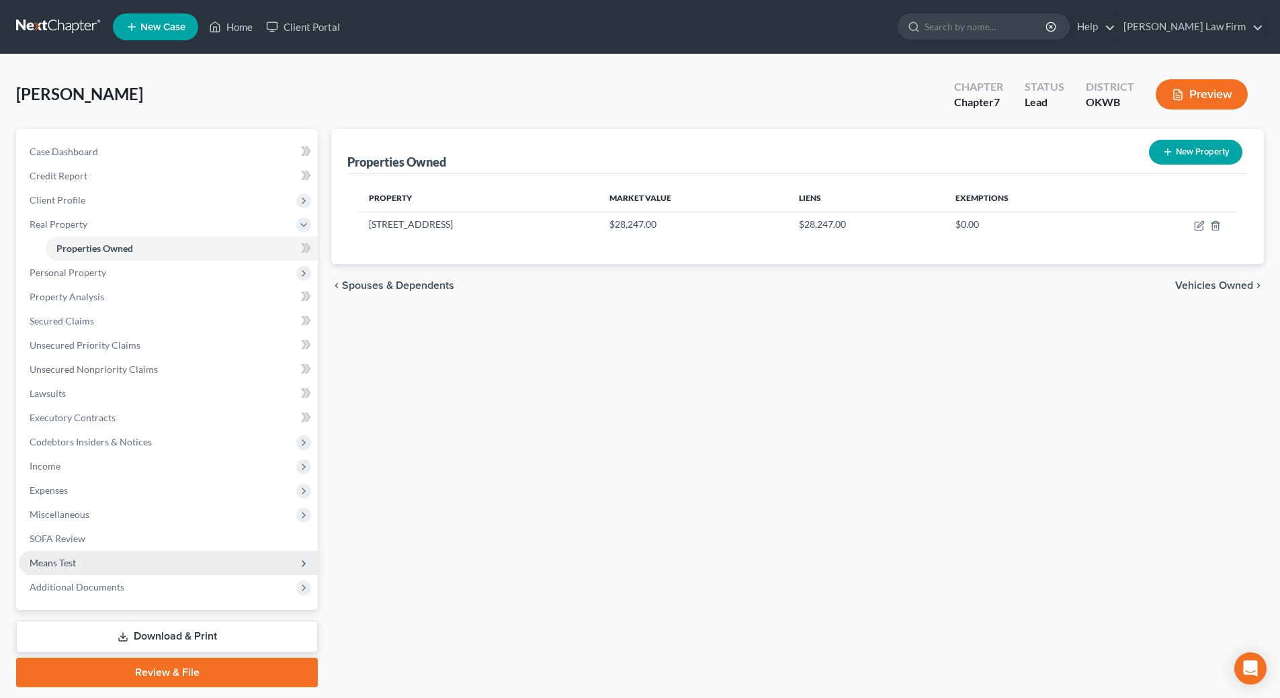
click at [83, 566] on span "Means Test" at bounding box center [168, 563] width 299 height 24
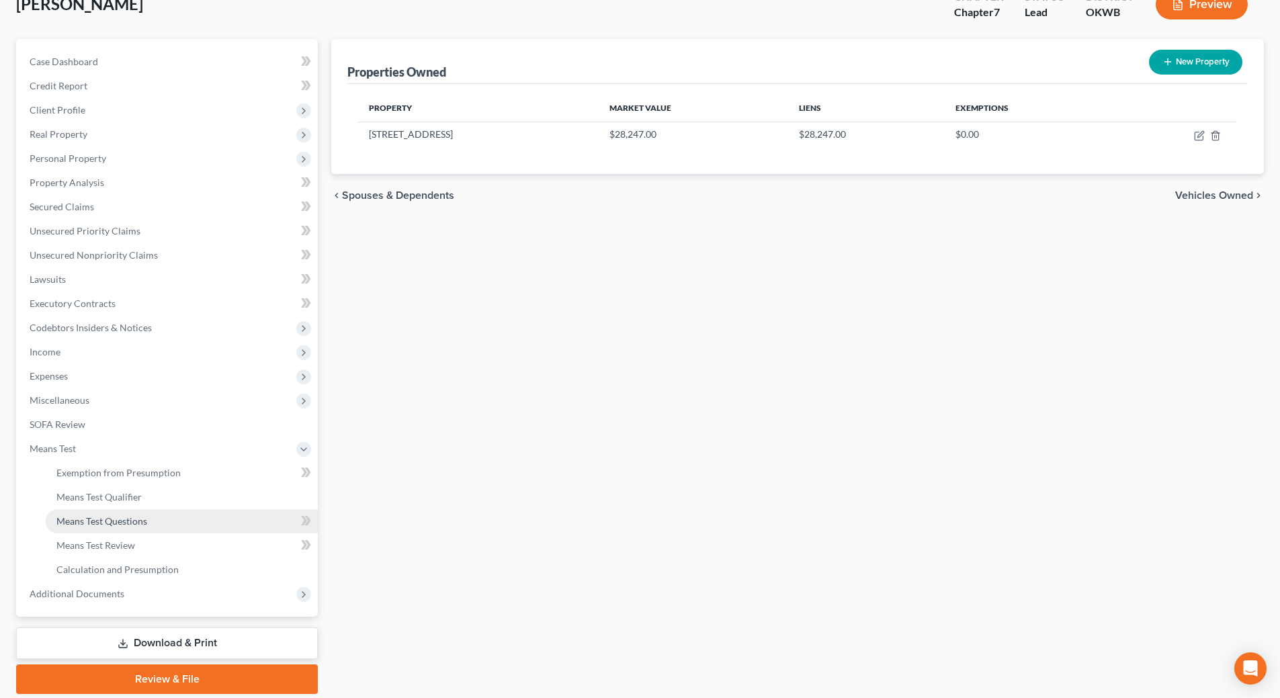
scroll to position [134, 0]
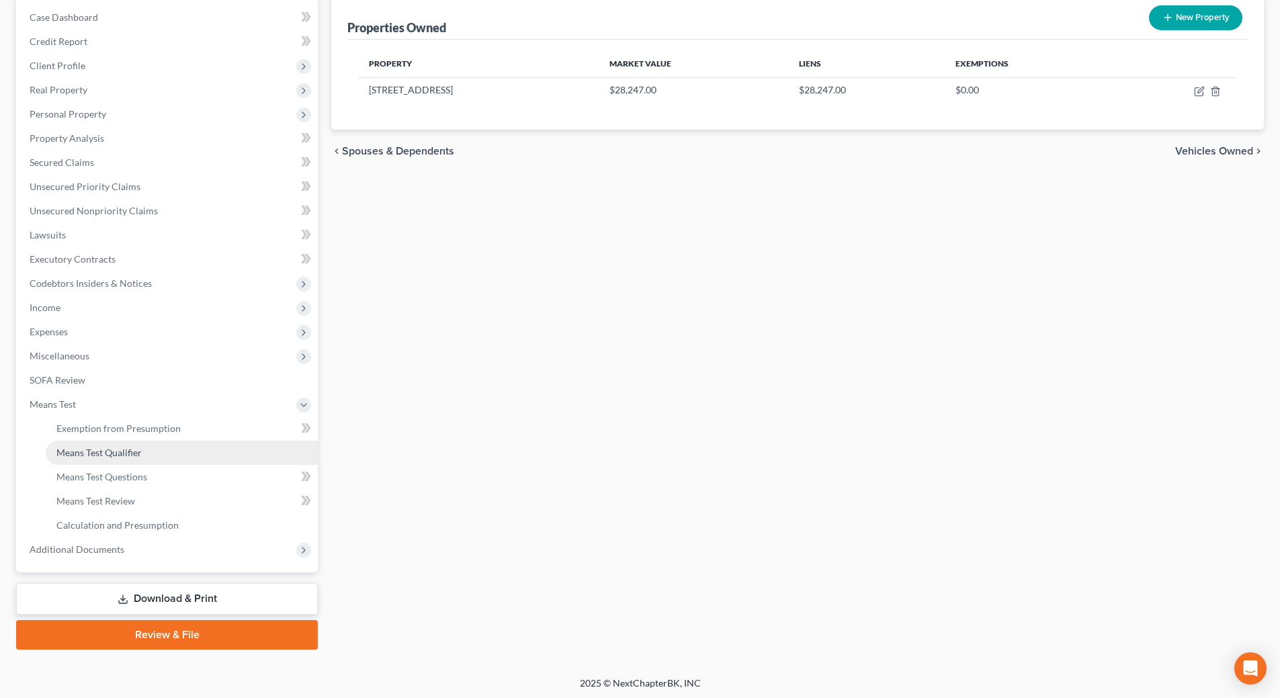
click at [148, 445] on link "Means Test Qualifier" at bounding box center [182, 453] width 272 height 24
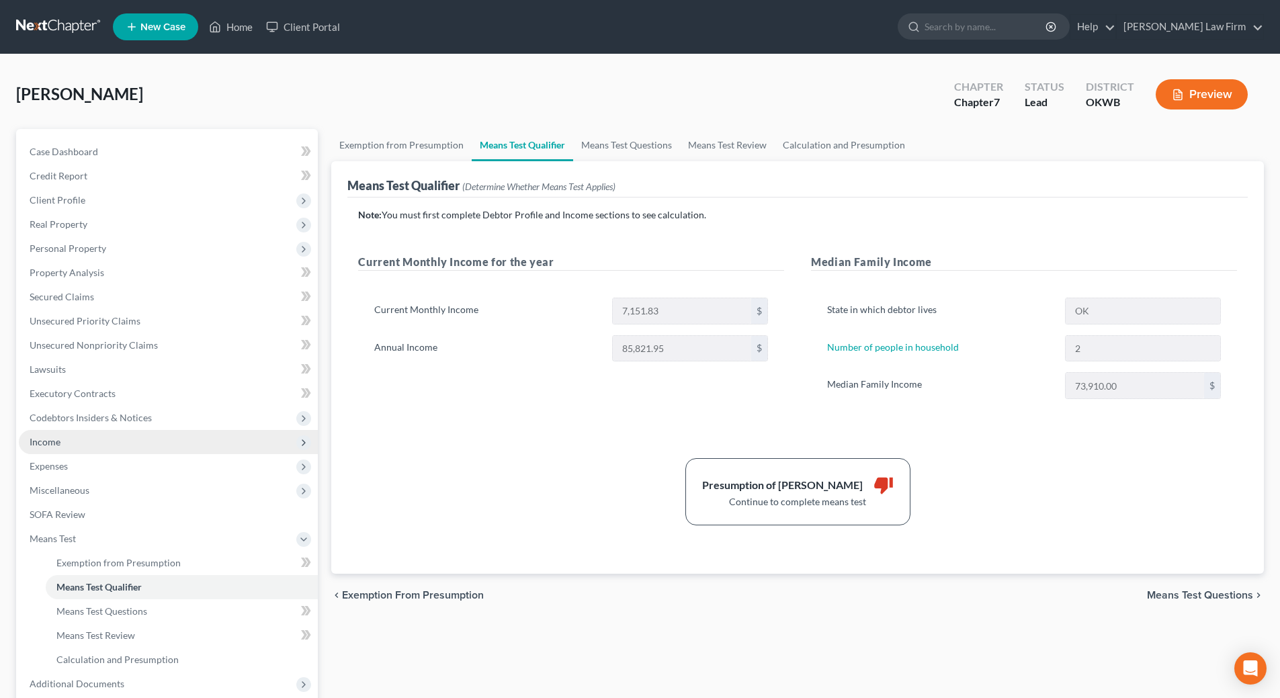
click at [120, 443] on span "Income" at bounding box center [168, 442] width 299 height 24
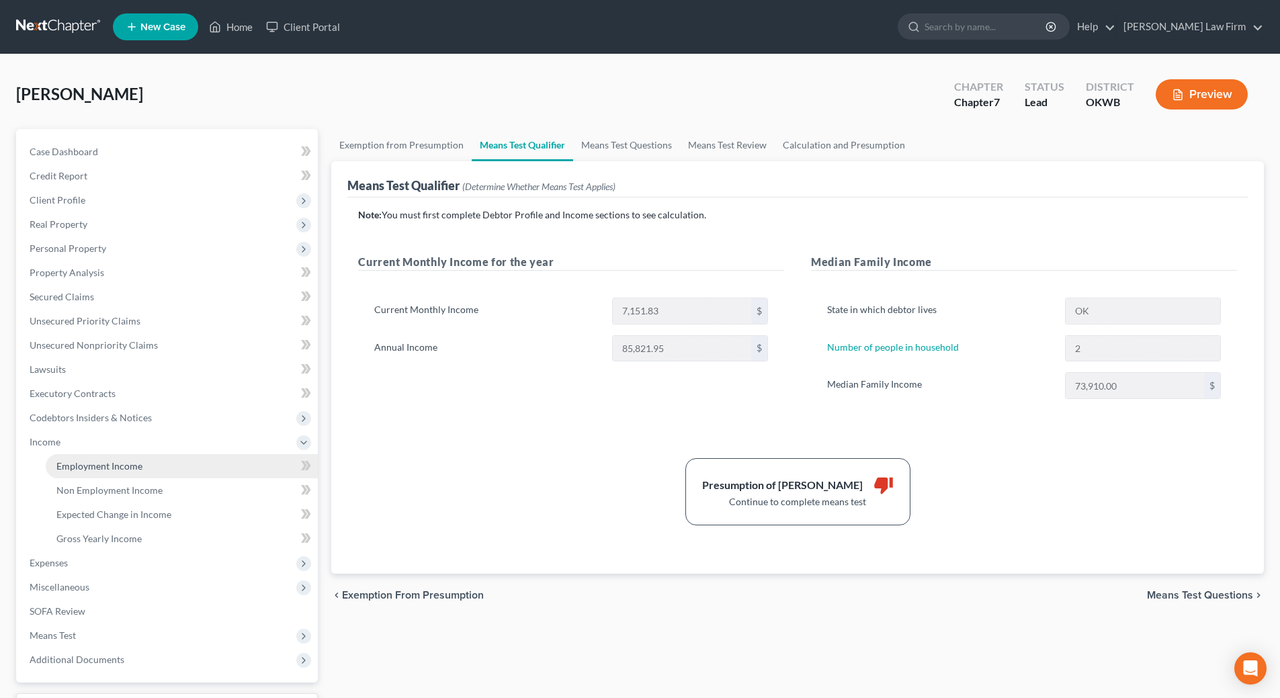
click at [139, 464] on span "Employment Income" at bounding box center [99, 465] width 86 height 11
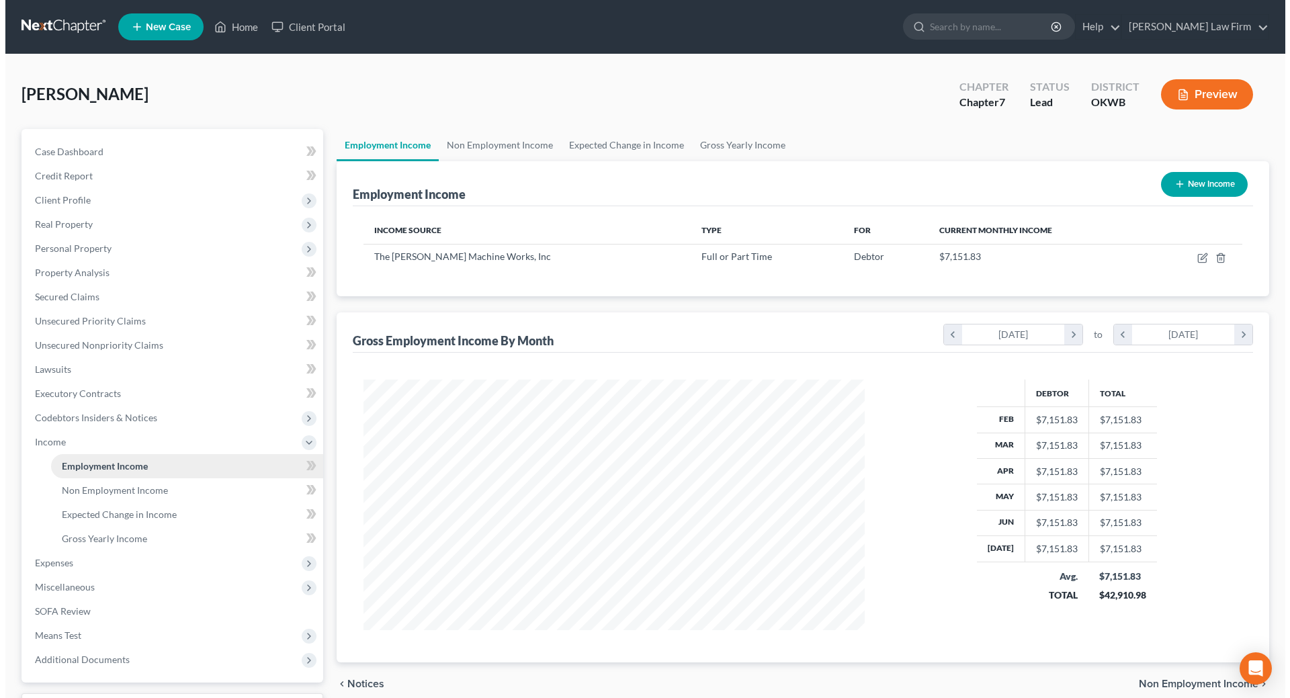
scroll to position [251, 528]
click at [1231, 89] on button "Preview" at bounding box center [1201, 94] width 92 height 30
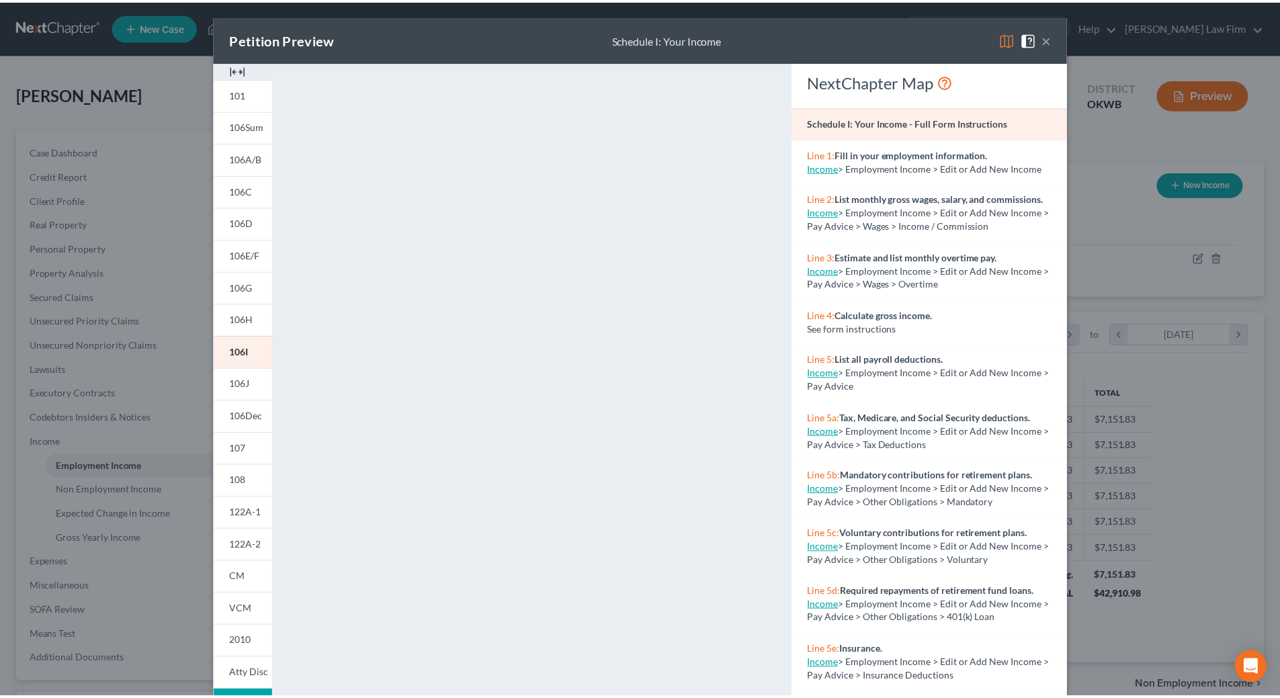
scroll to position [60, 0]
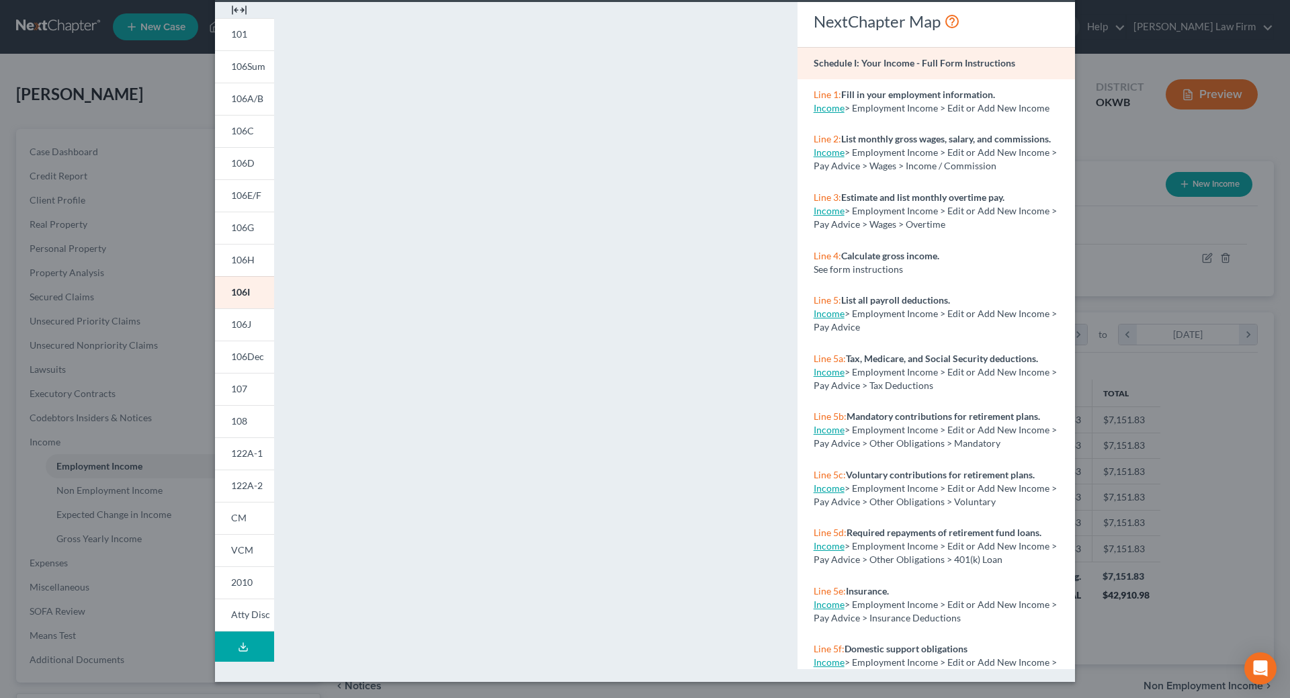
click at [1139, 42] on div "Petition Preview Schedule I: Your Income × 101 106Sum 106A/B 106C 106D 106E/F 1…" at bounding box center [645, 349] width 1290 height 698
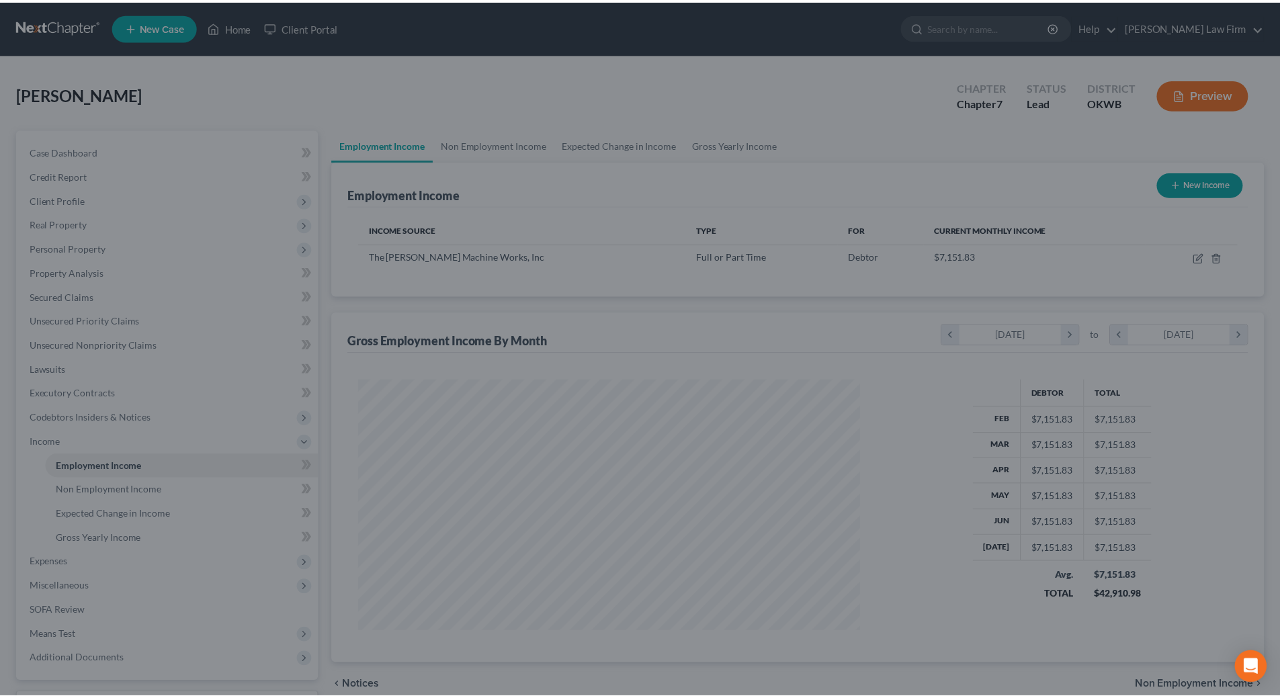
scroll to position [671540, 671263]
